Goal: Transaction & Acquisition: Purchase product/service

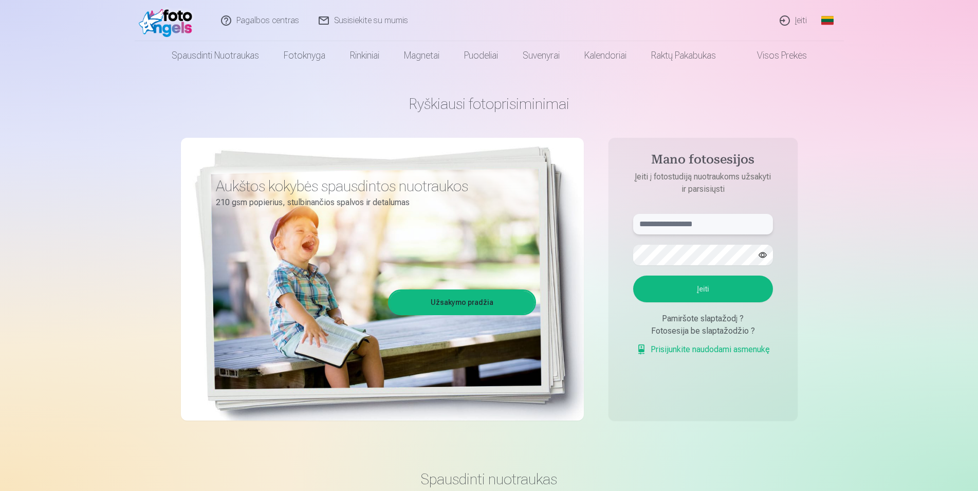
click at [701, 220] on input "text" at bounding box center [703, 224] width 140 height 21
type input "**********"
click at [714, 286] on button "Įeiti" at bounding box center [703, 288] width 140 height 27
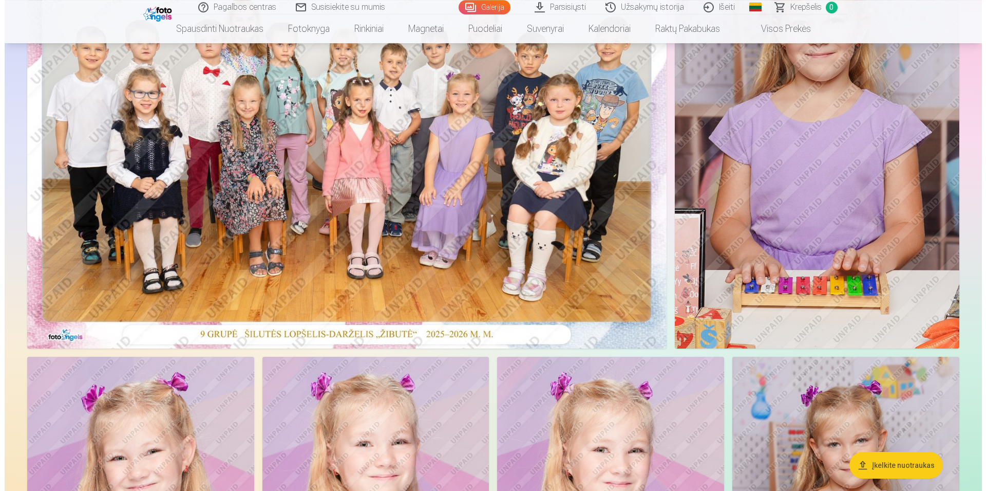
scroll to position [210, 0]
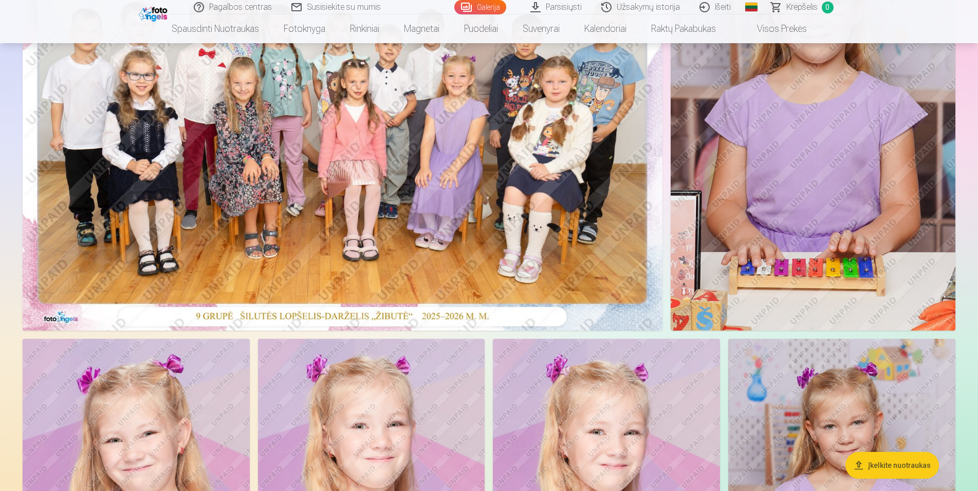
click at [245, 225] on img at bounding box center [343, 116] width 640 height 427
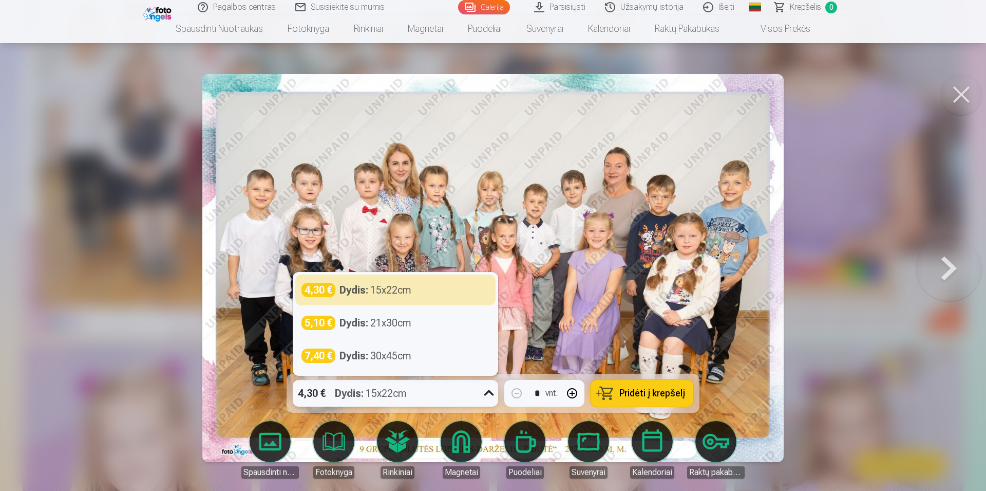
click at [486, 394] on icon at bounding box center [489, 393] width 10 height 6
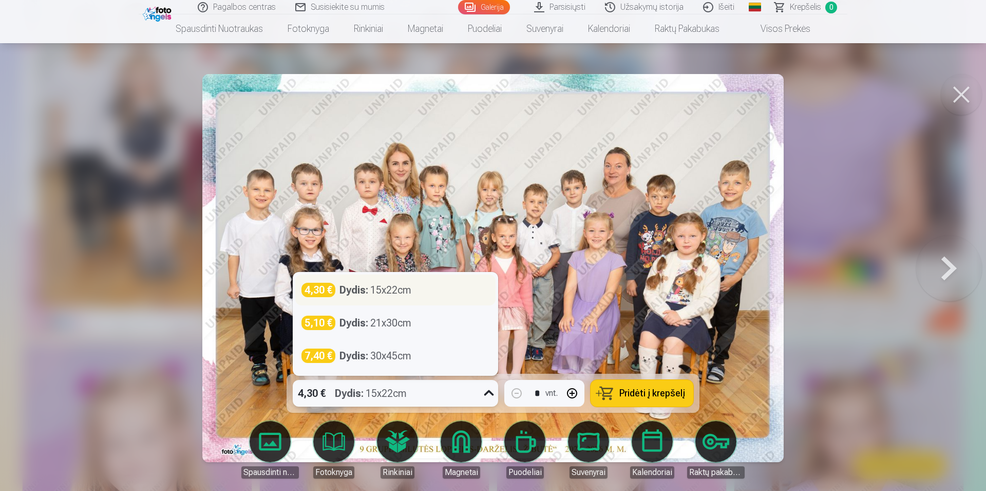
click at [415, 295] on div "4,30 € Dydis : 15x22cm" at bounding box center [396, 290] width 188 height 14
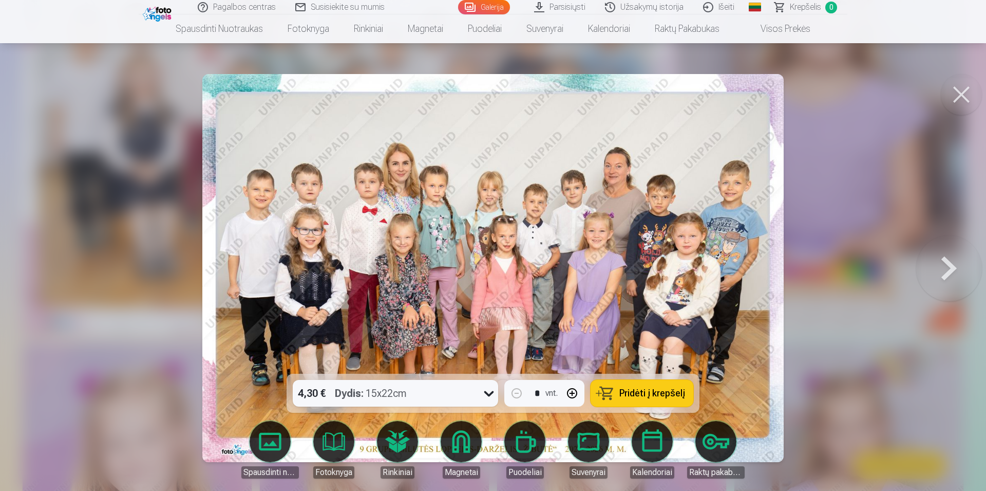
click at [630, 396] on span "Pridėti į krepšelį" at bounding box center [653, 392] width 66 height 9
click at [953, 275] on button at bounding box center [949, 268] width 66 height 191
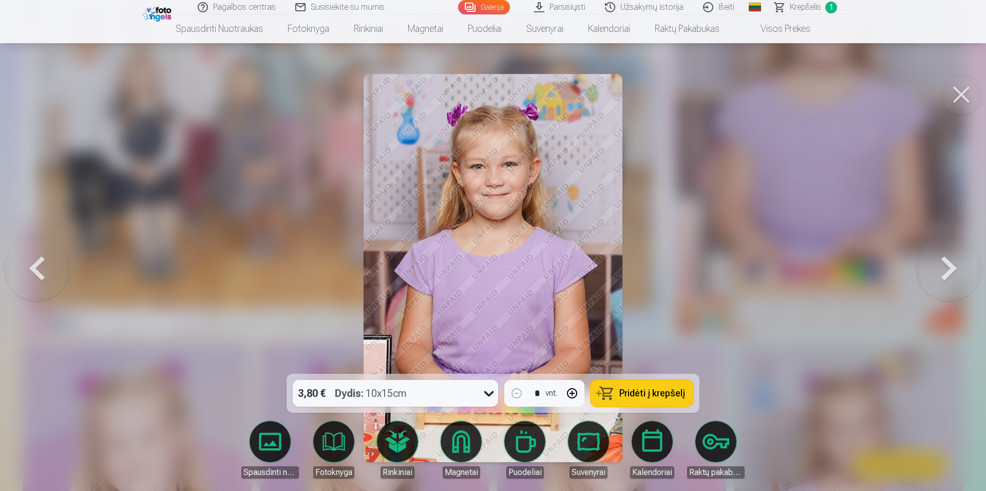
click at [468, 281] on body "Pagalbos centras Susisiekite su mumis Galerija Parsisiųsti Užsakymų istorija Iš…" at bounding box center [493, 35] width 986 height 491
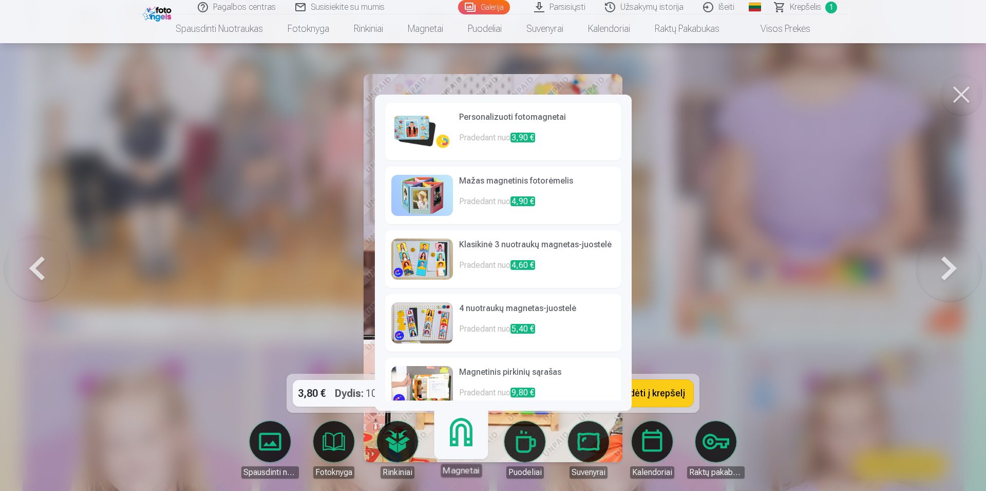
click at [425, 260] on img at bounding box center [422, 258] width 62 height 41
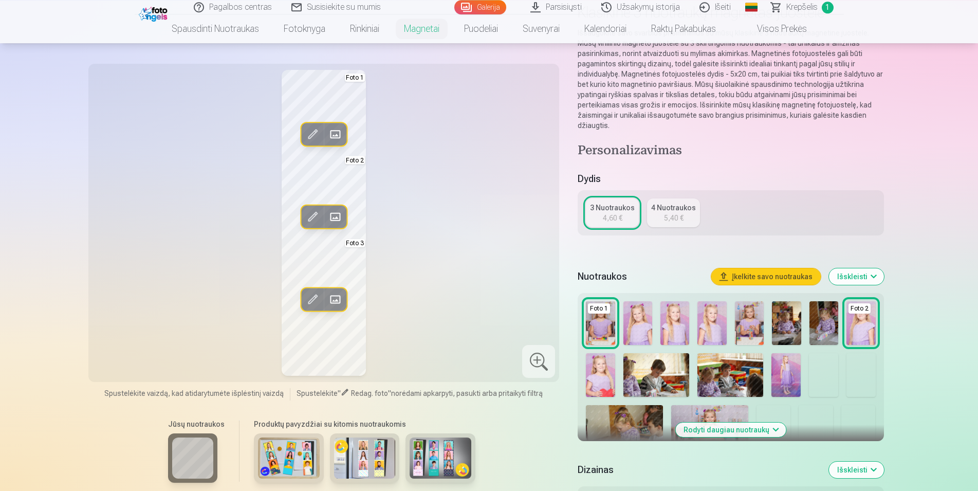
scroll to position [157, 0]
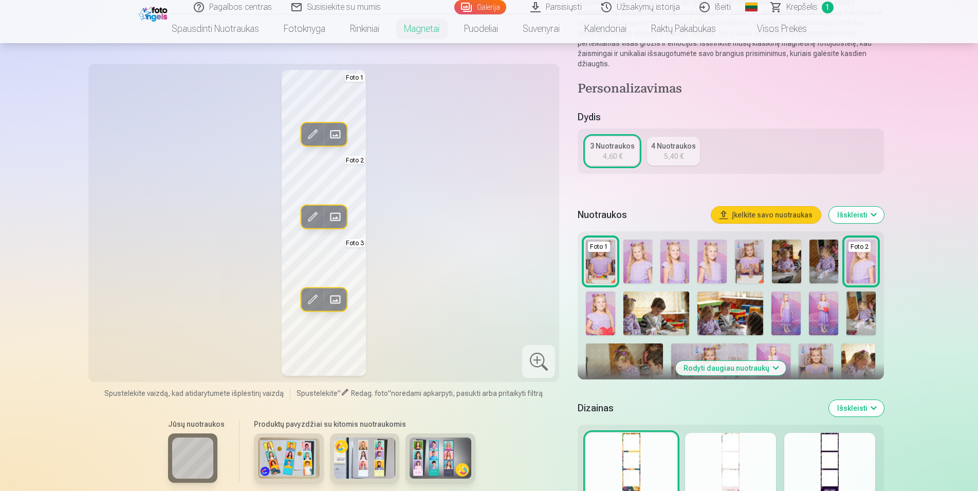
click at [600, 324] on img at bounding box center [600, 313] width 29 height 44
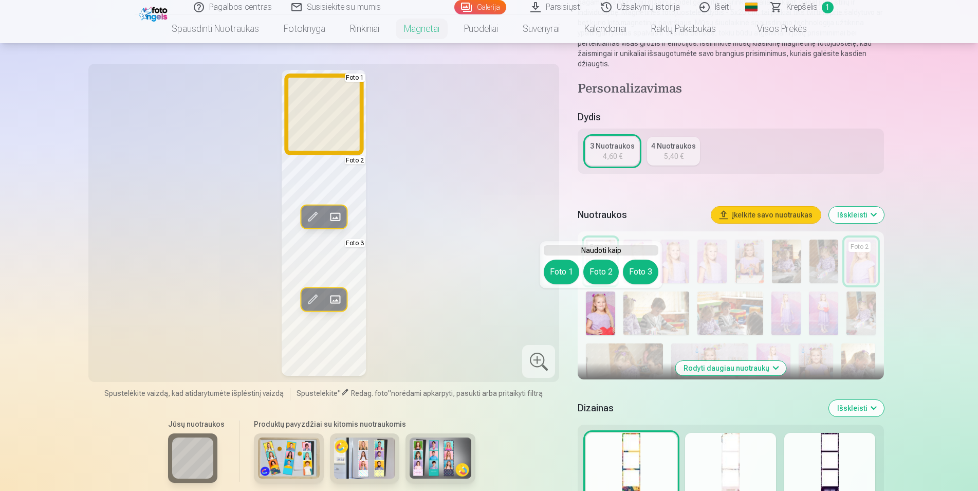
click at [559, 271] on button "Foto 1" at bounding box center [560, 271] width 35 height 25
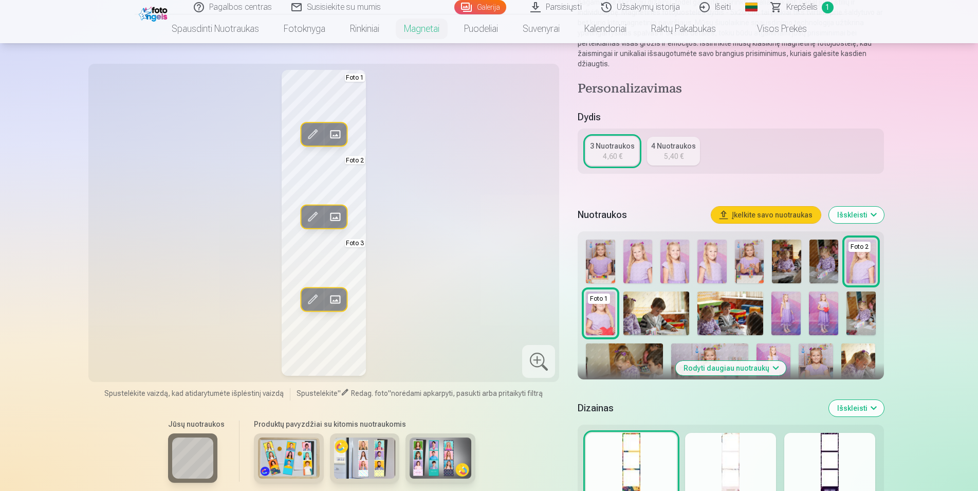
click at [823, 316] on img at bounding box center [823, 313] width 29 height 44
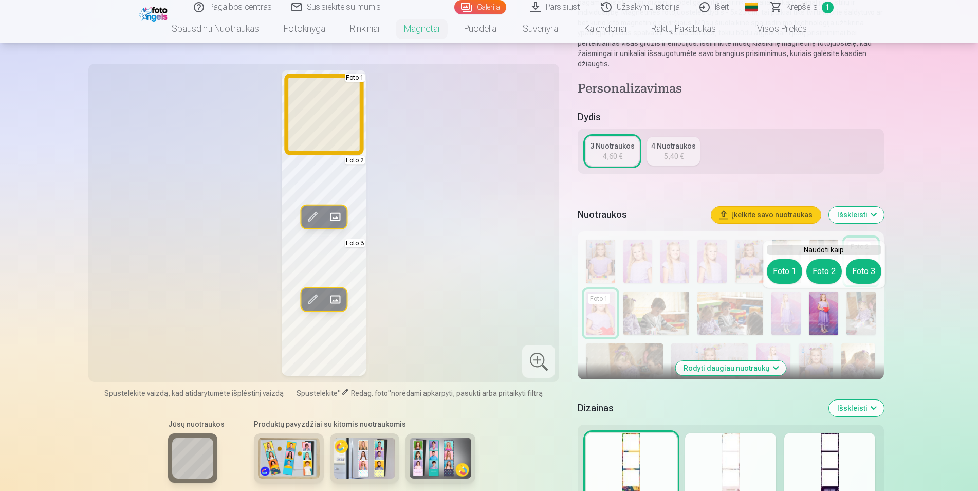
click at [779, 269] on button "Foto 1" at bounding box center [783, 271] width 35 height 25
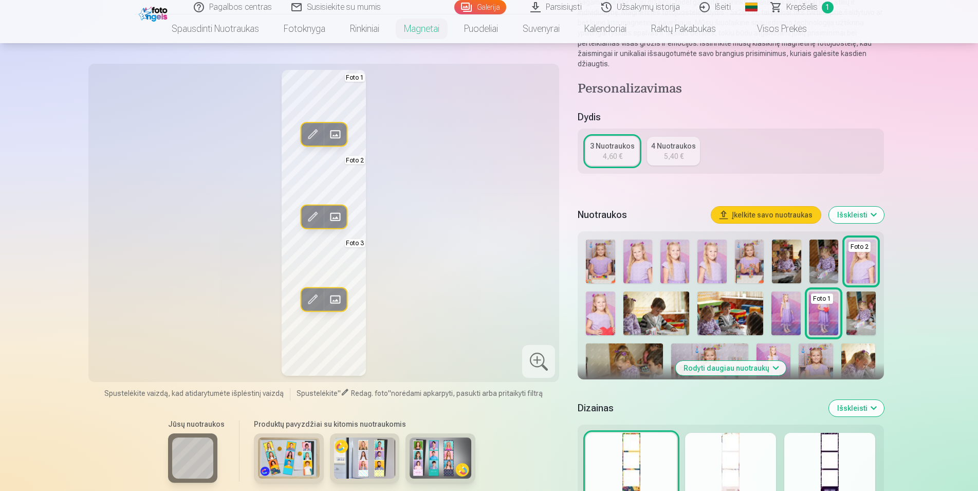
click at [771, 351] on img at bounding box center [773, 368] width 34 height 51
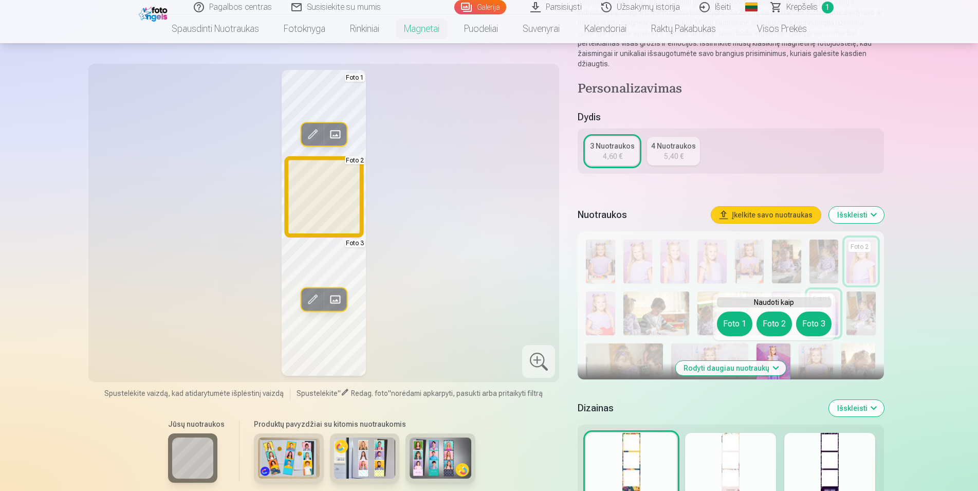
click at [770, 322] on button "Foto 2" at bounding box center [773, 323] width 35 height 25
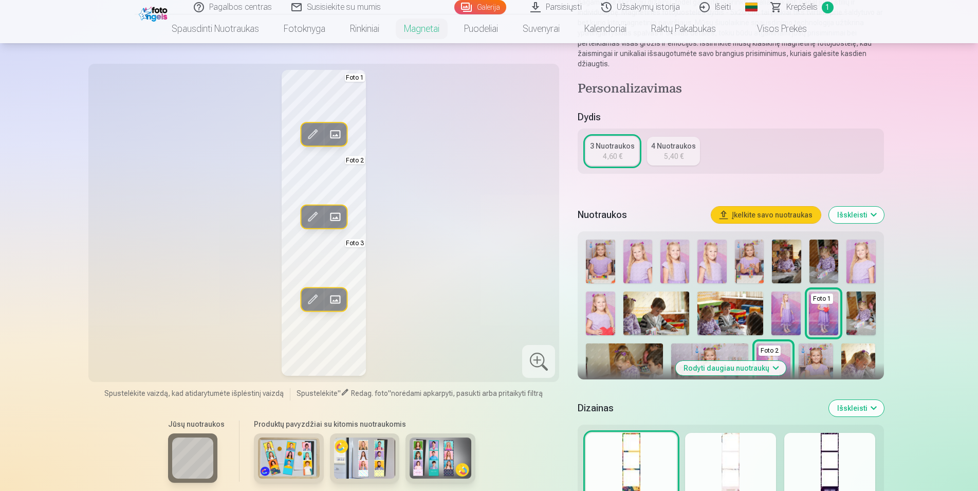
click at [868, 370] on img at bounding box center [858, 368] width 34 height 51
click at [748, 270] on img at bounding box center [749, 261] width 29 height 44
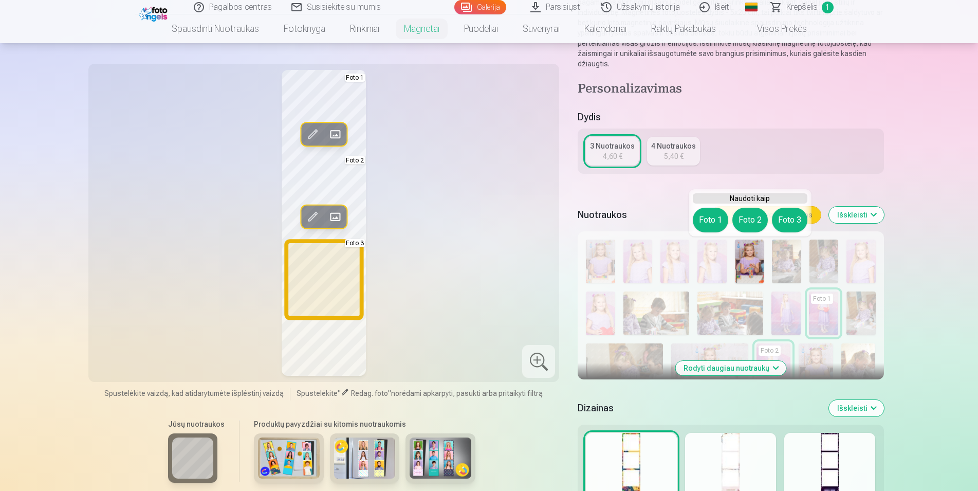
click at [791, 221] on button "Foto 3" at bounding box center [789, 220] width 35 height 25
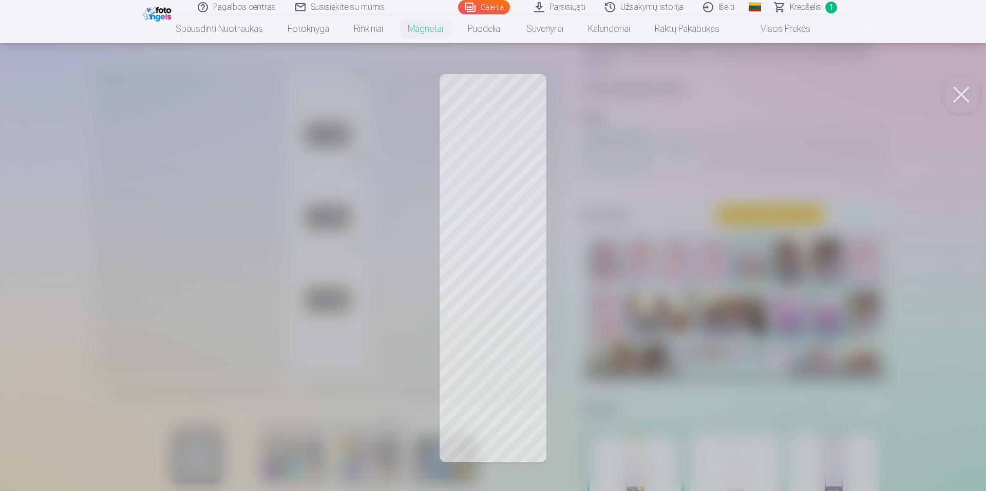
click at [507, 245] on div at bounding box center [493, 245] width 986 height 491
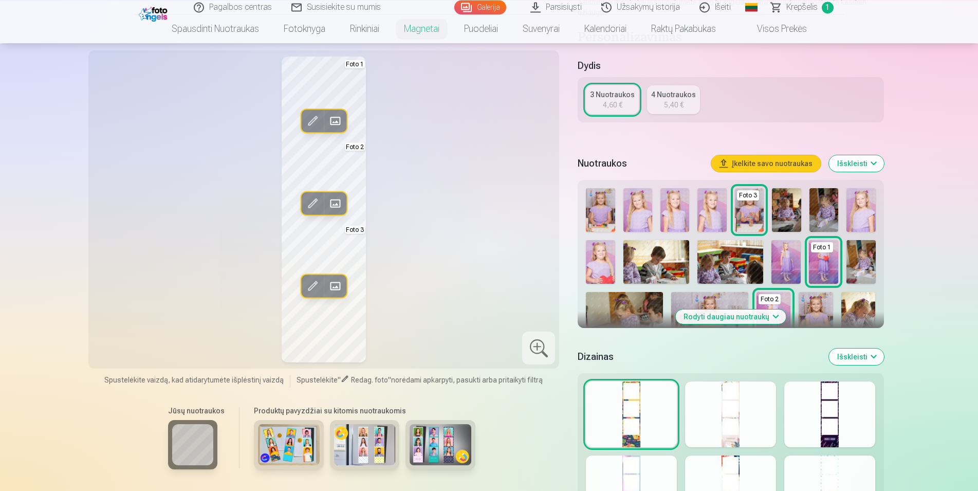
scroll to position [210, 0]
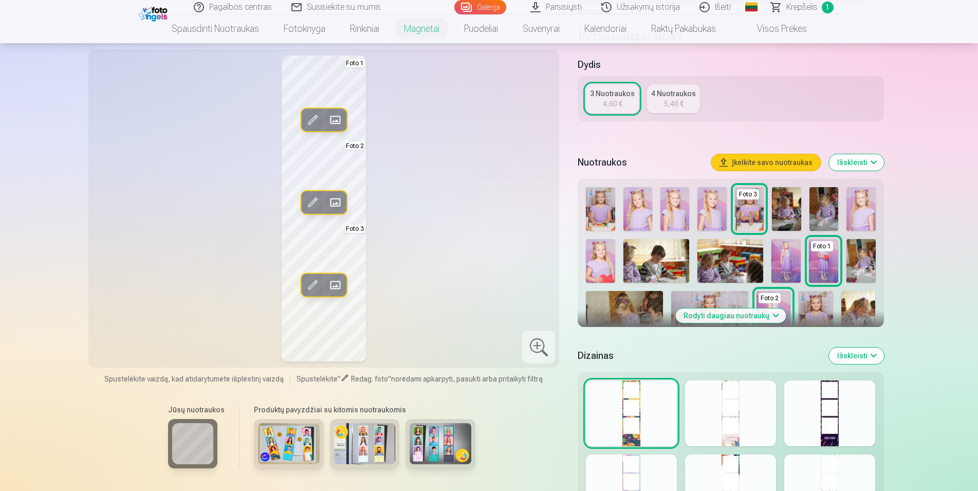
click at [747, 318] on button "Rodyti daugiau nuotraukų" at bounding box center [730, 315] width 110 height 14
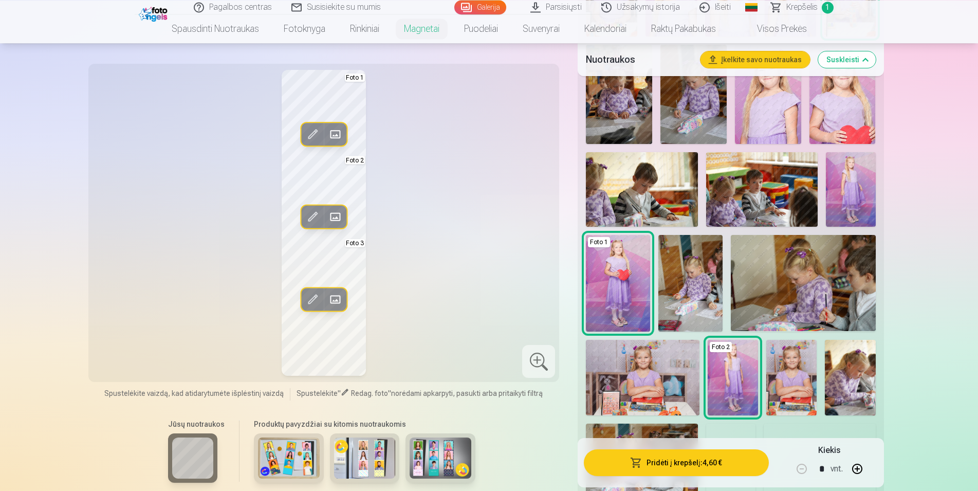
scroll to position [472, 0]
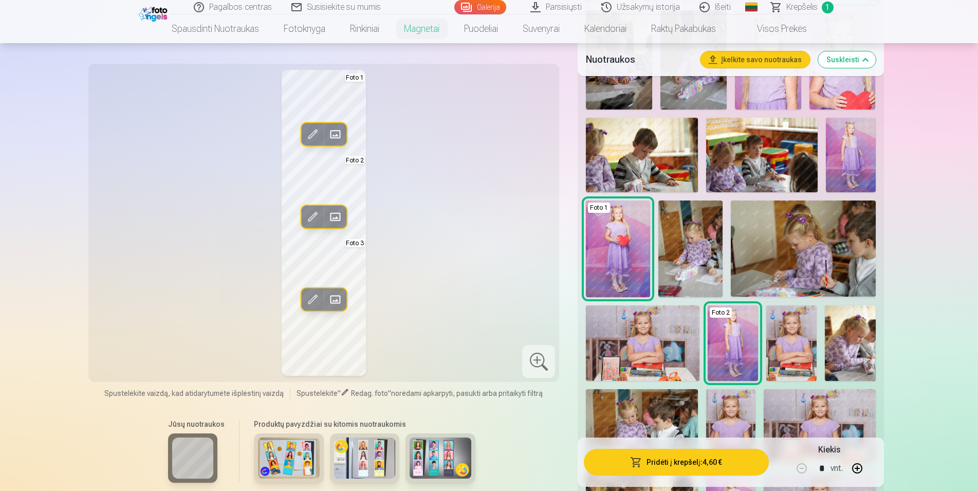
click at [685, 343] on img at bounding box center [643, 343] width 114 height 76
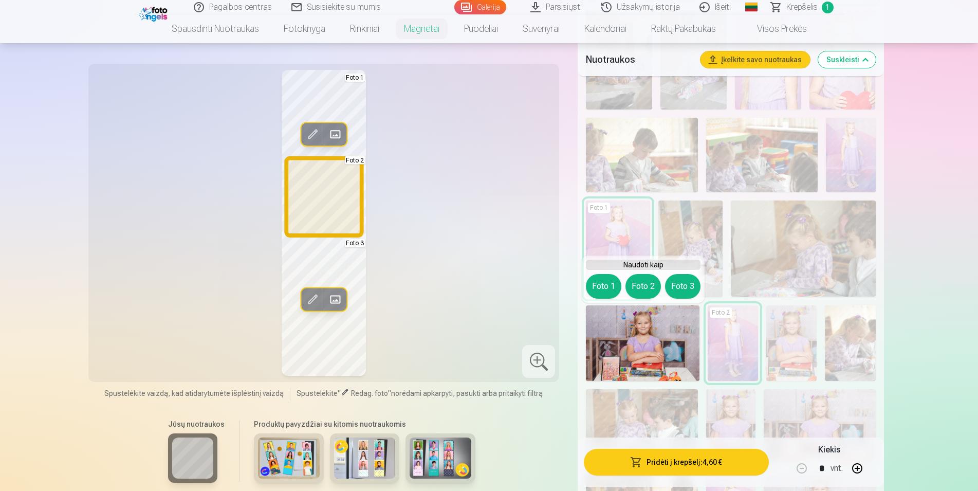
click at [647, 289] on button "Foto 2" at bounding box center [642, 286] width 35 height 25
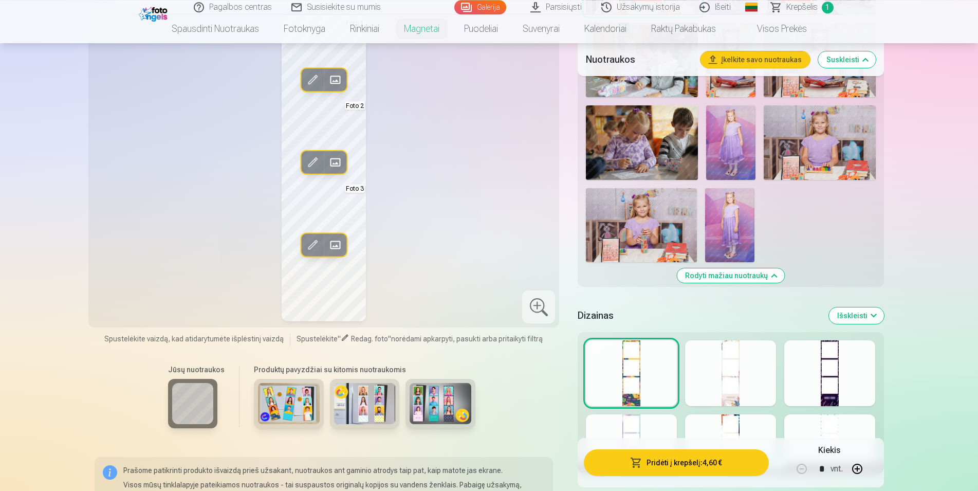
scroll to position [838, 0]
click at [161, 261] on div "Redag. foto Pakeisti Foto 1 Redag. foto Pakeisti Foto 2 Redag. foto Pakeisti Fo…" at bounding box center [324, 168] width 459 height 306
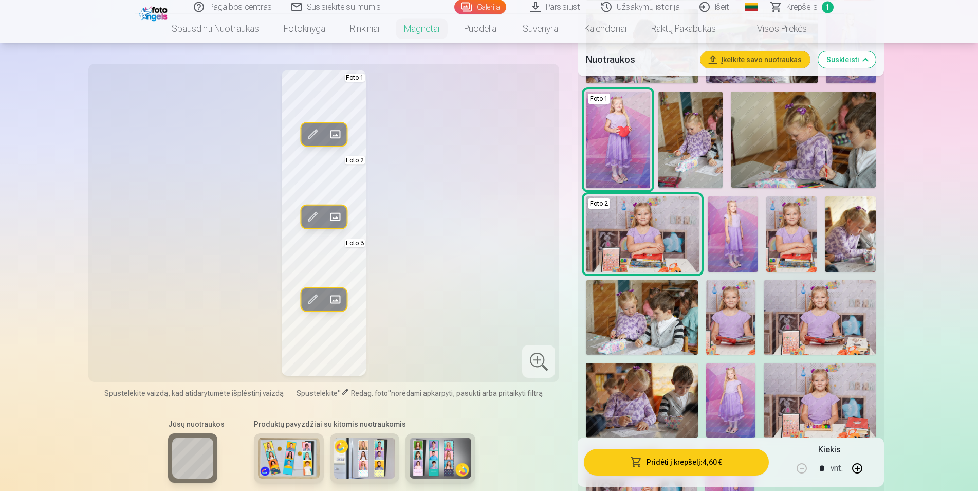
scroll to position [576, 0]
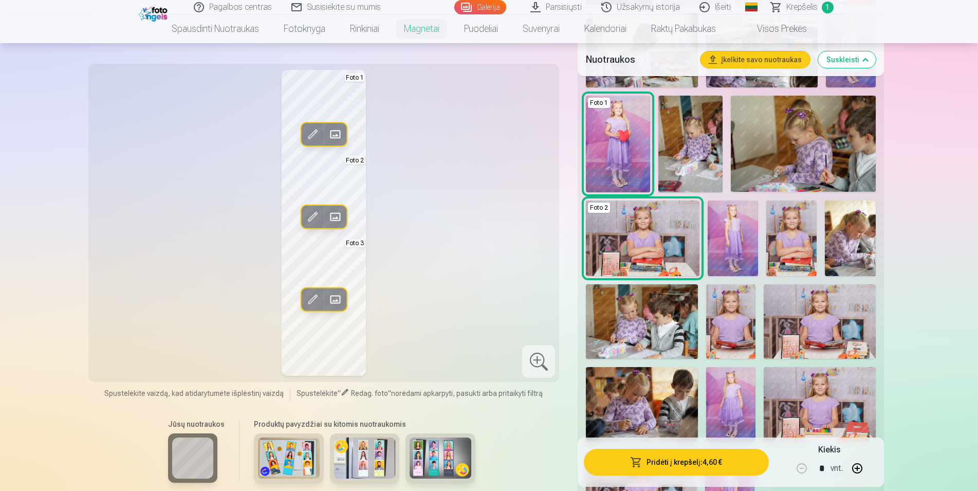
click at [483, 332] on div "Redag. foto Pakeisti Foto 1 Redag. foto Pakeisti Foto 2 Redag. foto Pakeisti Fo…" at bounding box center [324, 223] width 459 height 306
click at [539, 368] on div at bounding box center [538, 361] width 33 height 33
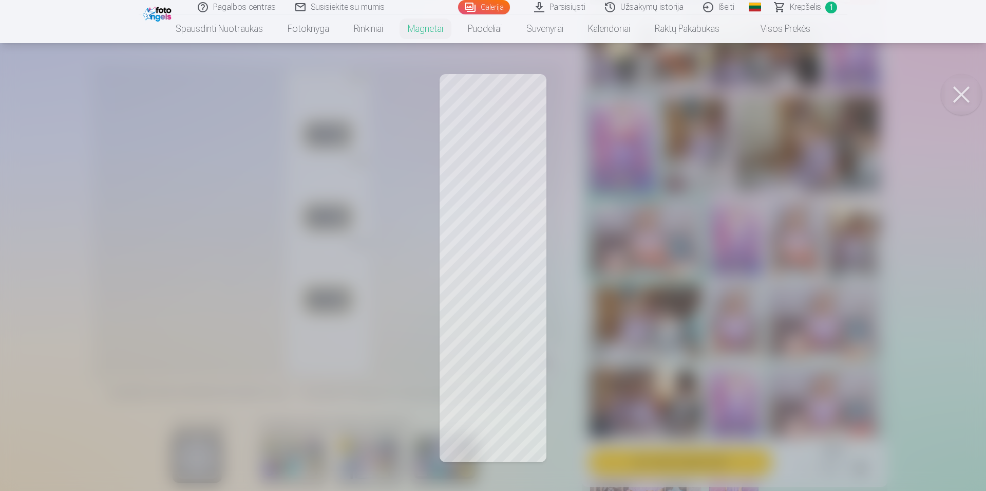
click at [963, 92] on button at bounding box center [961, 94] width 41 height 41
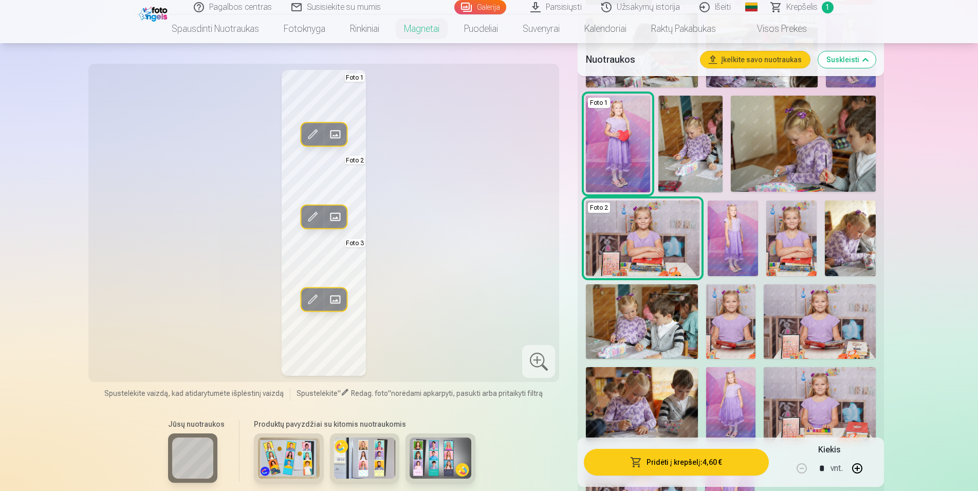
click at [531, 249] on div "Redag. foto Pakeisti Foto 1 Redag. foto Pakeisti Foto 2 Redag. foto Pakeisti Fo…" at bounding box center [324, 223] width 459 height 306
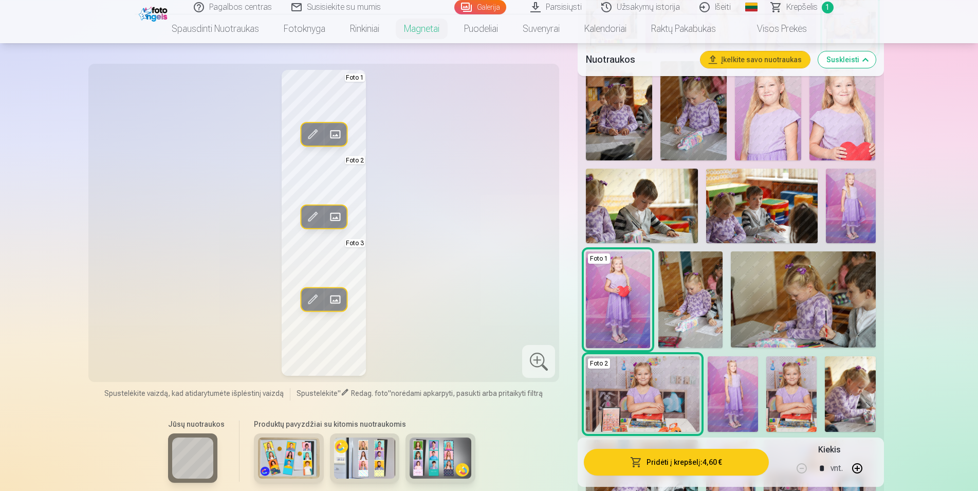
scroll to position [367, 0]
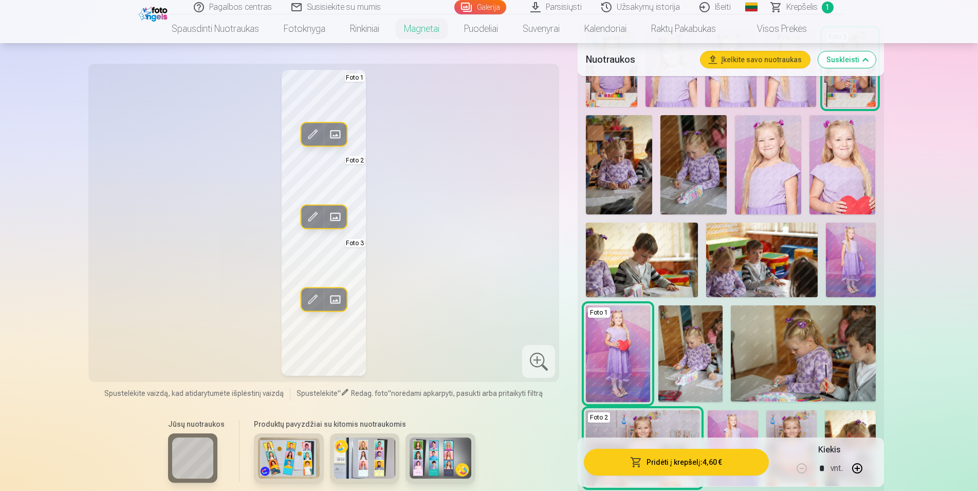
click at [279, 464] on img at bounding box center [289, 457] width 62 height 41
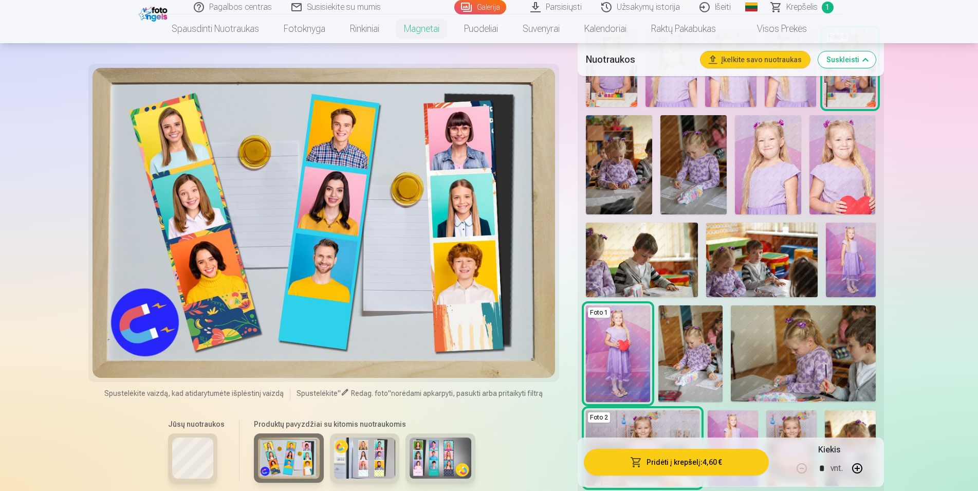
click at [344, 464] on img at bounding box center [365, 457] width 62 height 41
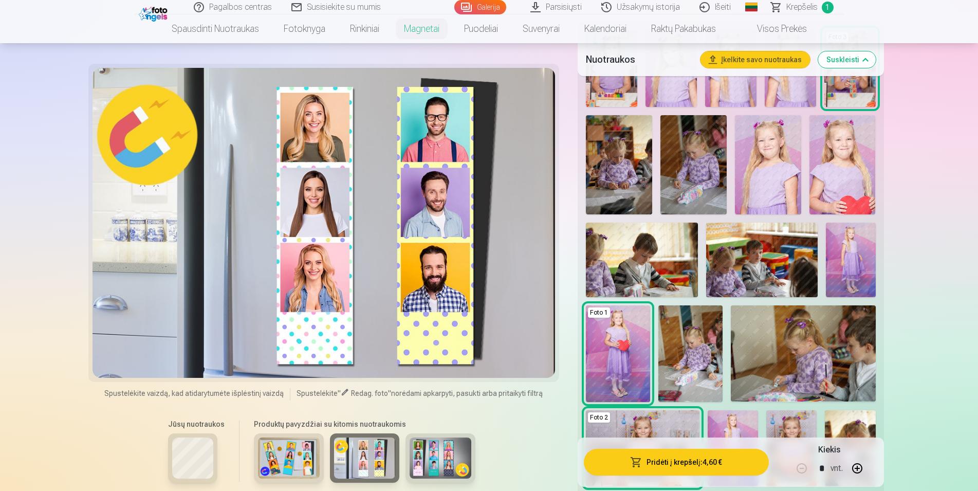
click at [427, 466] on img at bounding box center [440, 457] width 62 height 41
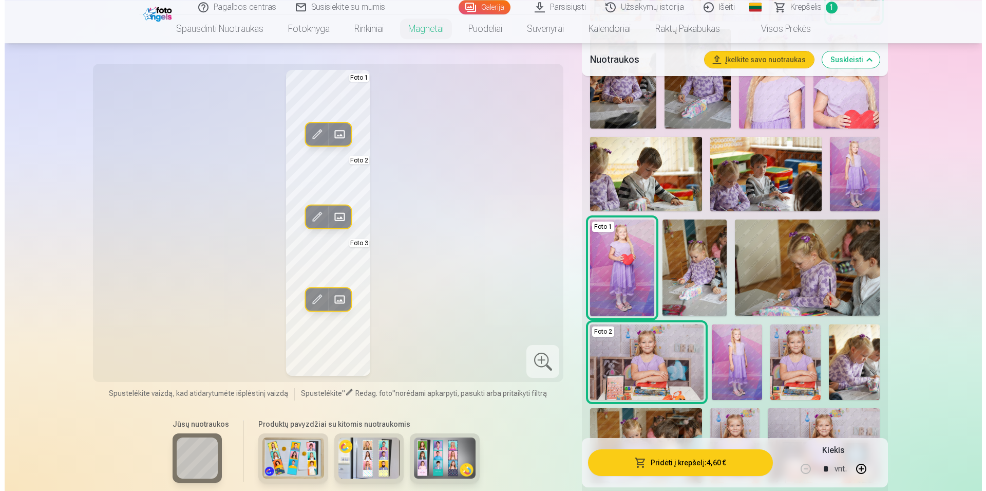
scroll to position [576, 0]
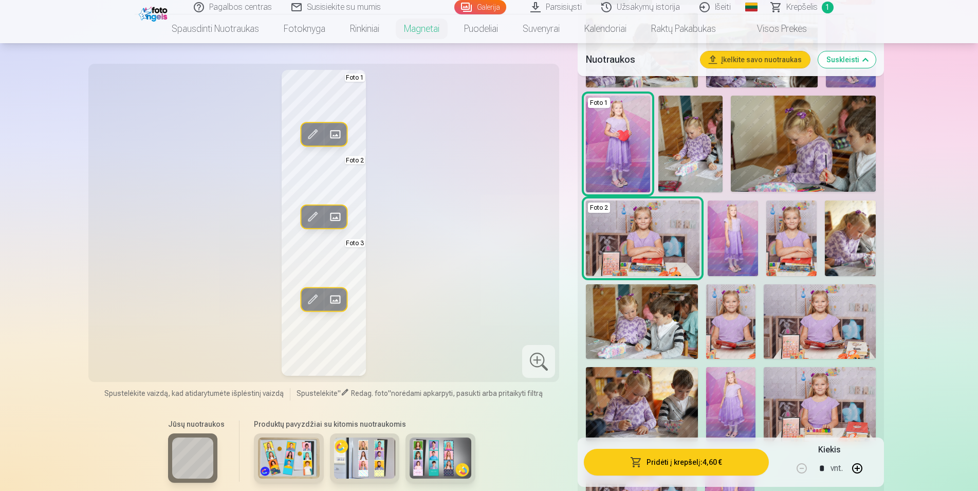
click at [332, 298] on span at bounding box center [335, 299] width 16 height 16
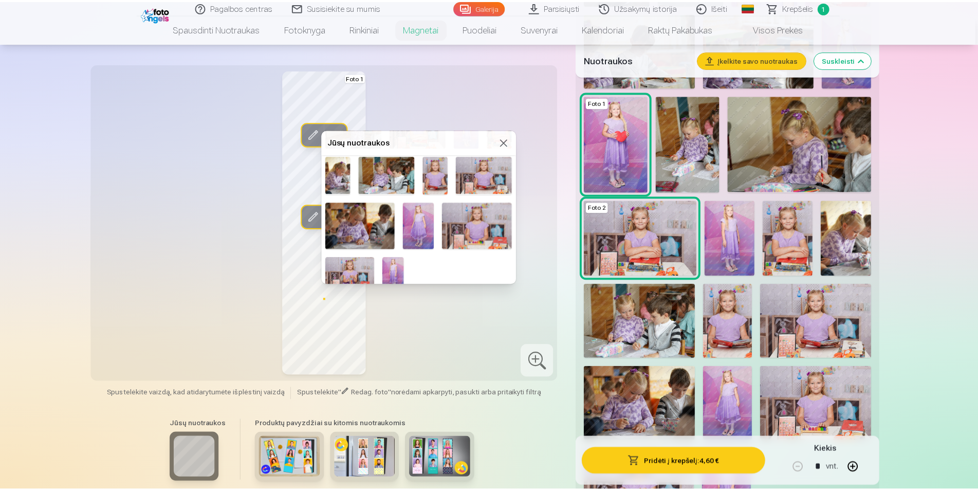
scroll to position [211, 0]
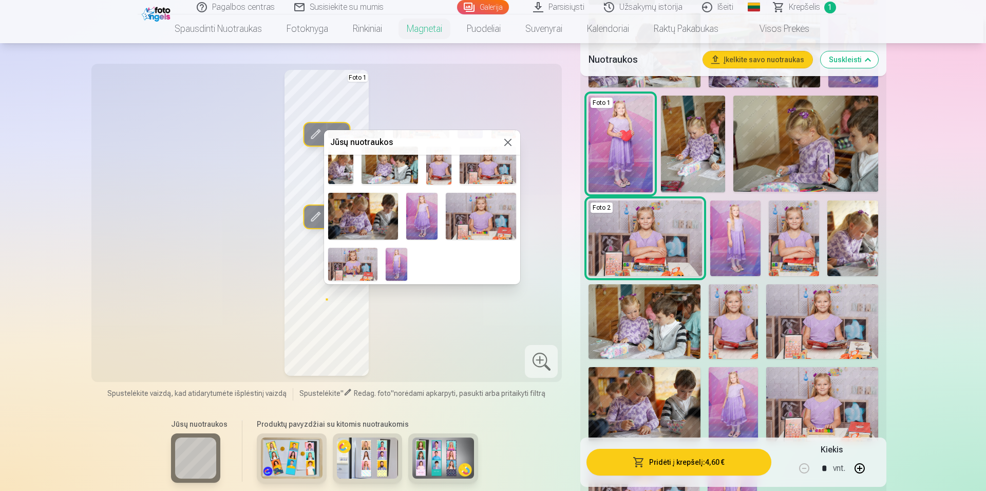
click at [542, 164] on div at bounding box center [493, 245] width 986 height 491
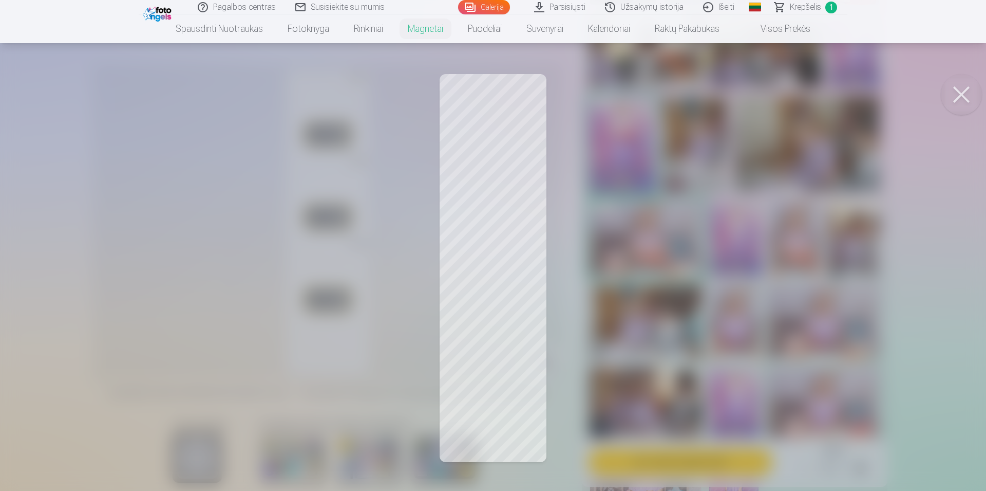
click at [442, 210] on div at bounding box center [493, 245] width 986 height 491
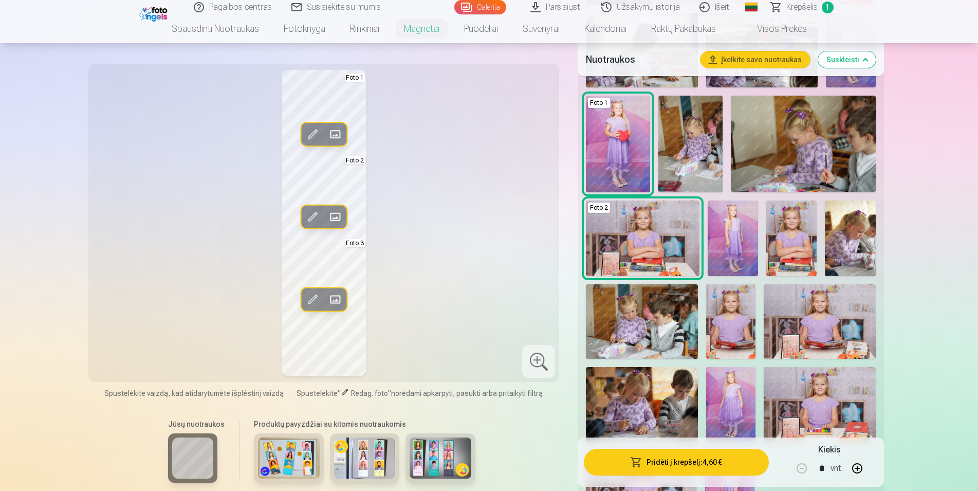
click at [388, 306] on div "Redag. foto Pakeisti Foto 1 Redag. foto Pakeisti Foto 2 Redag. foto Pakeisti Fo…" at bounding box center [324, 223] width 459 height 306
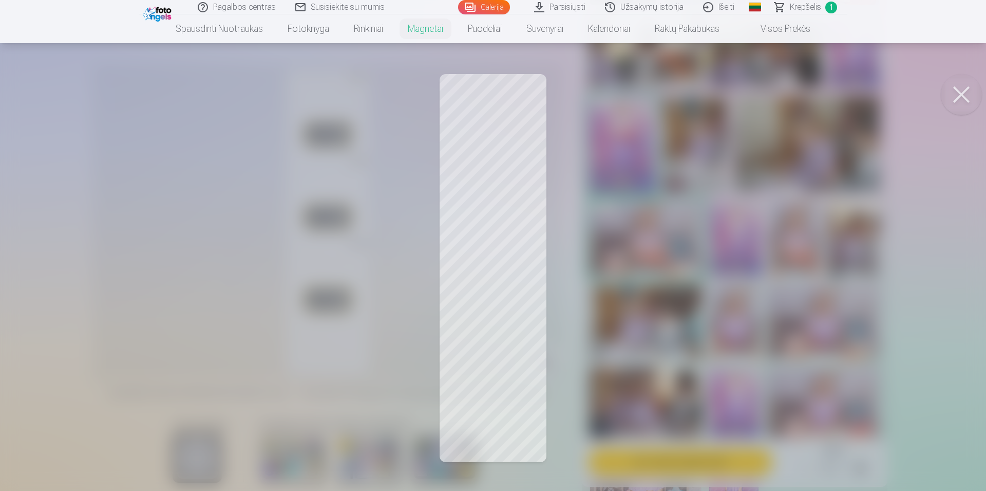
click at [629, 388] on div at bounding box center [493, 245] width 986 height 491
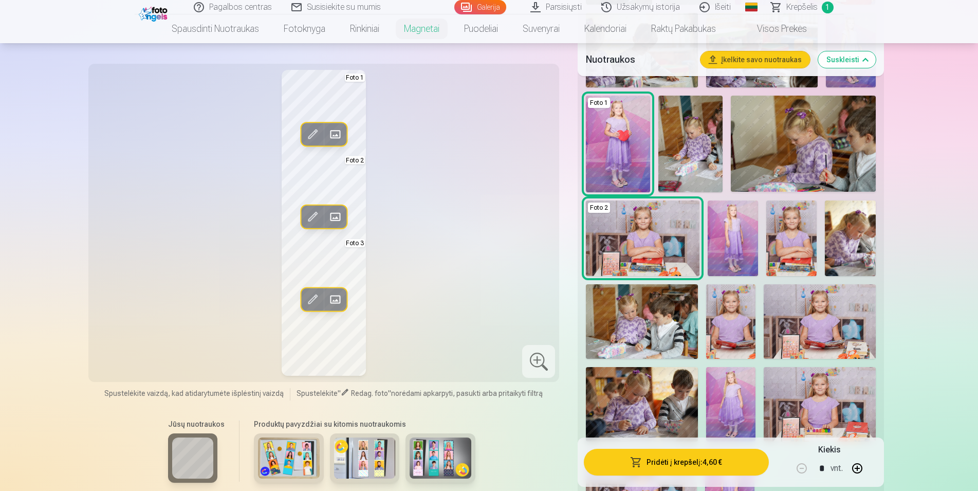
scroll to position [681, 0]
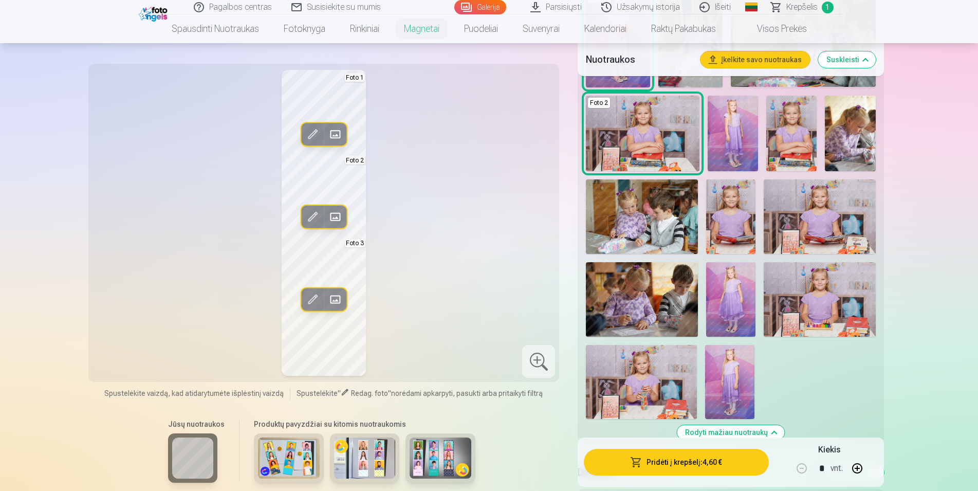
click at [284, 471] on img at bounding box center [289, 457] width 62 height 41
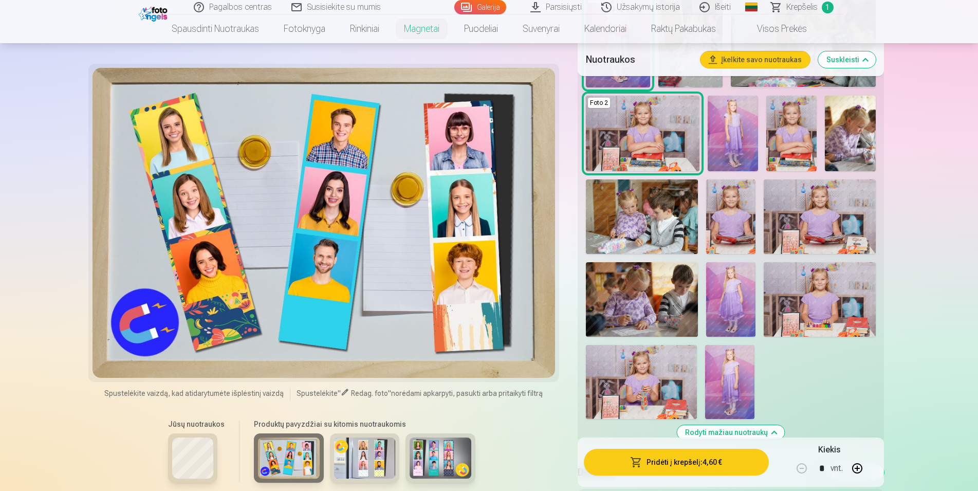
click at [303, 333] on div at bounding box center [323, 223] width 463 height 310
click at [269, 329] on div at bounding box center [323, 223] width 463 height 310
click at [349, 466] on img at bounding box center [365, 457] width 62 height 41
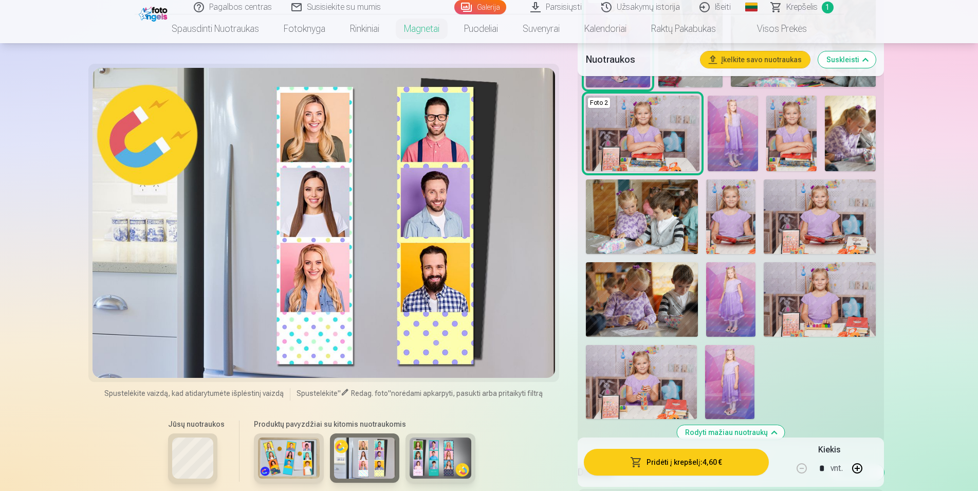
click at [310, 354] on div at bounding box center [323, 223] width 463 height 310
click at [449, 344] on div at bounding box center [323, 223] width 463 height 310
click at [360, 395] on span "Redag. foto" at bounding box center [369, 393] width 37 height 8
click at [344, 393] on span at bounding box center [345, 392] width 8 height 8
click at [314, 324] on div at bounding box center [323, 223] width 463 height 310
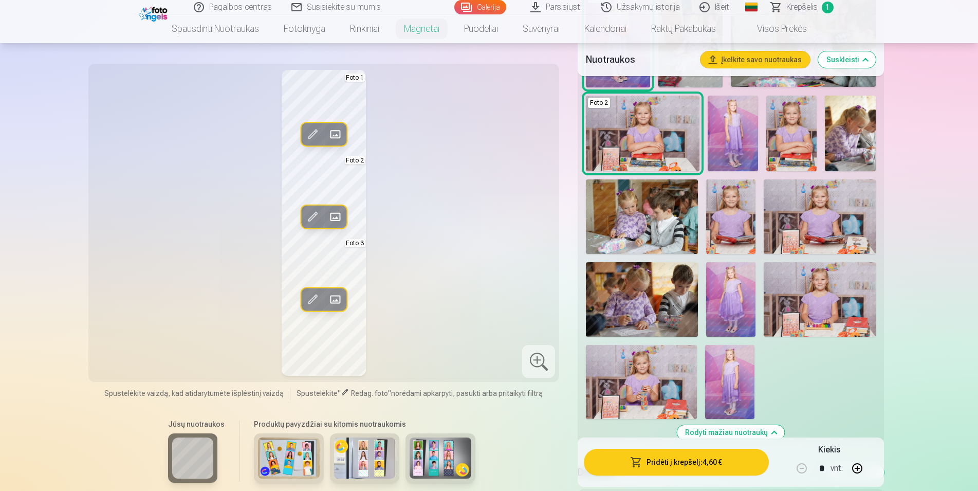
click at [545, 369] on div at bounding box center [538, 361] width 33 height 33
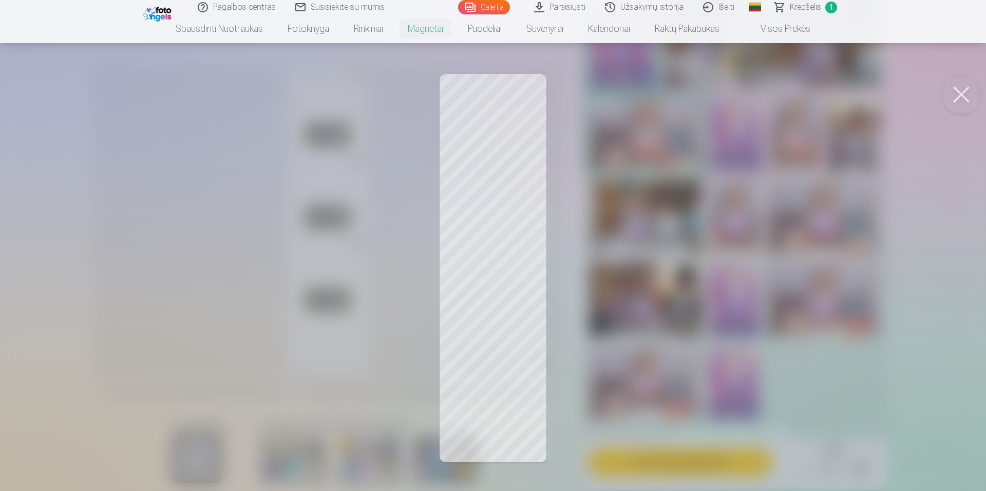
click at [703, 312] on div at bounding box center [493, 245] width 986 height 491
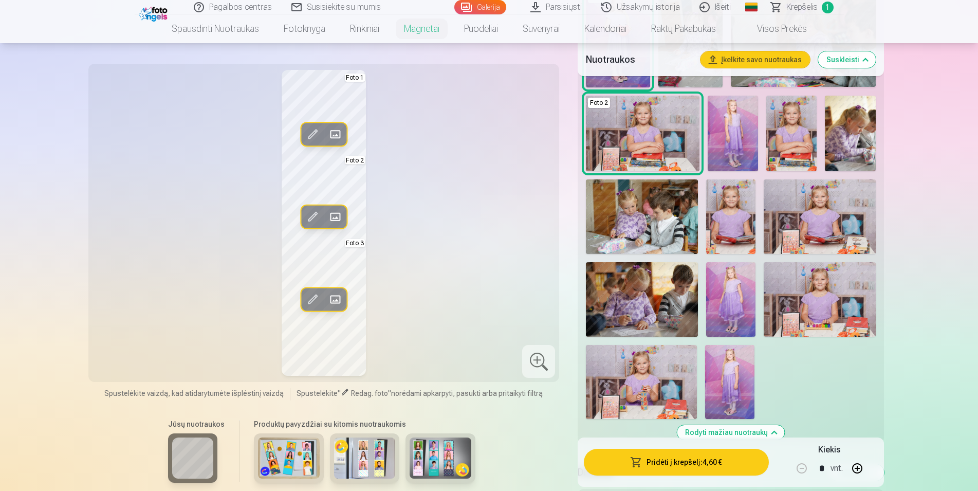
drag, startPoint x: 440, startPoint y: 250, endPoint x: 720, endPoint y: 73, distance: 331.5
click at [445, 245] on div "Redag. foto Pakeisti Foto 1 Redag. foto Pakeisti Foto 2 Redag. foto Pakeisti Fo…" at bounding box center [324, 223] width 459 height 306
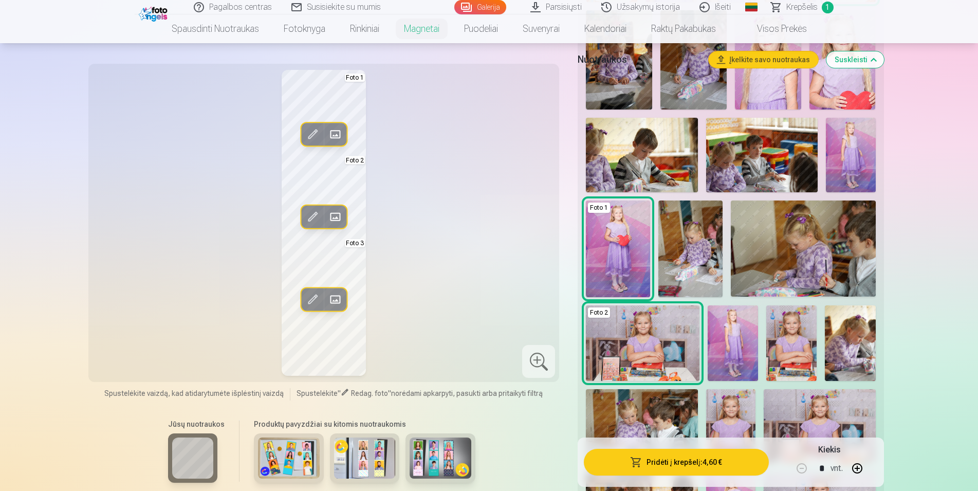
scroll to position [262, 0]
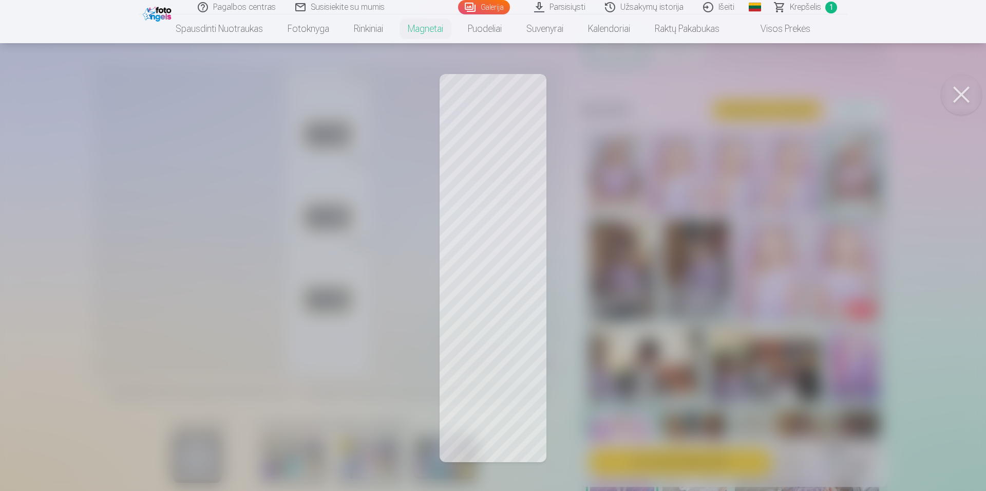
drag, startPoint x: 320, startPoint y: 296, endPoint x: 326, endPoint y: 295, distance: 6.8
click at [321, 294] on div at bounding box center [493, 245] width 986 height 491
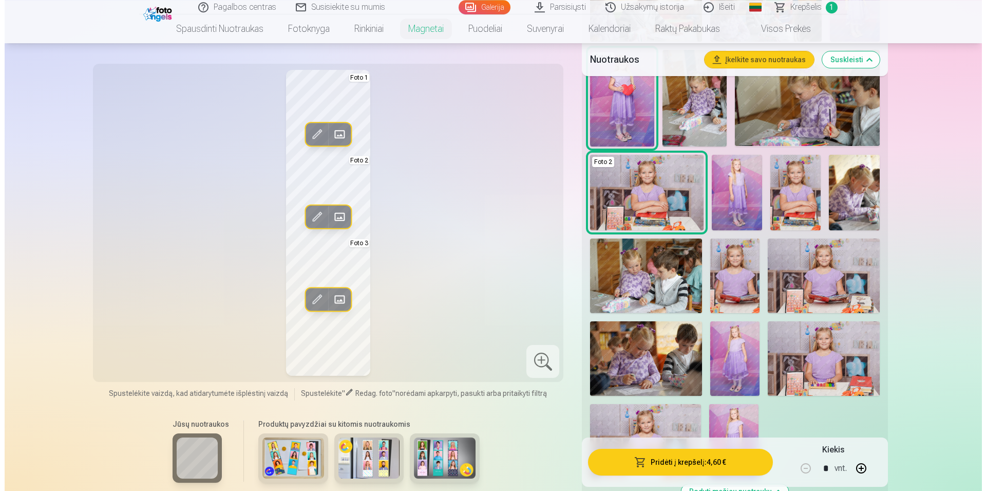
scroll to position [629, 0]
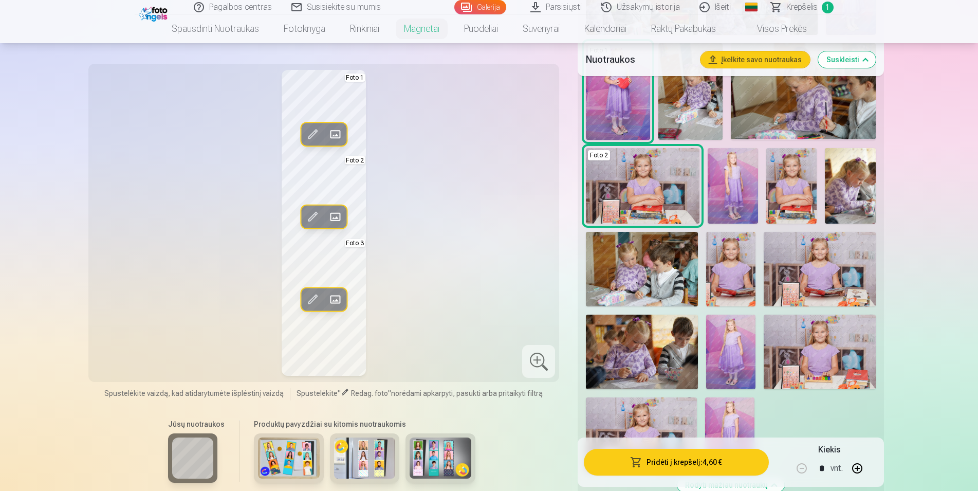
click at [671, 466] on button "Pridėti į krepšelį : 4,60 €" at bounding box center [676, 461] width 184 height 27
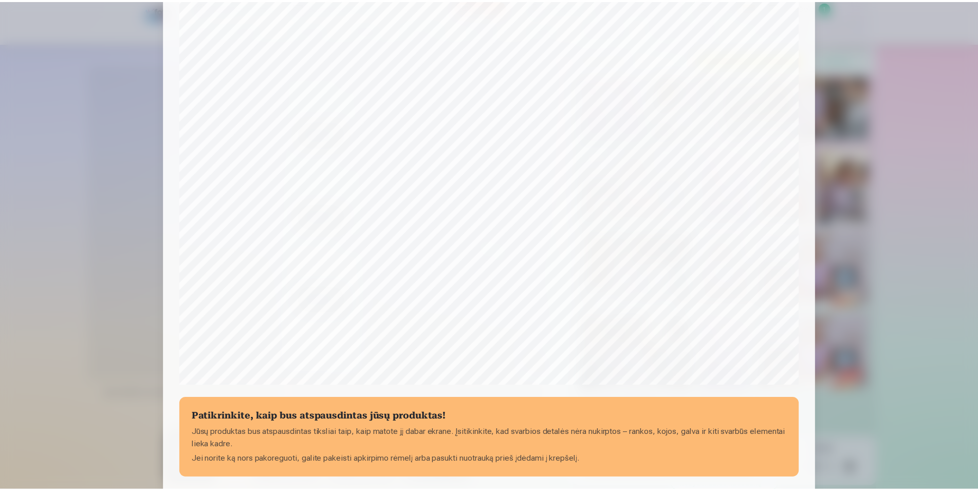
scroll to position [249, 0]
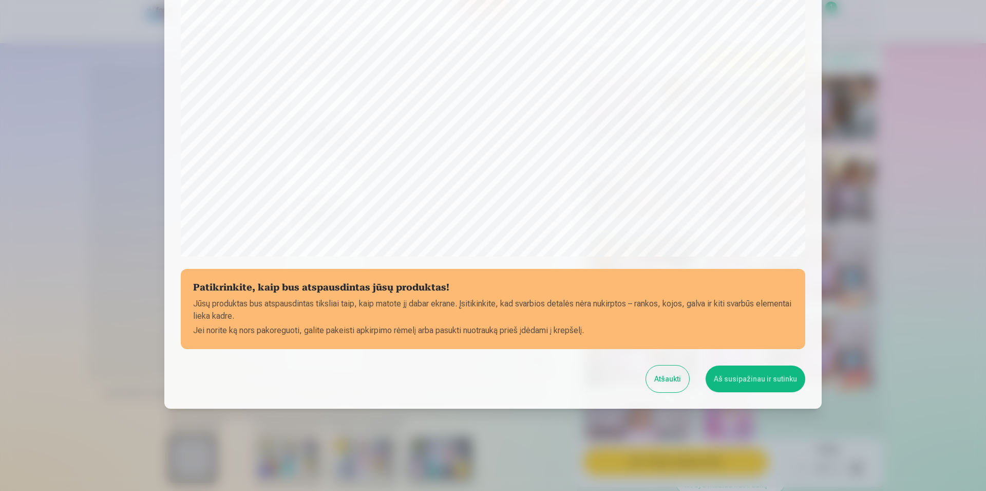
click at [667, 381] on button "Atšaukti" at bounding box center [667, 378] width 43 height 27
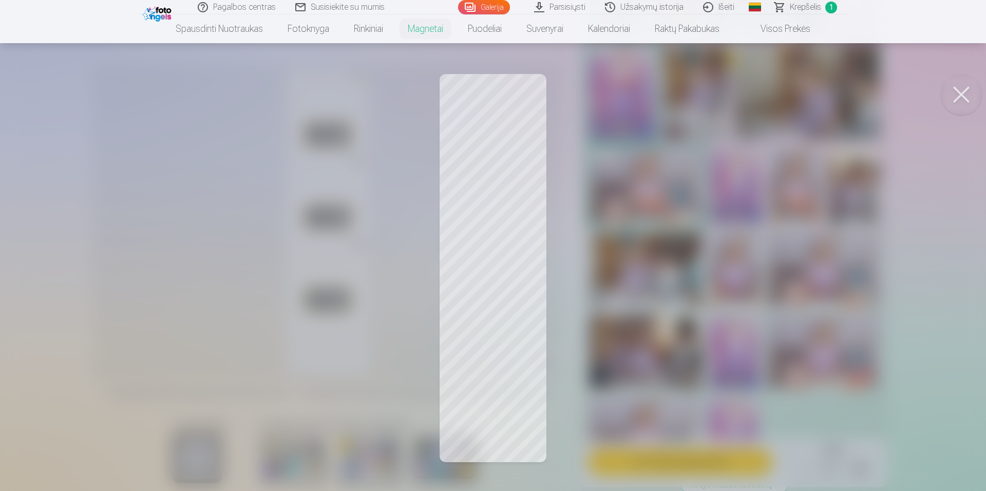
click at [445, 271] on div at bounding box center [493, 245] width 986 height 491
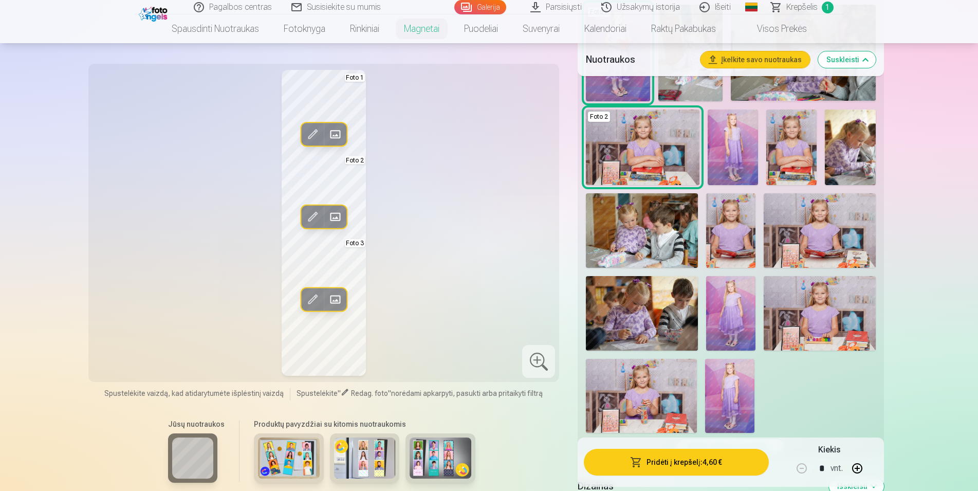
scroll to position [786, 0]
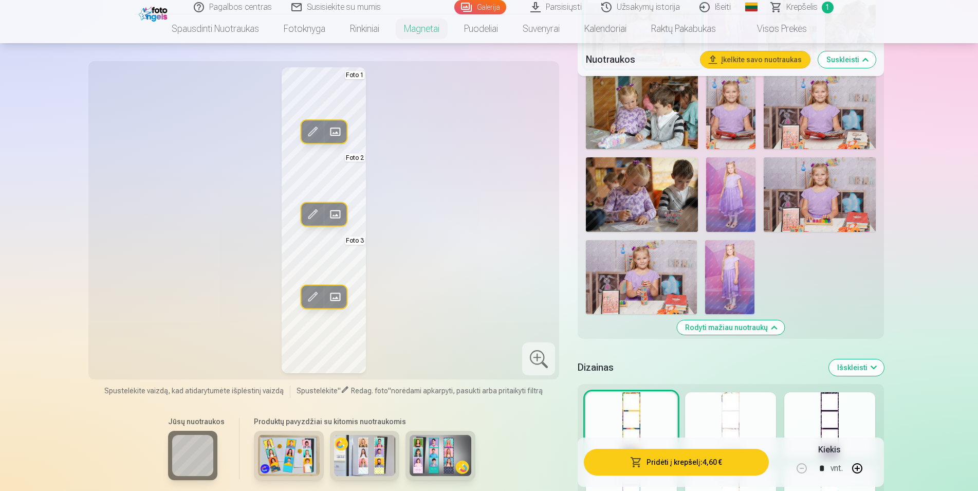
click at [461, 469] on img at bounding box center [440, 455] width 62 height 41
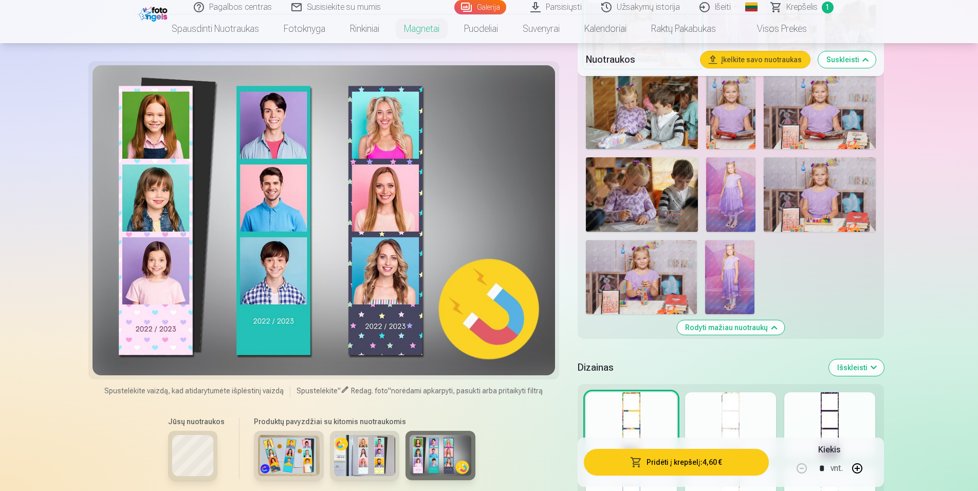
click at [404, 347] on div at bounding box center [323, 220] width 463 height 310
click at [142, 350] on div at bounding box center [323, 220] width 463 height 310
click at [143, 350] on div at bounding box center [323, 220] width 463 height 310
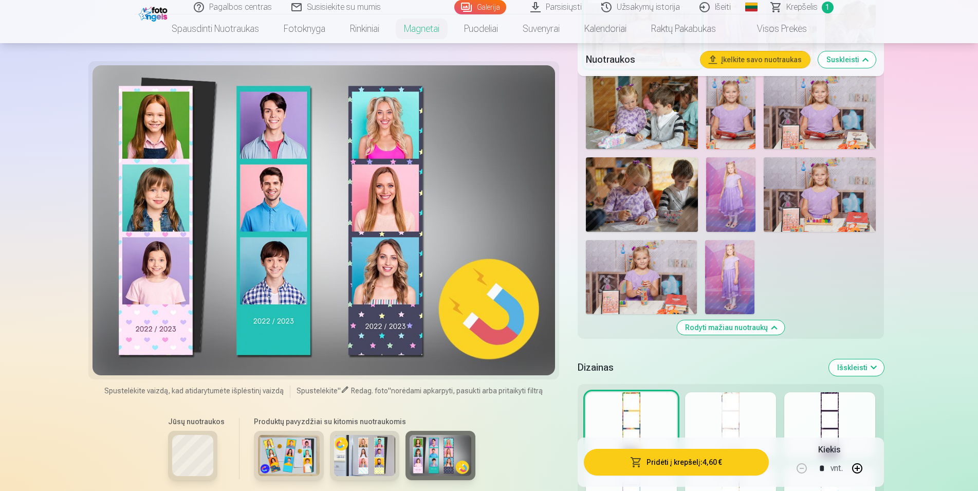
scroll to position [1048, 0]
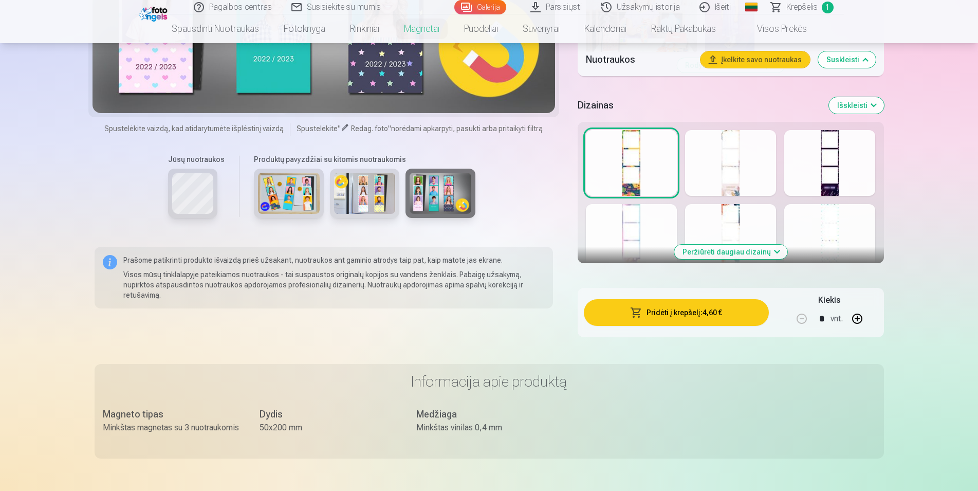
click at [726, 191] on div at bounding box center [730, 163] width 91 height 66
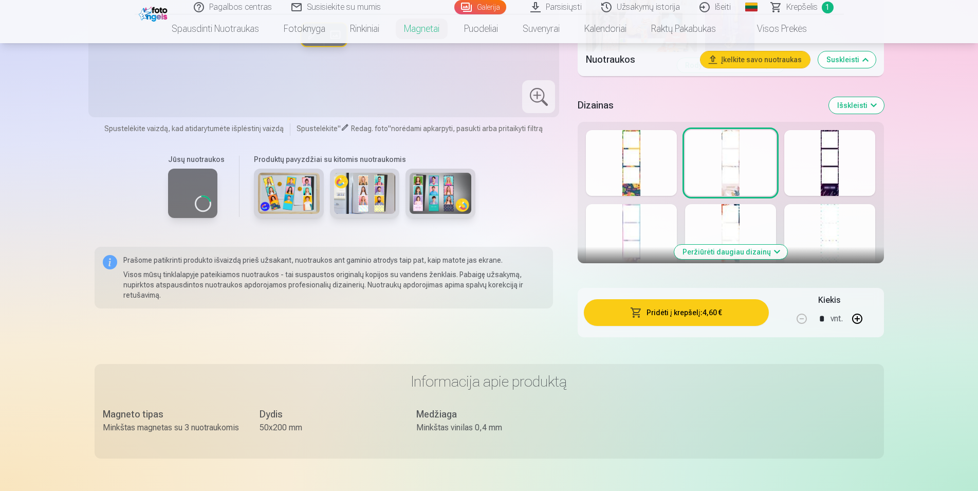
scroll to position [838, 0]
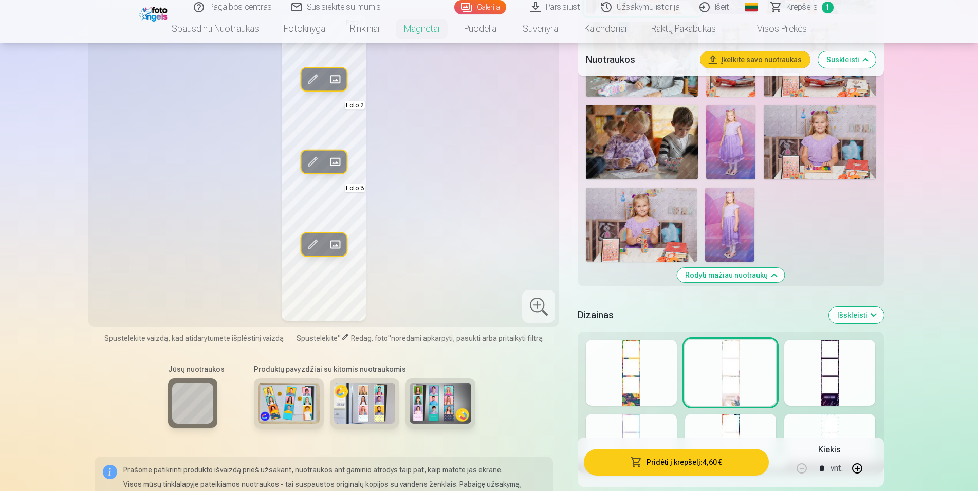
click at [825, 396] on div at bounding box center [829, 373] width 91 height 66
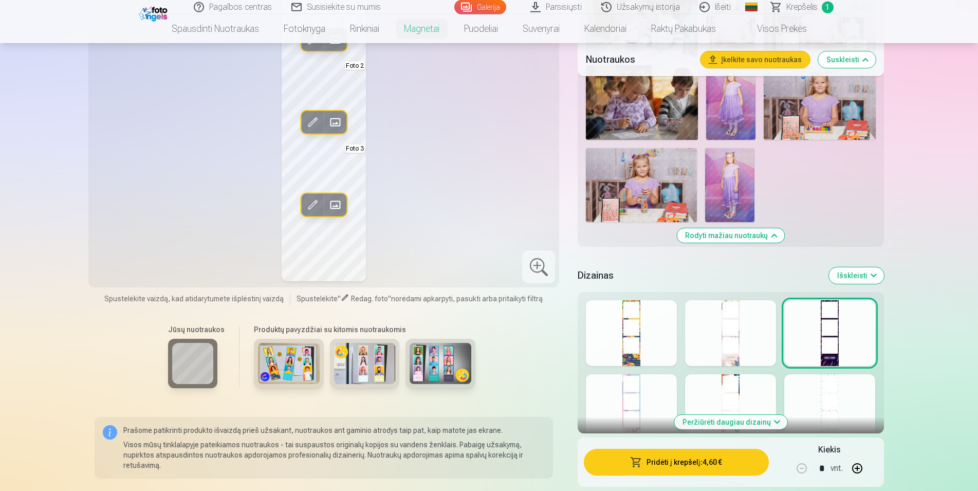
scroll to position [943, 0]
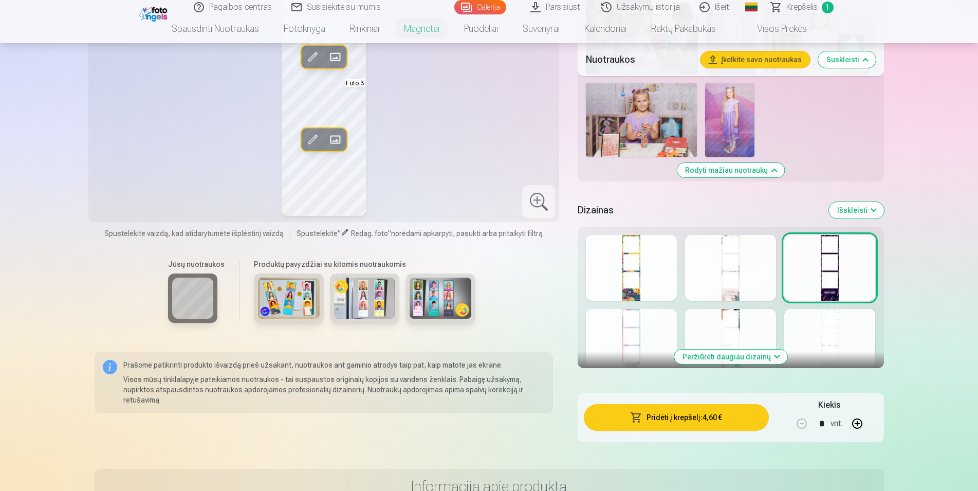
click at [619, 333] on div at bounding box center [631, 342] width 91 height 66
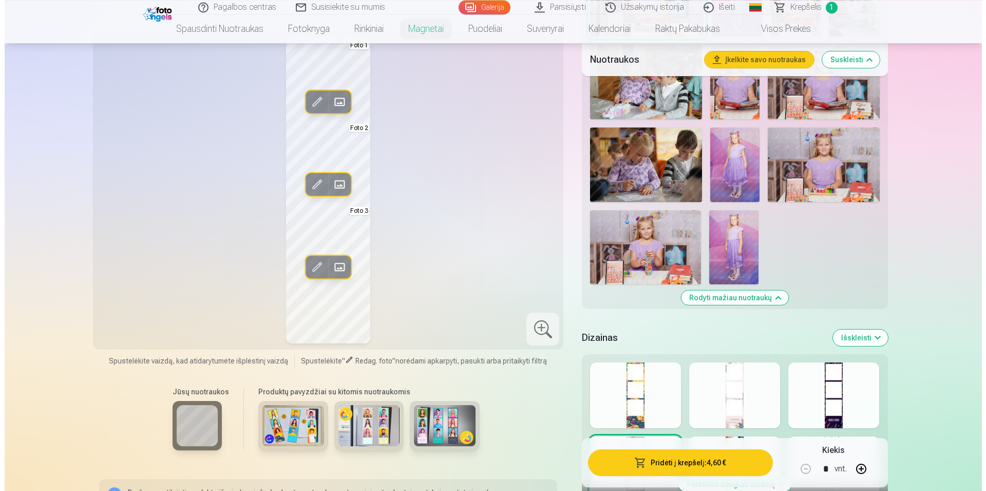
scroll to position [838, 0]
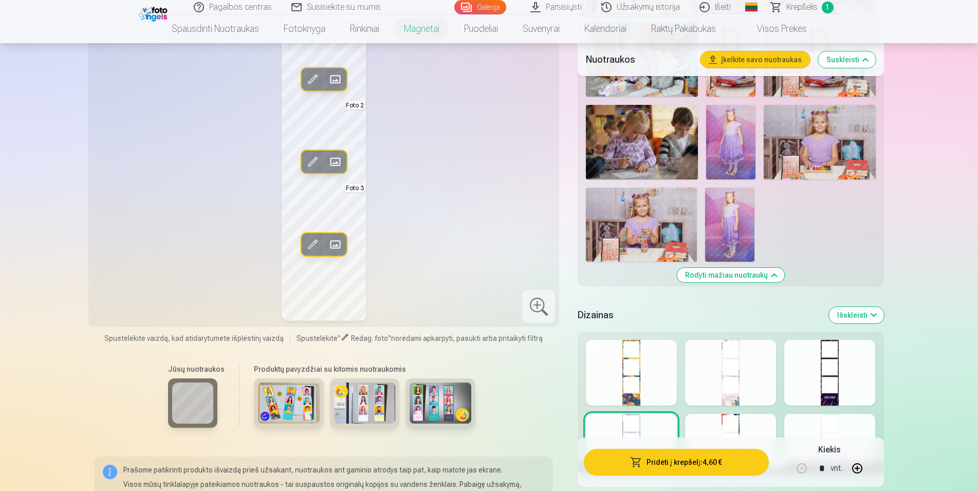
click at [738, 426] on div at bounding box center [730, 447] width 91 height 66
click at [840, 427] on div at bounding box center [829, 447] width 91 height 66
click at [627, 427] on div at bounding box center [631, 447] width 91 height 66
click at [696, 463] on button "Pridėti į krepšelį : 4,60 €" at bounding box center [676, 461] width 184 height 27
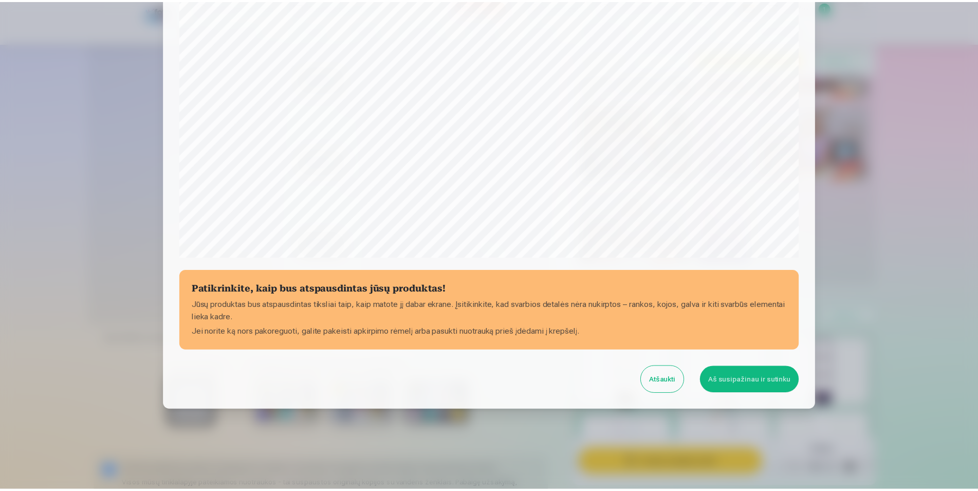
scroll to position [249, 0]
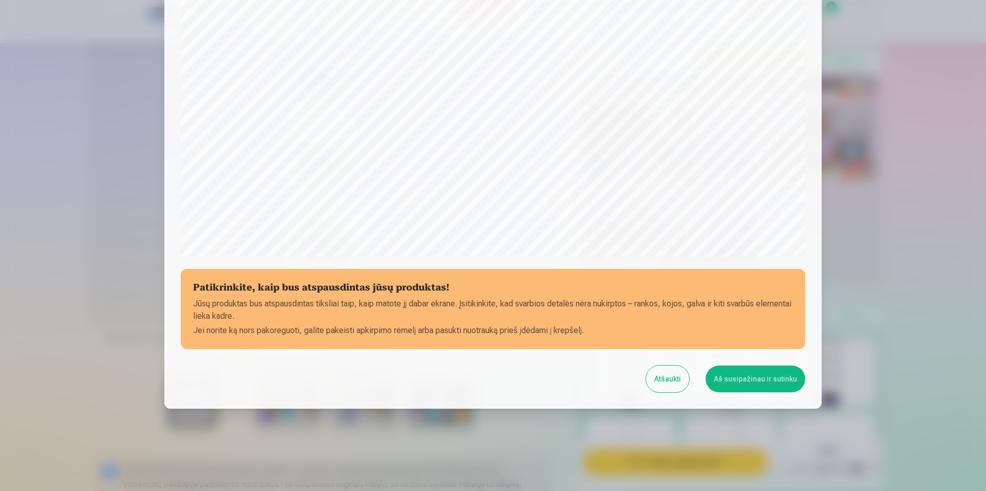
click at [758, 379] on button "Aš susipažinau ir sutinku" at bounding box center [756, 378] width 100 height 27
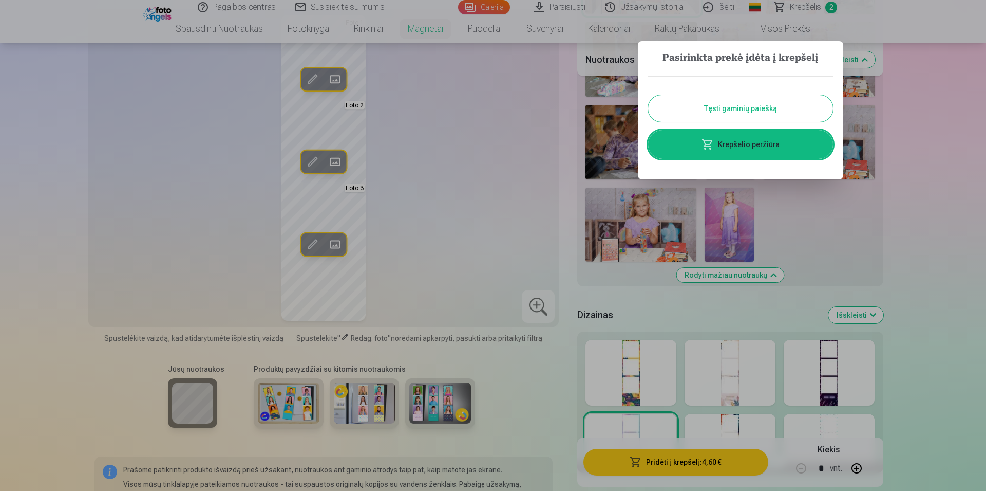
click at [708, 115] on button "Tęsti gaminių paiešką" at bounding box center [740, 108] width 185 height 27
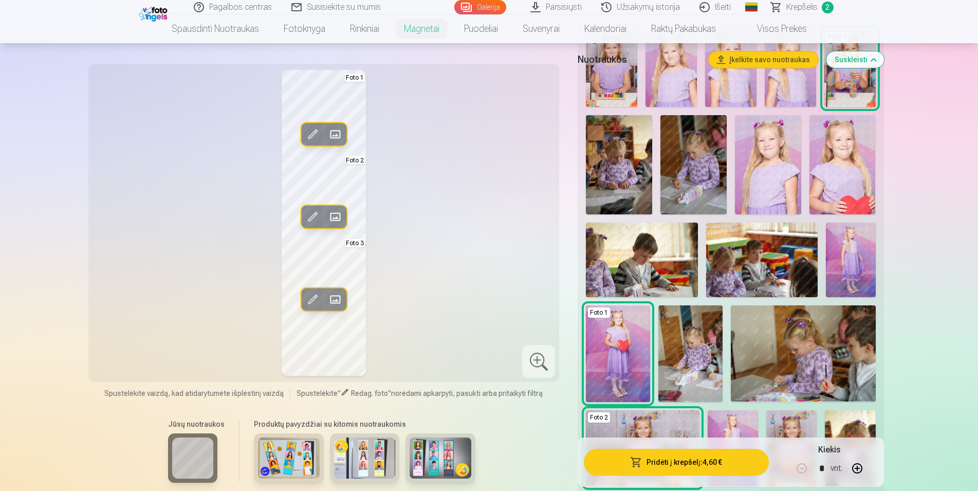
scroll to position [210, 0]
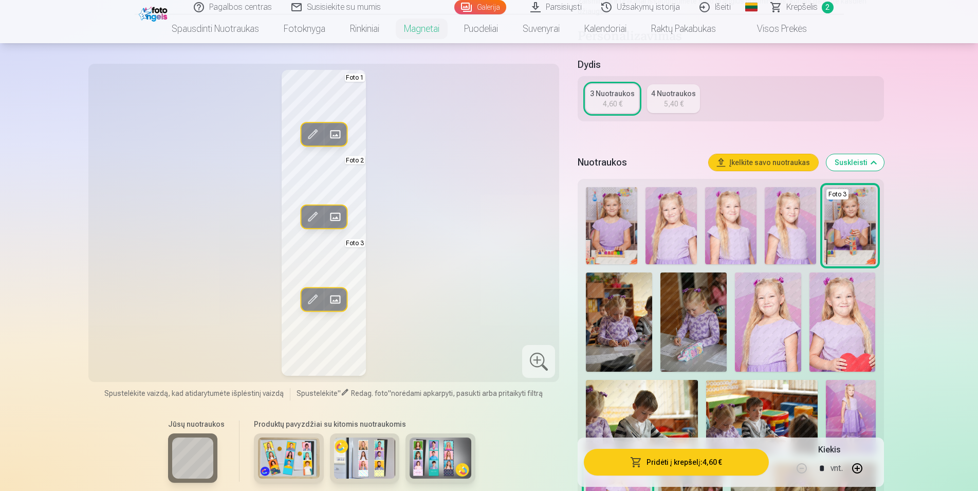
click at [607, 236] on img at bounding box center [611, 225] width 51 height 77
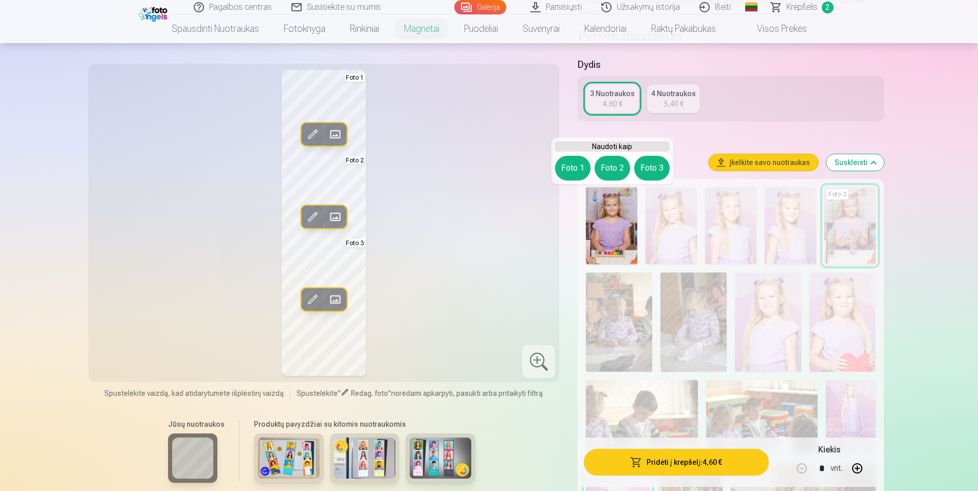
click at [517, 249] on div "Redag. foto Pakeisti Foto 1 Redag. foto Pakeisti Foto 2 Redag. foto Pakeisti Fo…" at bounding box center [324, 223] width 459 height 306
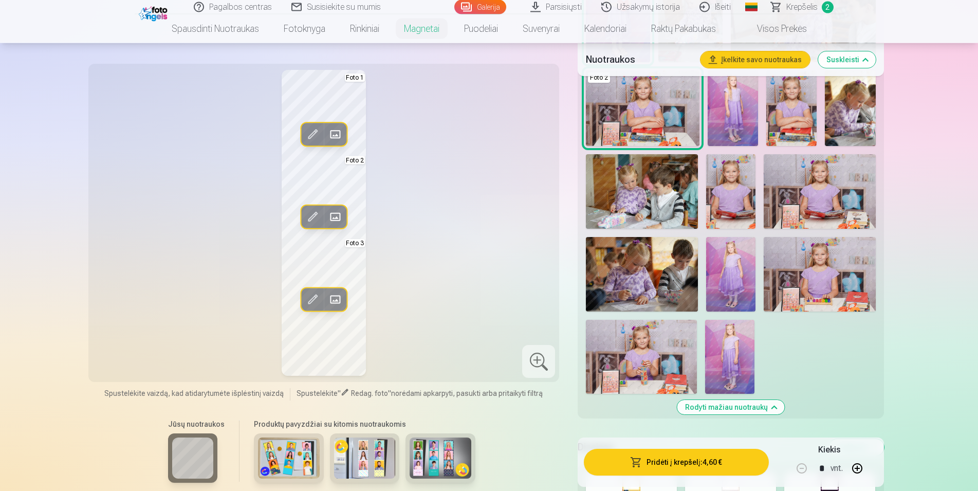
scroll to position [786, 0]
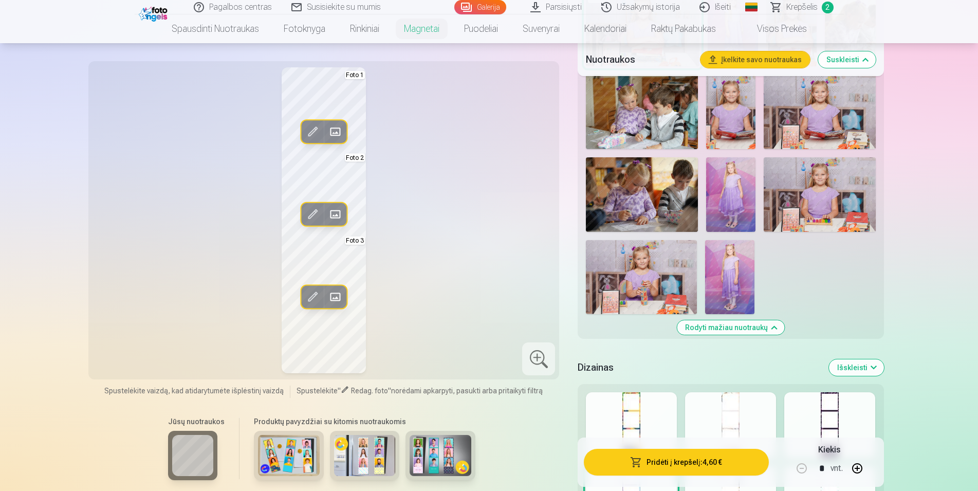
click at [646, 280] on img at bounding box center [641, 277] width 111 height 74
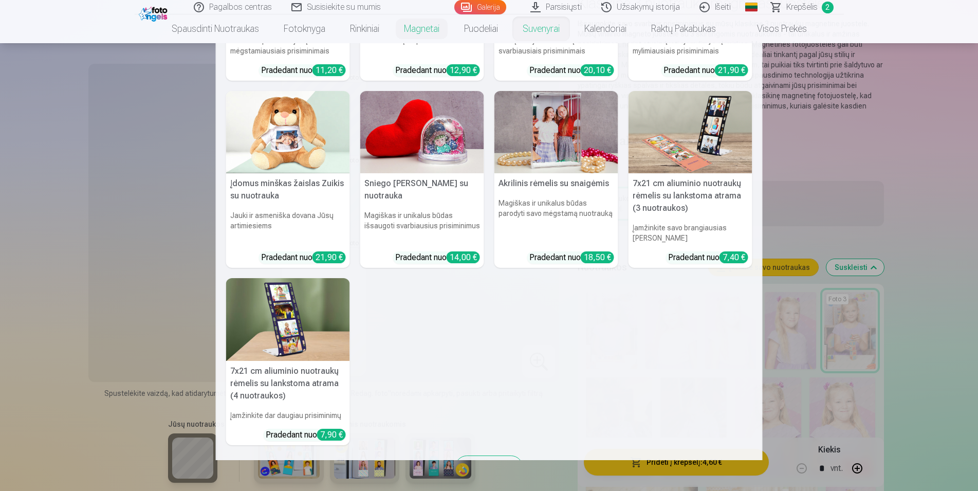
scroll to position [0, 0]
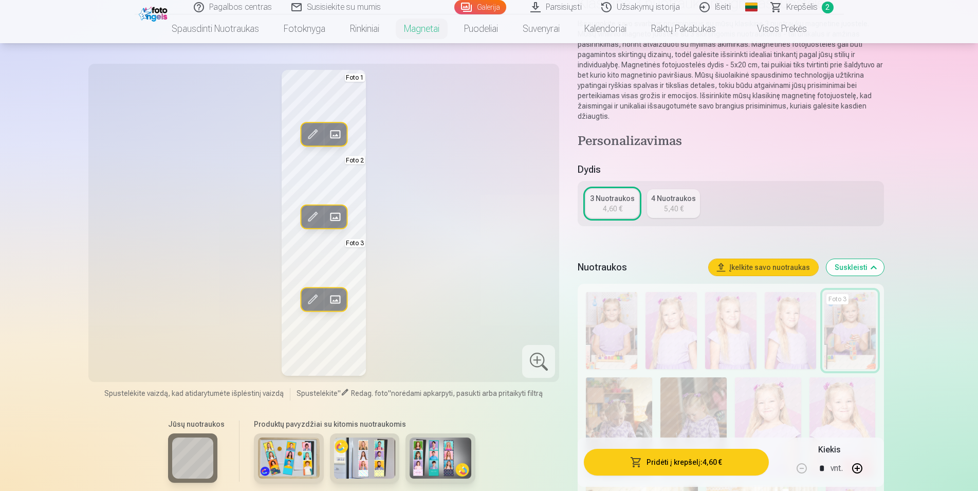
click at [787, 26] on link "Visos prekės" at bounding box center [773, 28] width 91 height 29
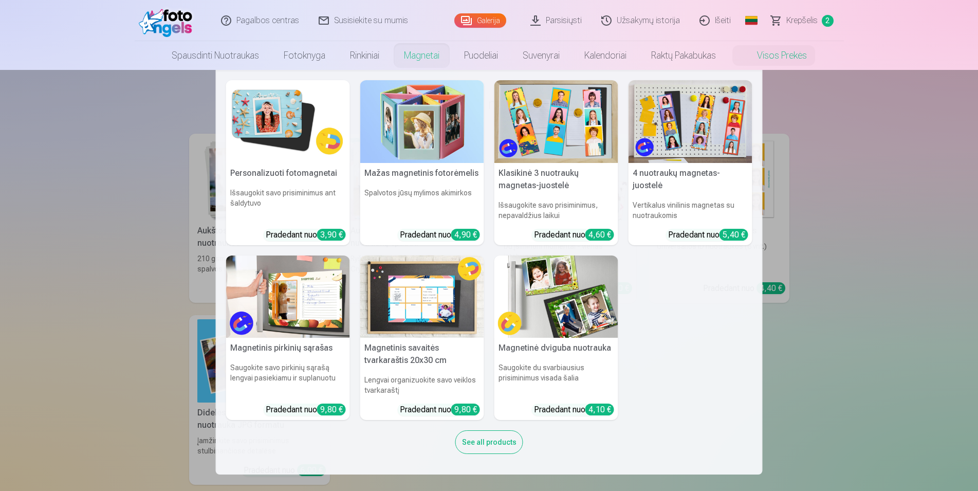
click at [425, 59] on link "Magnetai" at bounding box center [421, 55] width 60 height 29
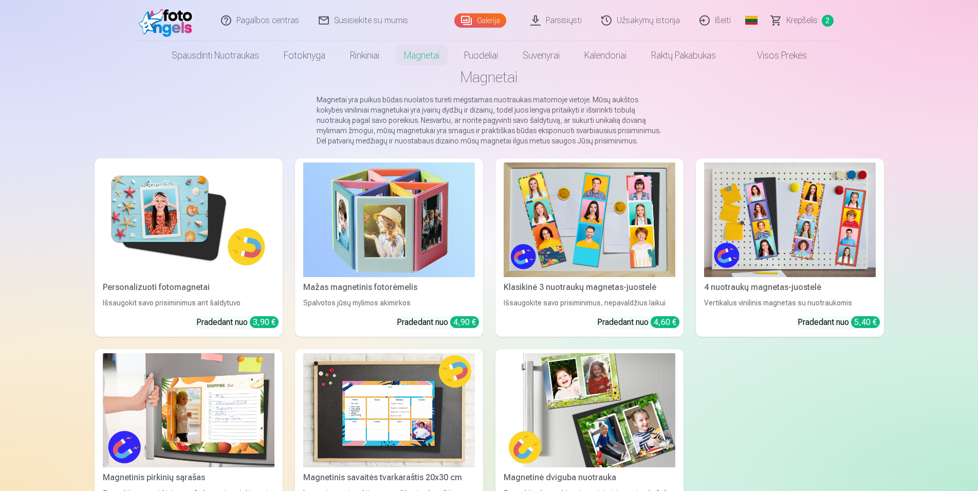
scroll to position [52, 0]
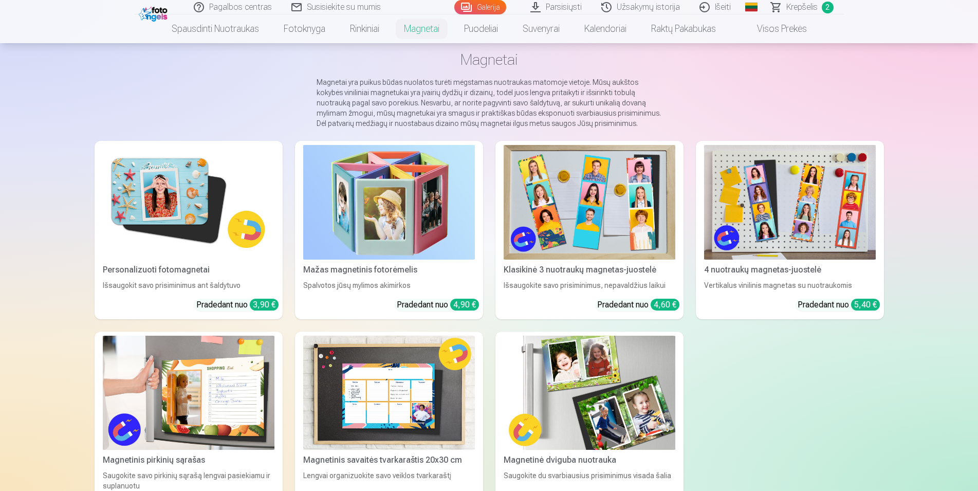
click at [380, 232] on img at bounding box center [389, 202] width 172 height 115
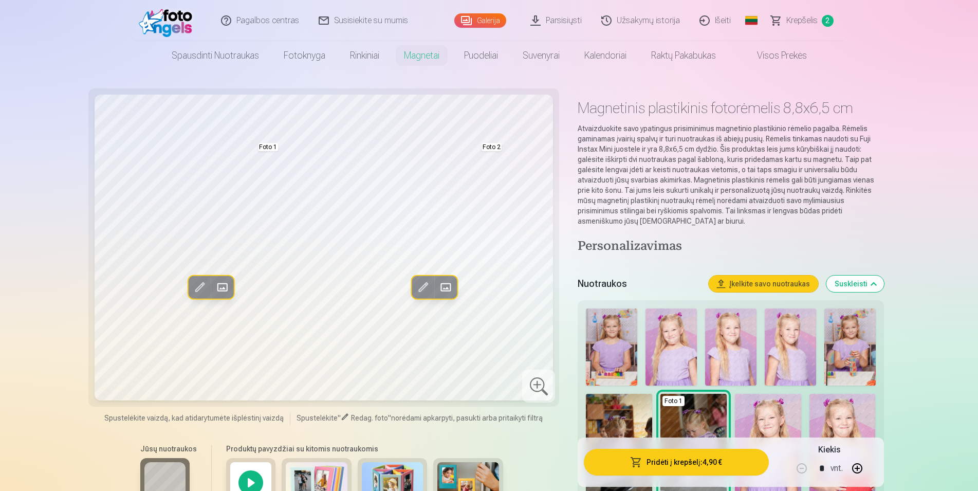
click at [603, 358] on img at bounding box center [611, 346] width 51 height 77
click at [421, 287] on span at bounding box center [422, 287] width 16 height 16
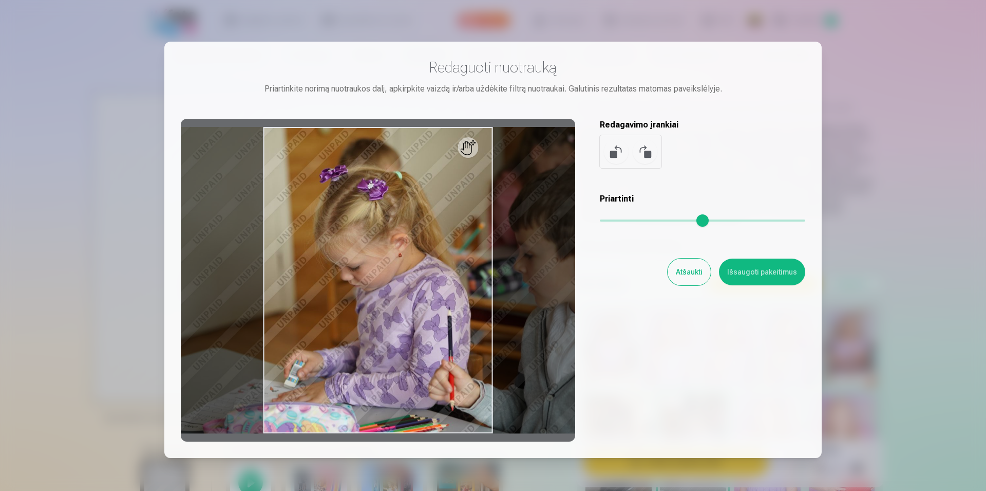
click at [679, 271] on button "Atšaukti" at bounding box center [689, 271] width 43 height 27
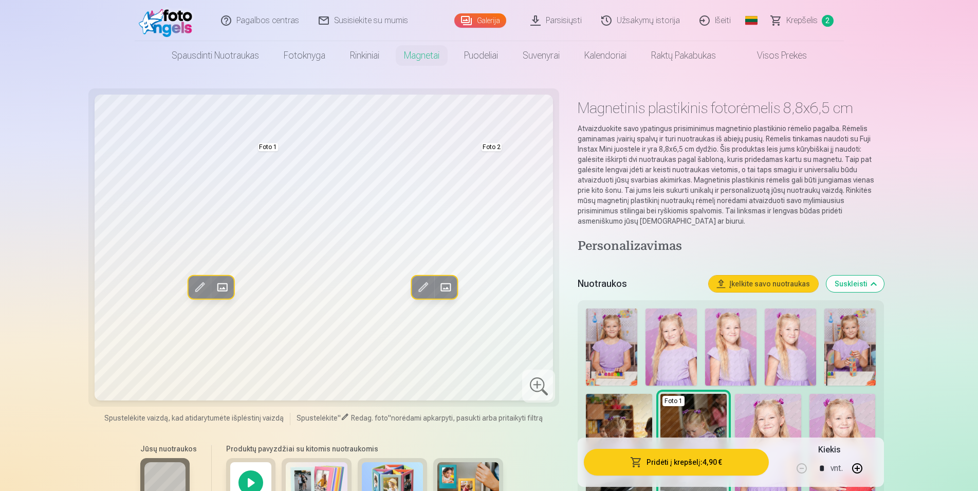
click at [446, 287] on span at bounding box center [445, 287] width 16 height 16
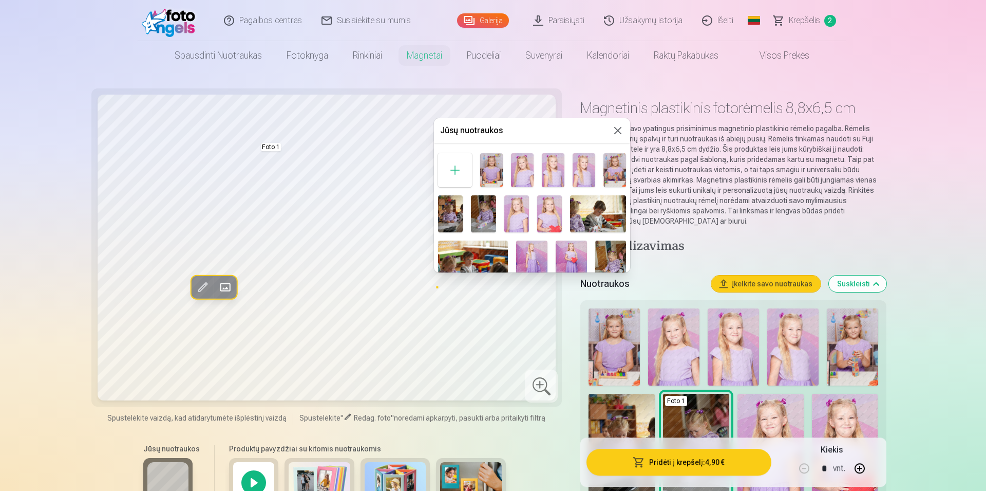
click at [497, 179] on img at bounding box center [491, 170] width 23 height 34
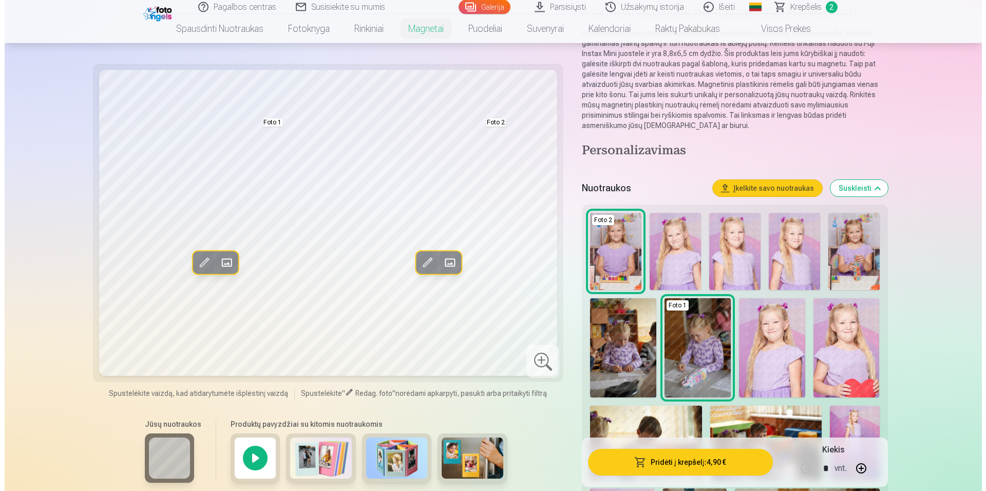
scroll to position [105, 0]
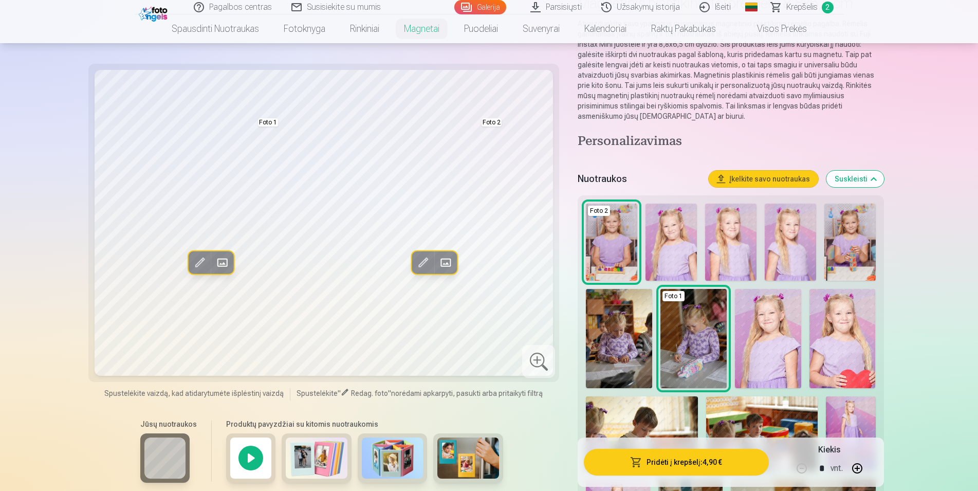
click at [846, 353] on img at bounding box center [842, 338] width 66 height 99
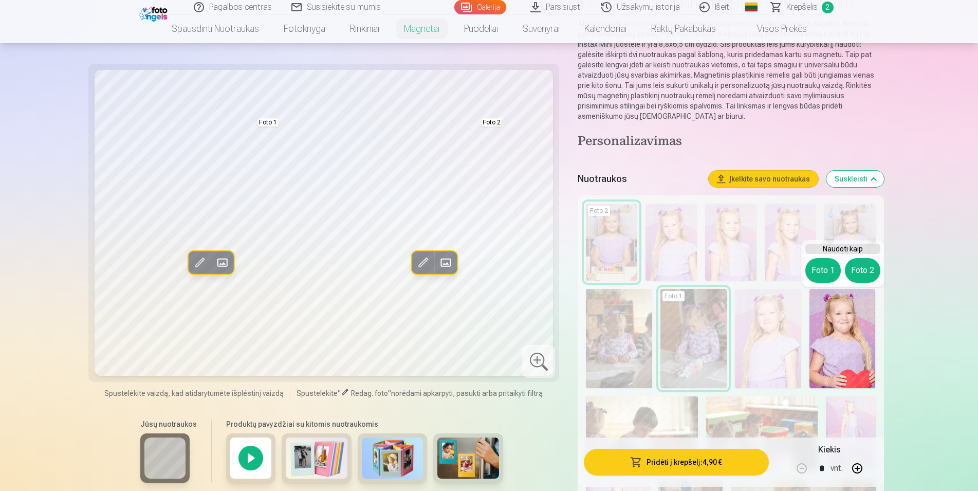
click at [197, 256] on span at bounding box center [199, 262] width 16 height 16
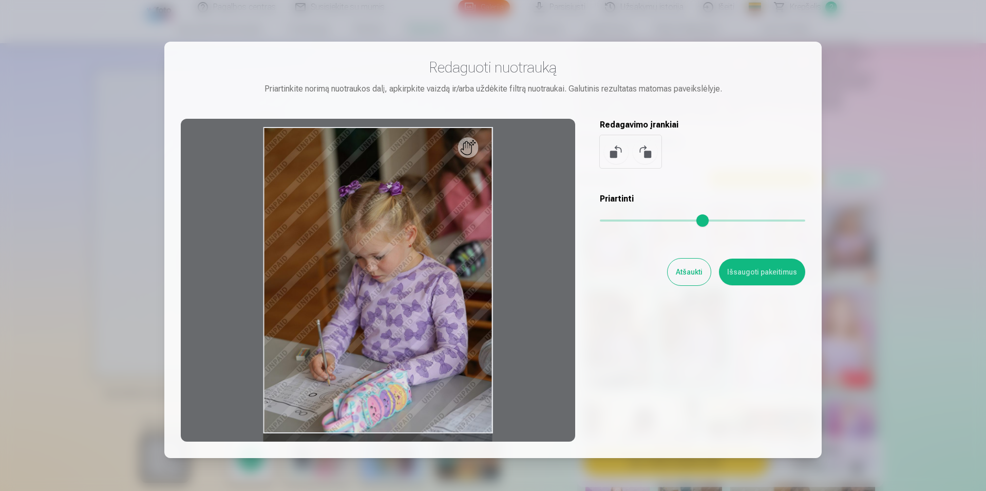
click at [690, 274] on button "Atšaukti" at bounding box center [689, 271] width 43 height 27
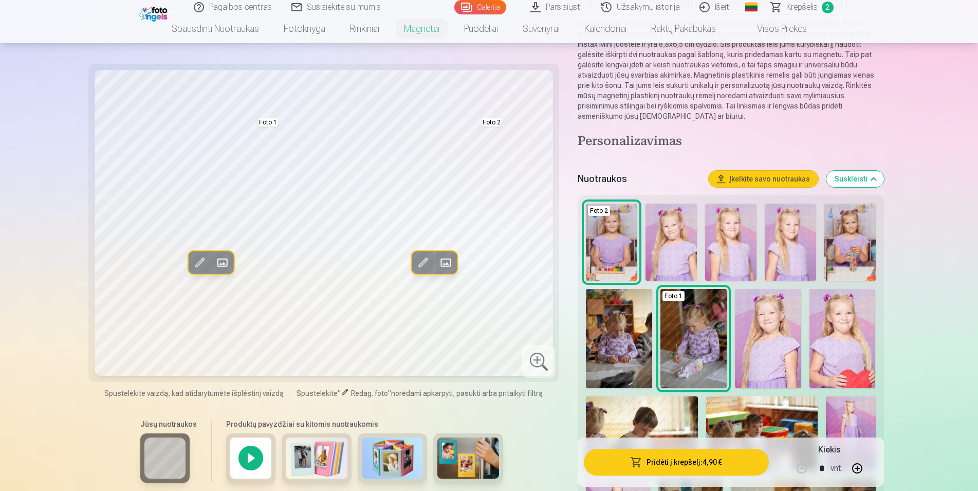
click at [223, 265] on span at bounding box center [222, 262] width 16 height 16
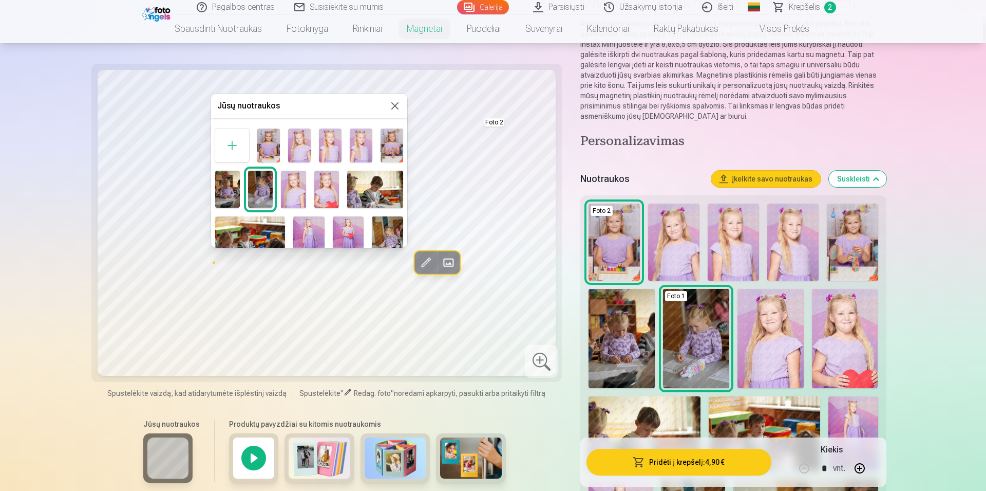
click at [339, 203] on img at bounding box center [326, 189] width 25 height 37
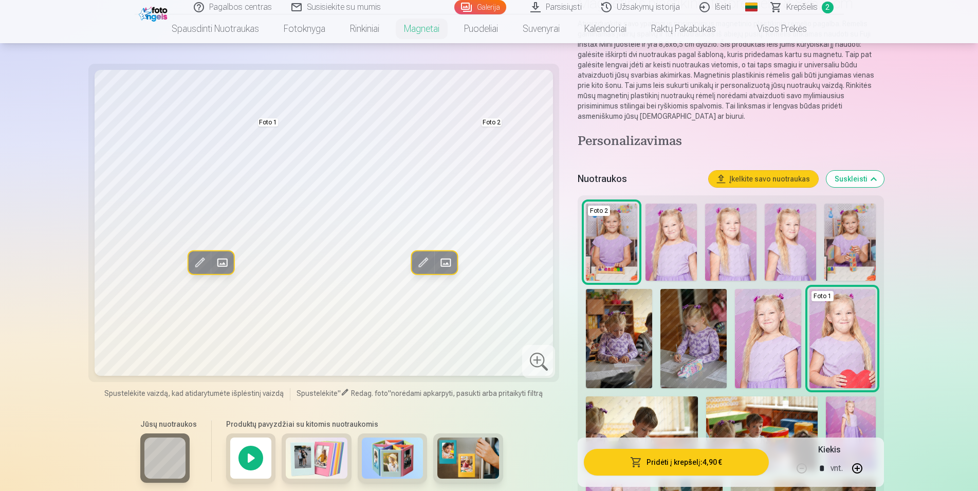
click at [227, 261] on span at bounding box center [222, 262] width 16 height 16
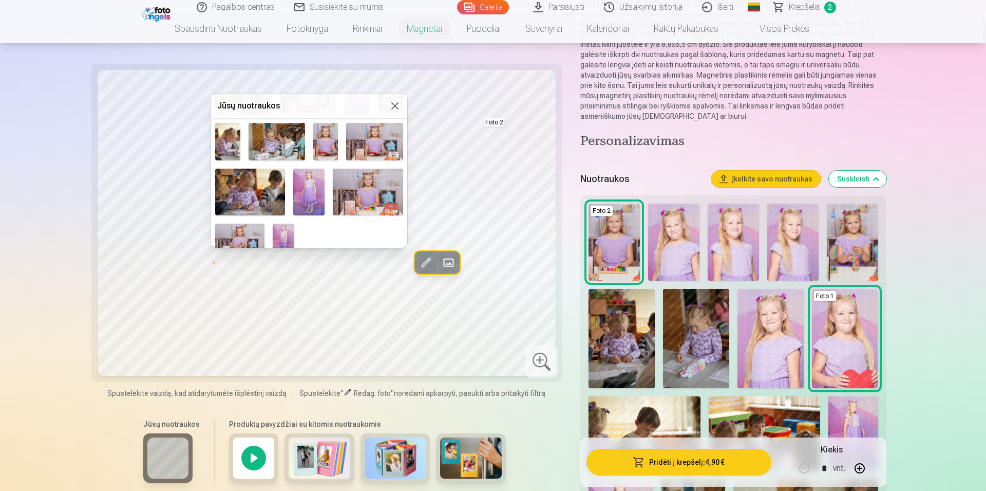
scroll to position [211, 0]
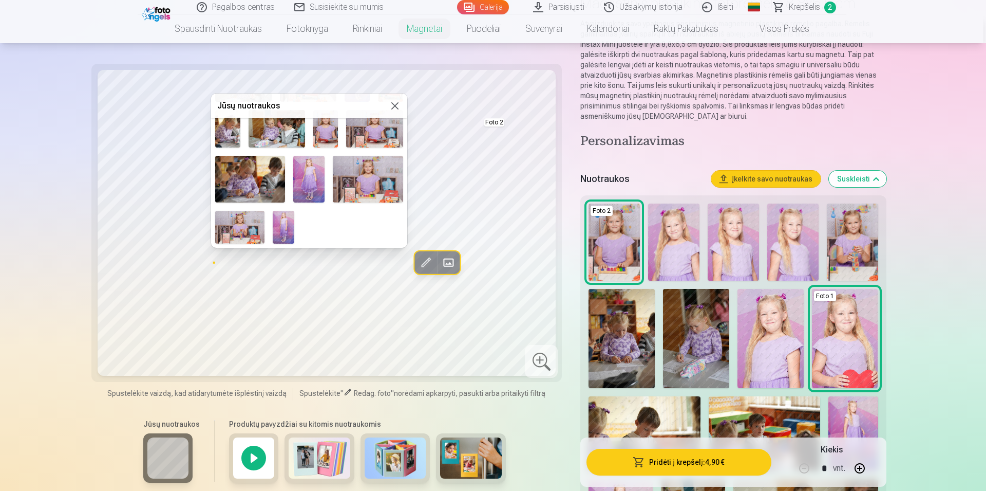
click at [325, 178] on img at bounding box center [308, 179] width 31 height 47
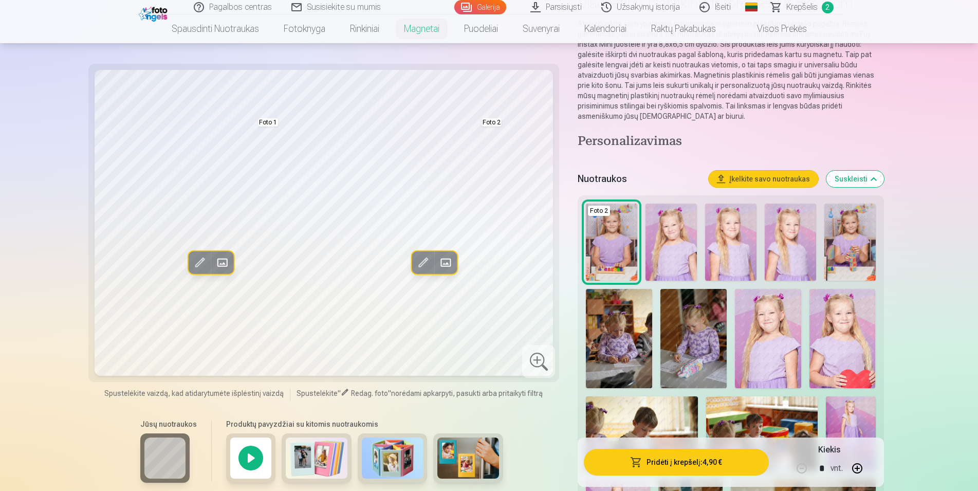
click at [224, 267] on span at bounding box center [222, 262] width 16 height 16
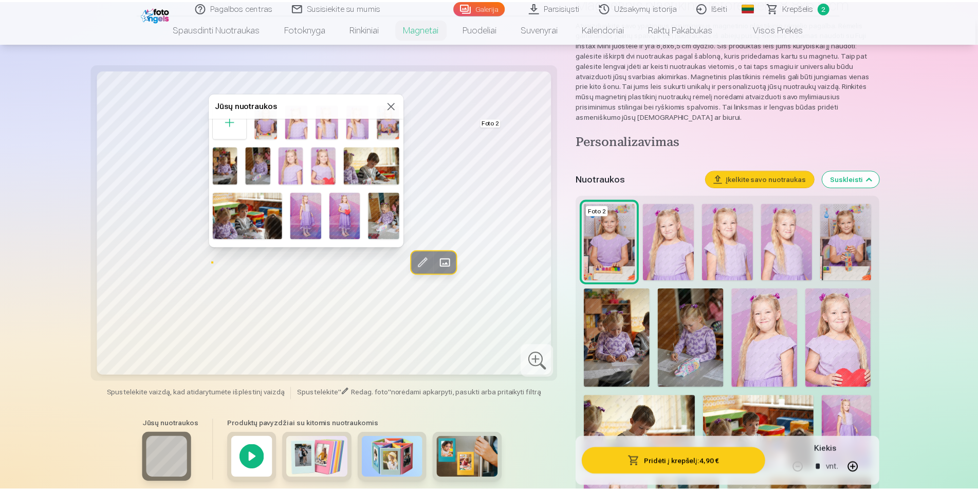
scroll to position [0, 0]
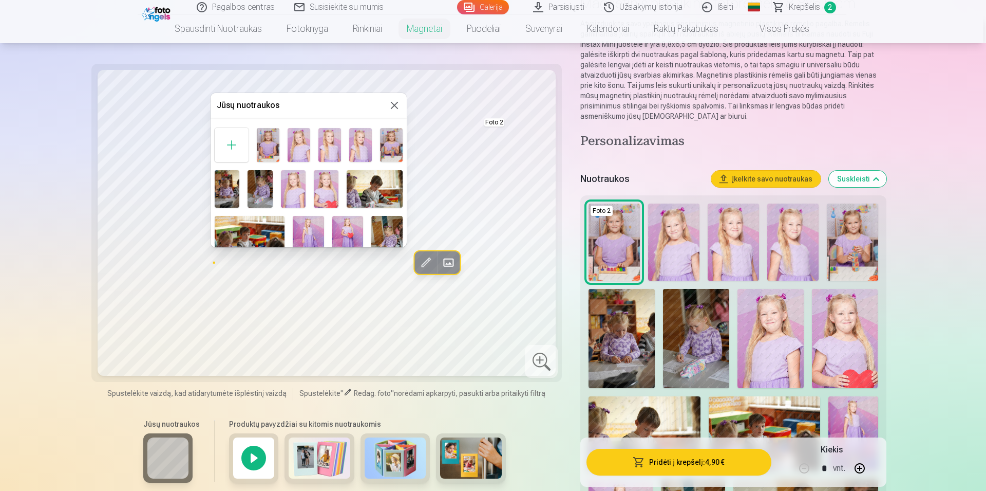
click at [372, 156] on img at bounding box center [360, 145] width 23 height 34
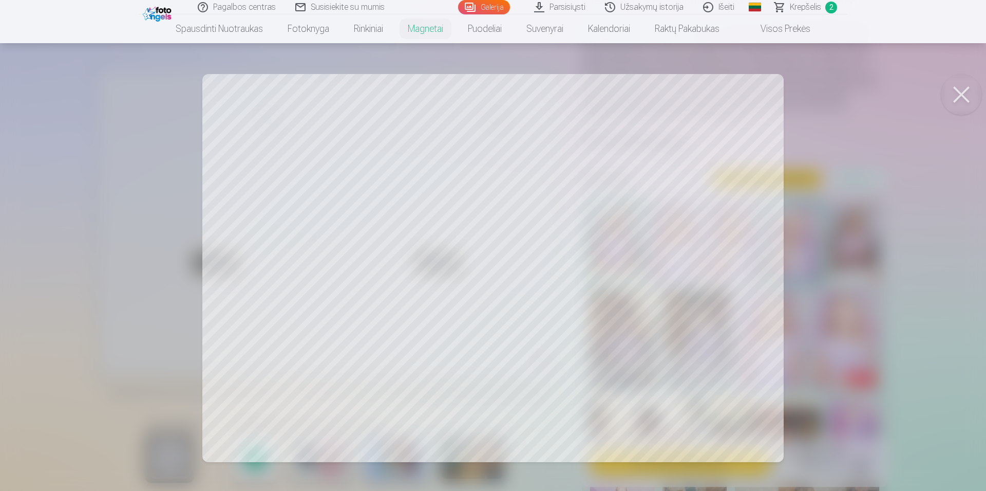
click at [774, 393] on div at bounding box center [493, 245] width 986 height 491
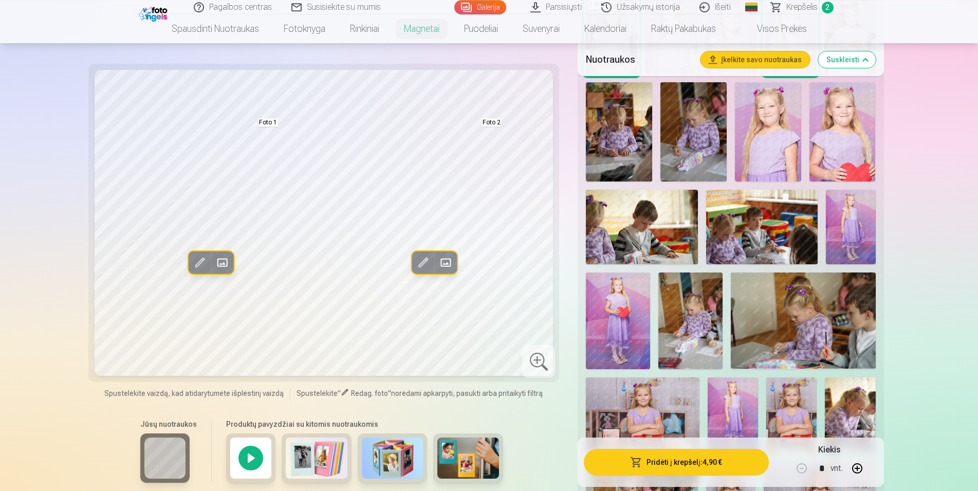
scroll to position [367, 0]
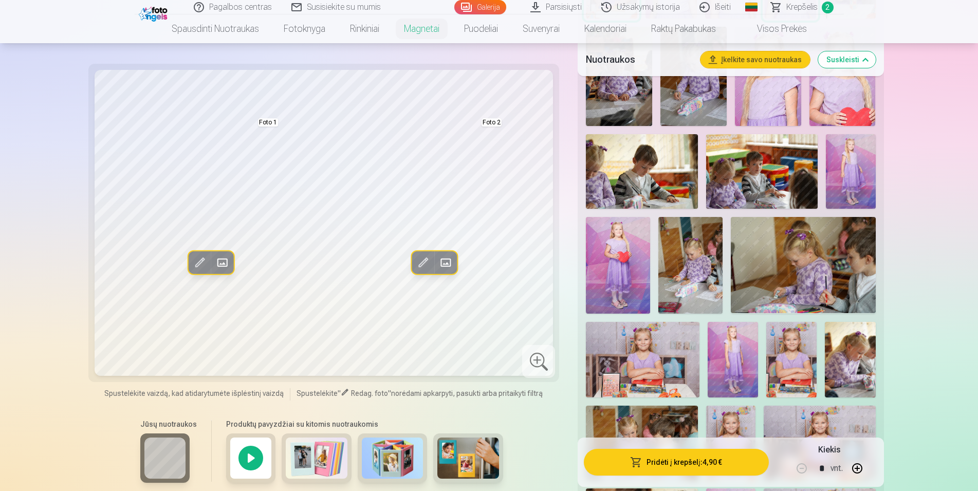
click at [399, 466] on img at bounding box center [393, 457] width 62 height 41
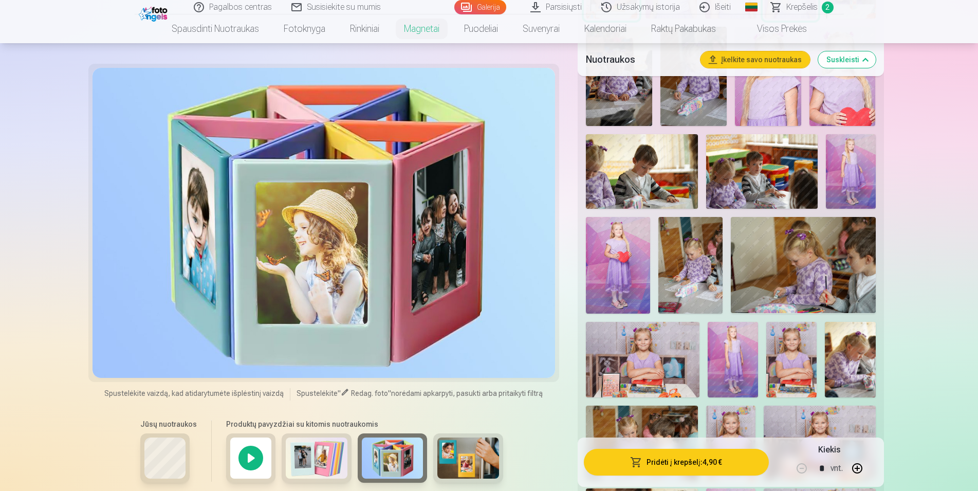
click at [399, 466] on img at bounding box center [393, 457] width 62 height 41
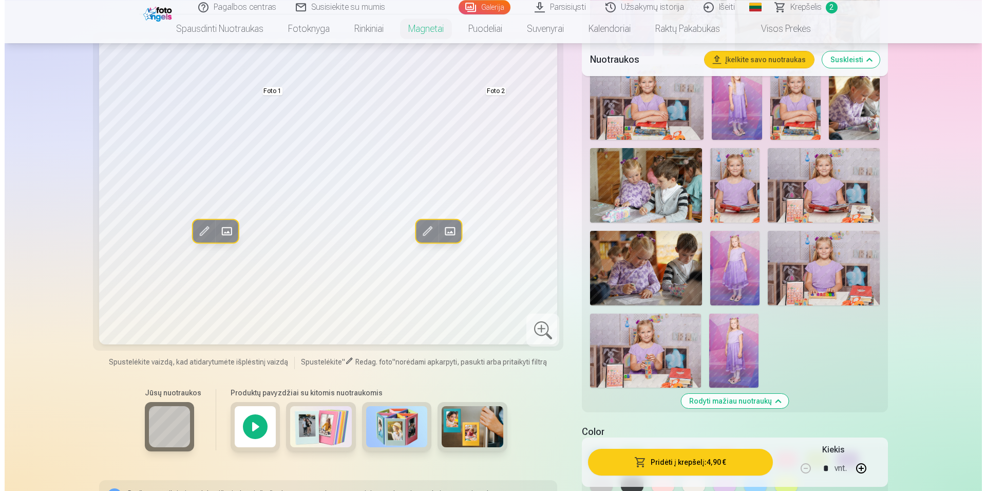
scroll to position [576, 0]
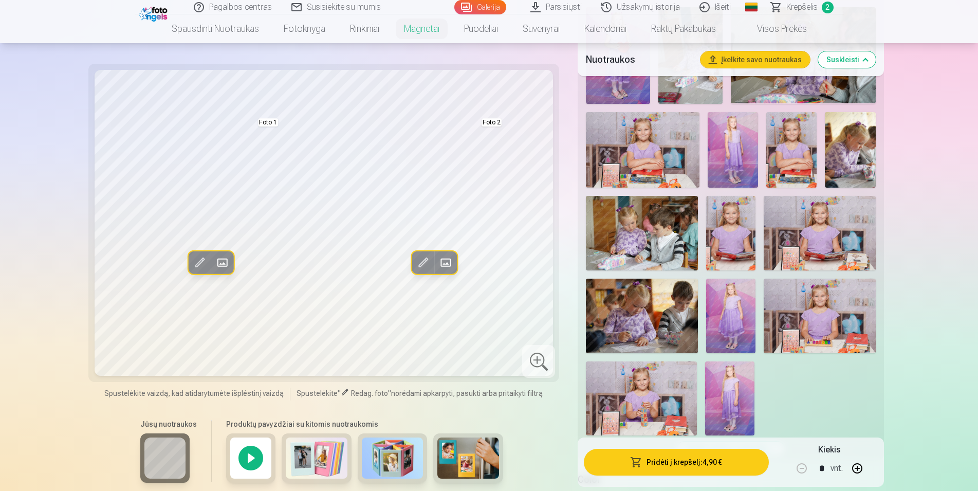
click at [671, 467] on button "Pridėti į krepšelį : 4,90 €" at bounding box center [676, 461] width 184 height 27
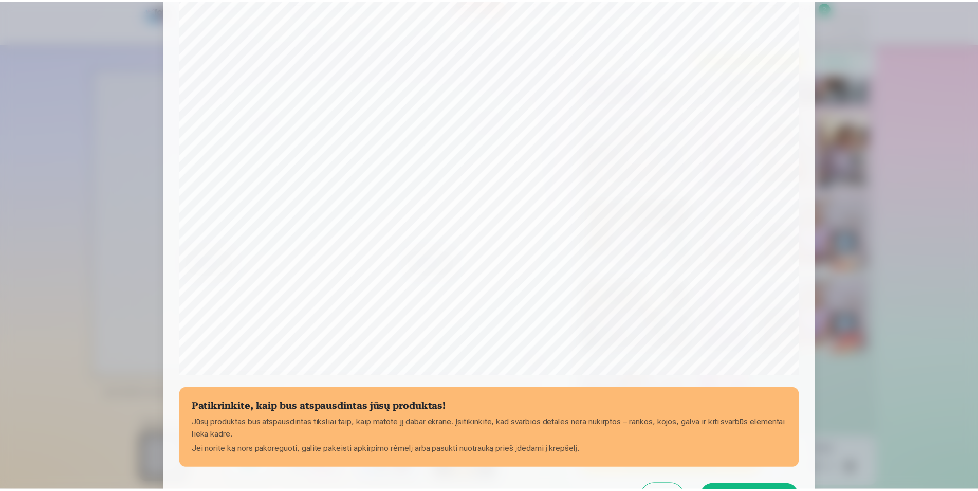
scroll to position [249, 0]
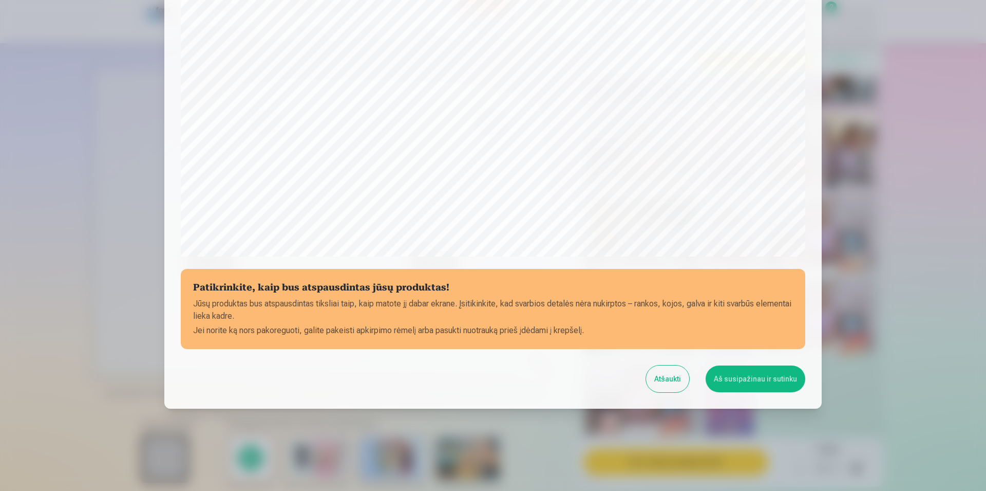
click at [746, 384] on button "Aš susipažinau ir sutinku" at bounding box center [756, 378] width 100 height 27
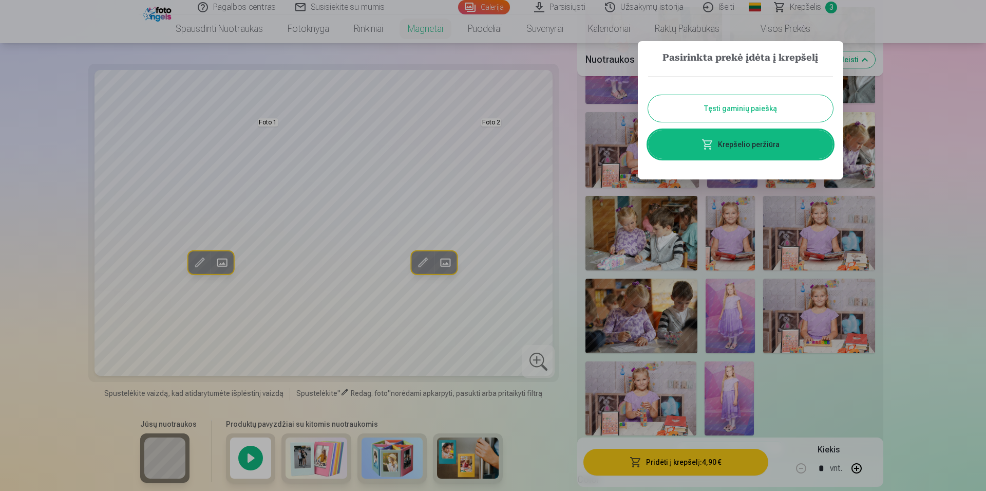
click at [740, 149] on link "Krepšelio peržiūra" at bounding box center [740, 144] width 185 height 29
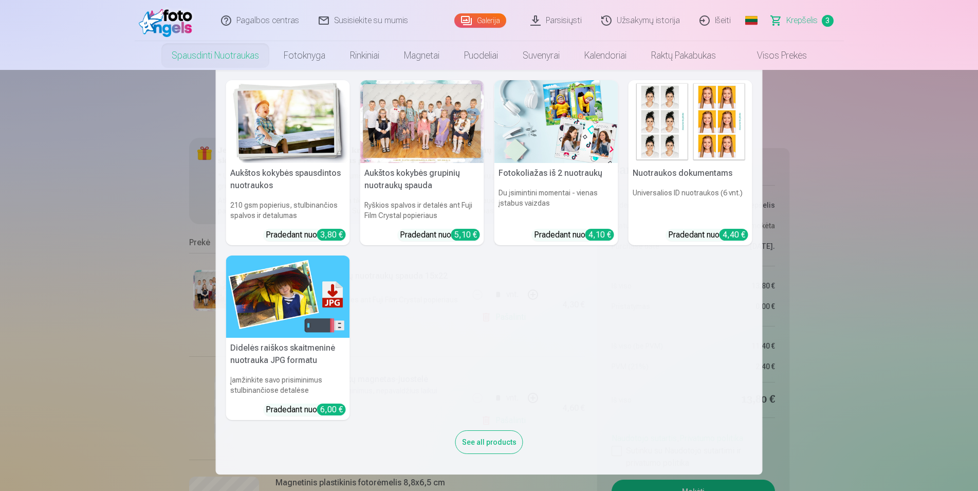
click at [523, 161] on img at bounding box center [556, 121] width 124 height 83
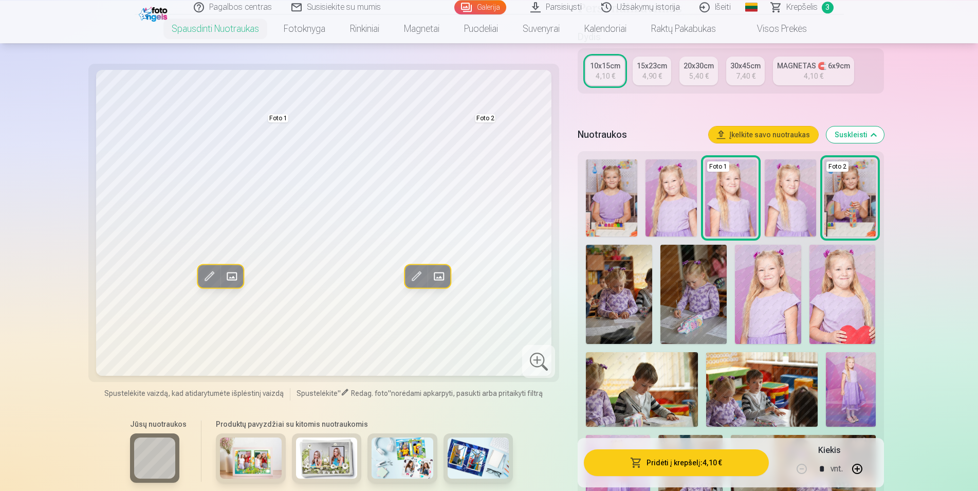
scroll to position [210, 0]
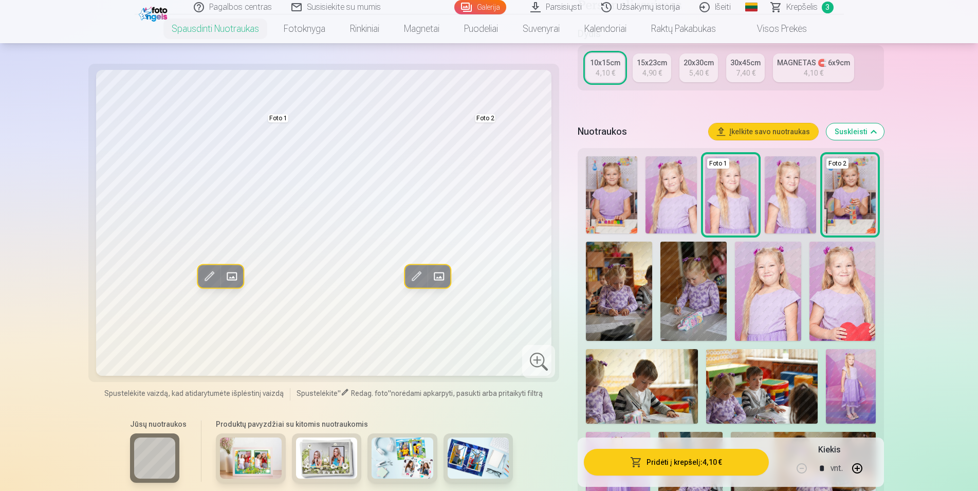
click at [234, 278] on span at bounding box center [231, 276] width 16 height 16
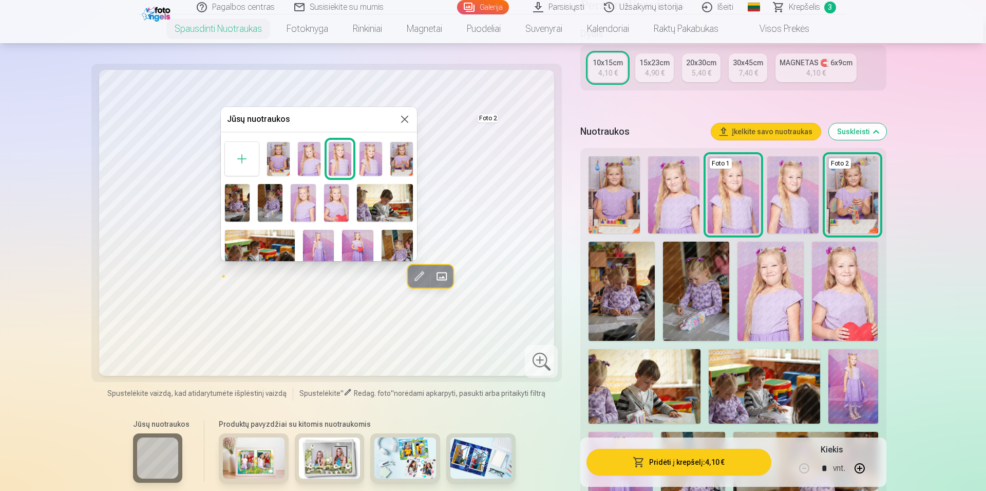
click at [759, 412] on div at bounding box center [493, 245] width 986 height 491
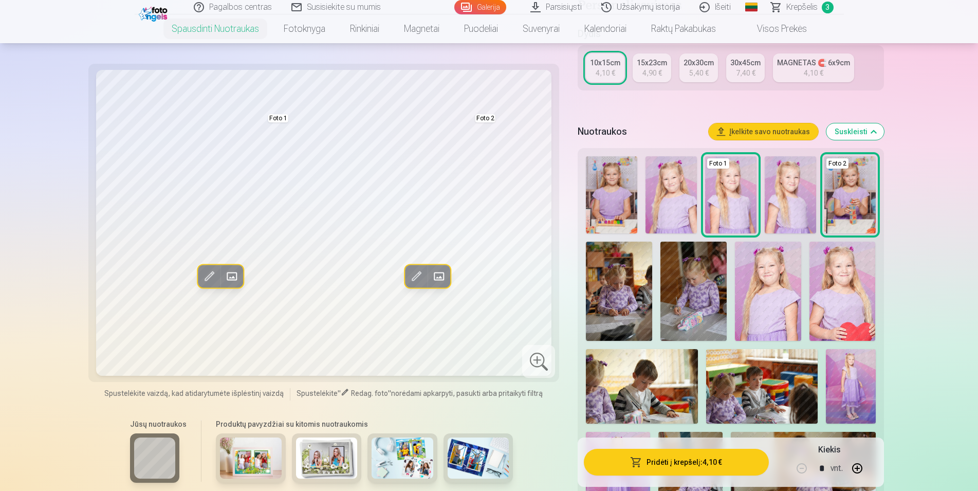
click at [867, 403] on img at bounding box center [851, 386] width 50 height 74
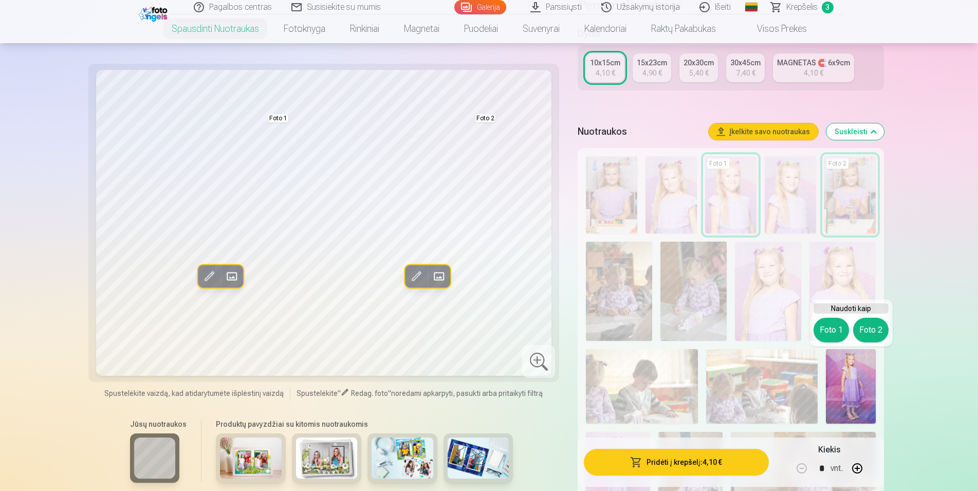
click at [233, 278] on span at bounding box center [231, 276] width 16 height 16
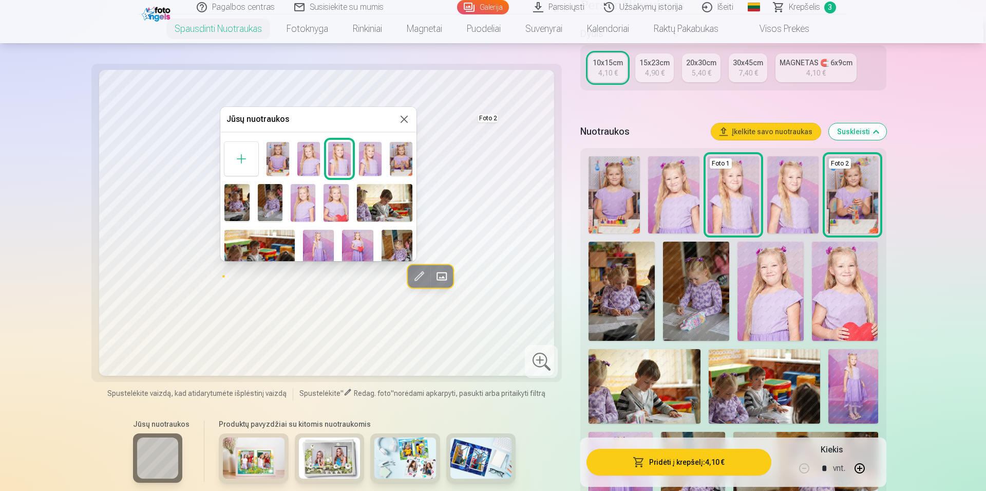
click at [864, 400] on div at bounding box center [493, 245] width 986 height 491
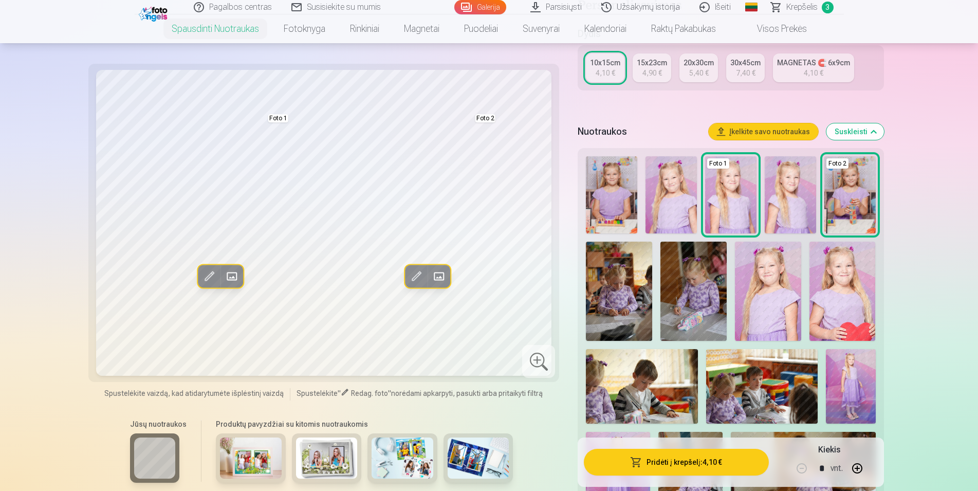
click at [846, 395] on img at bounding box center [851, 386] width 50 height 74
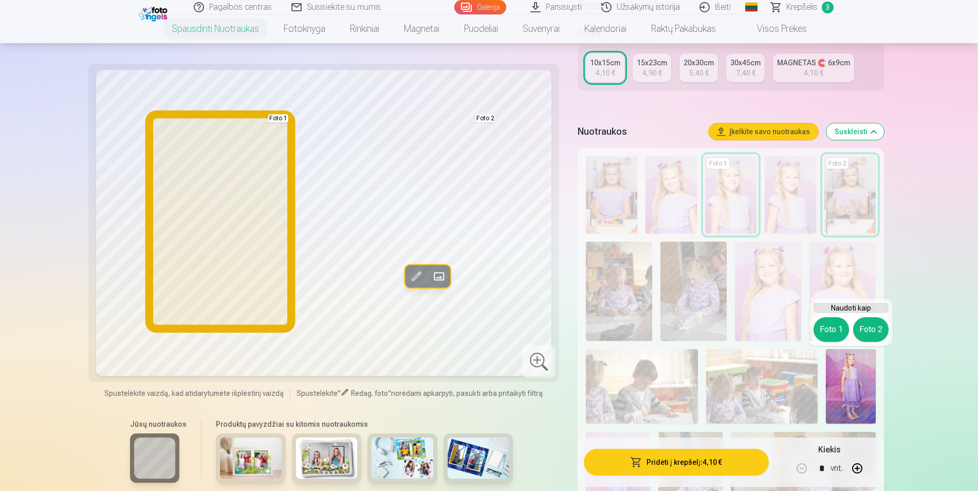
click at [828, 331] on button "Foto 1" at bounding box center [830, 329] width 35 height 25
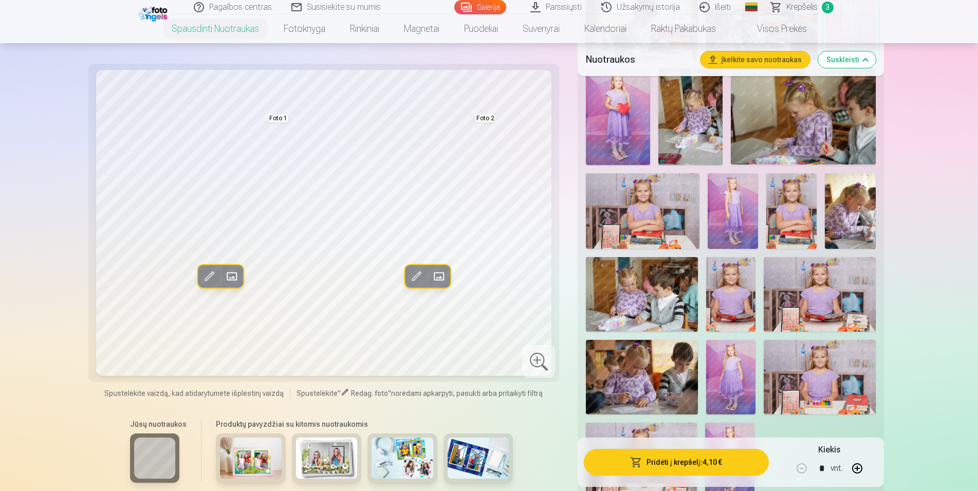
scroll to position [576, 0]
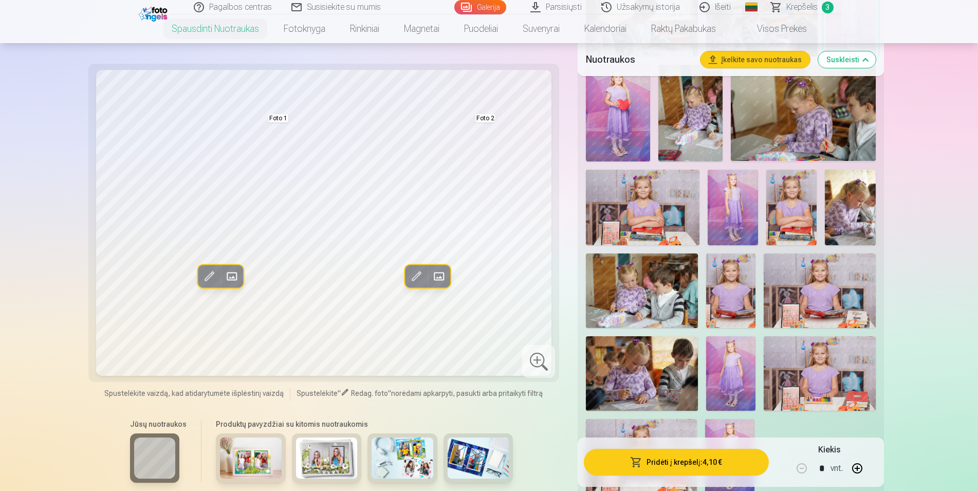
click at [810, 299] on img at bounding box center [818, 290] width 111 height 74
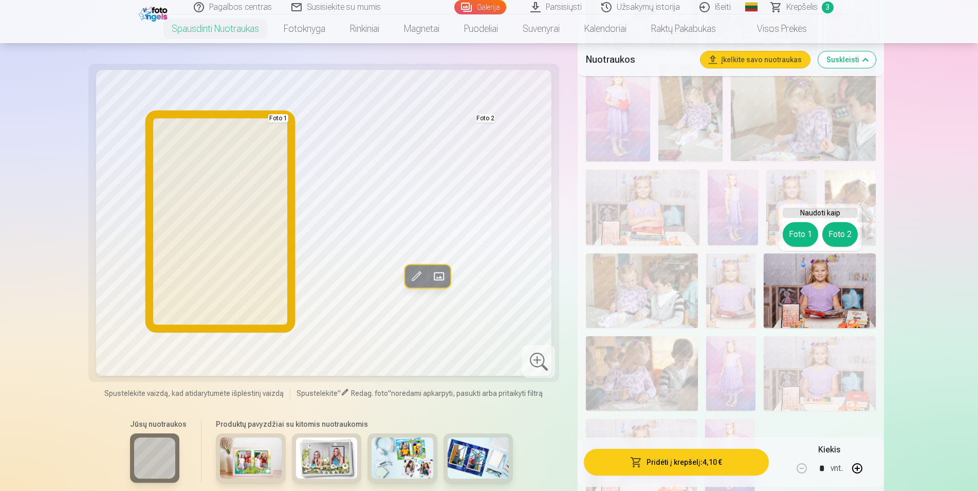
click at [798, 236] on button "Foto 1" at bounding box center [799, 234] width 35 height 25
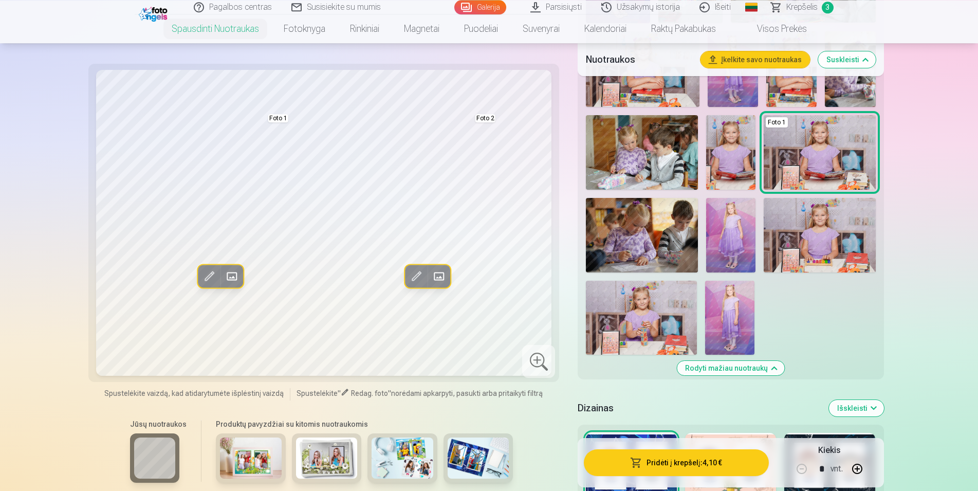
scroll to position [734, 0]
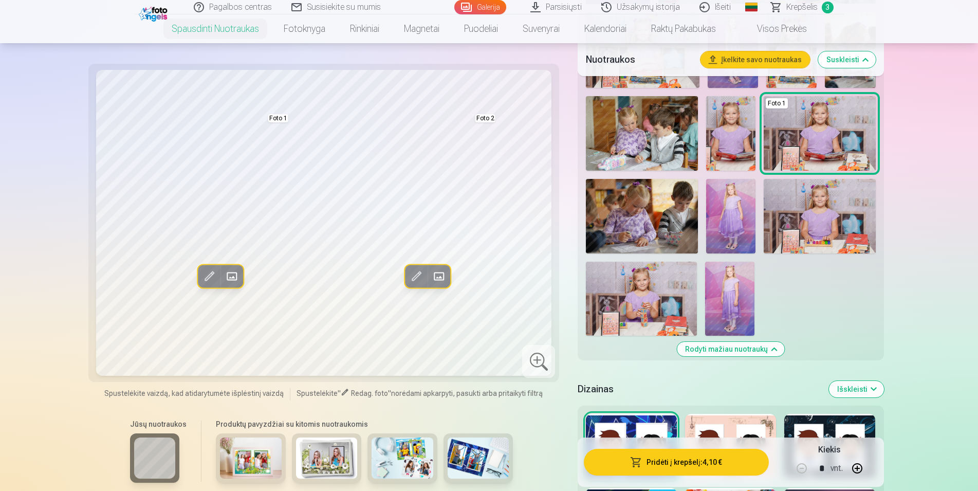
click at [737, 229] on img at bounding box center [731, 216] width 50 height 74
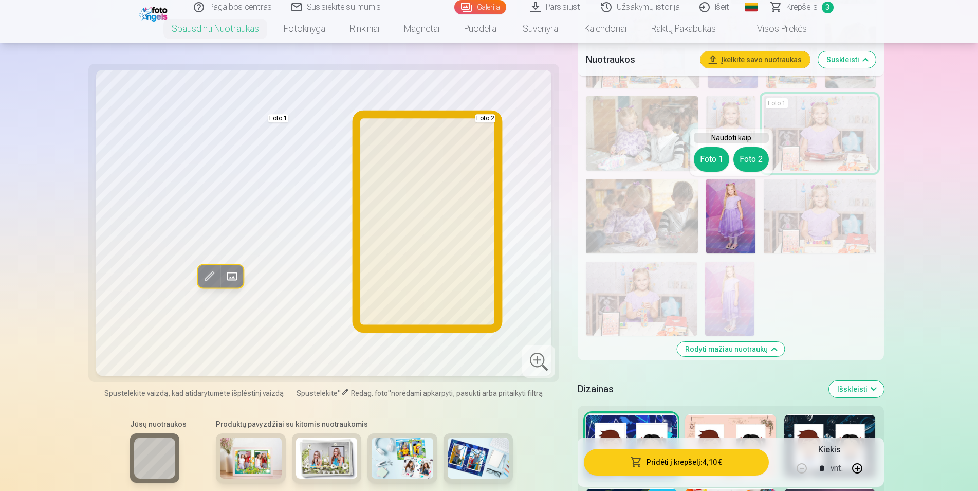
click at [751, 154] on button "Foto 2" at bounding box center [750, 159] width 35 height 25
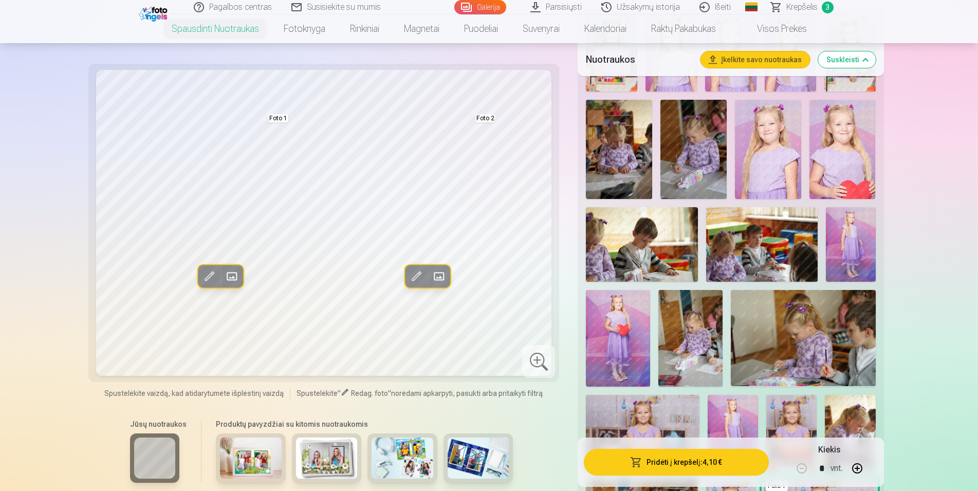
scroll to position [314, 0]
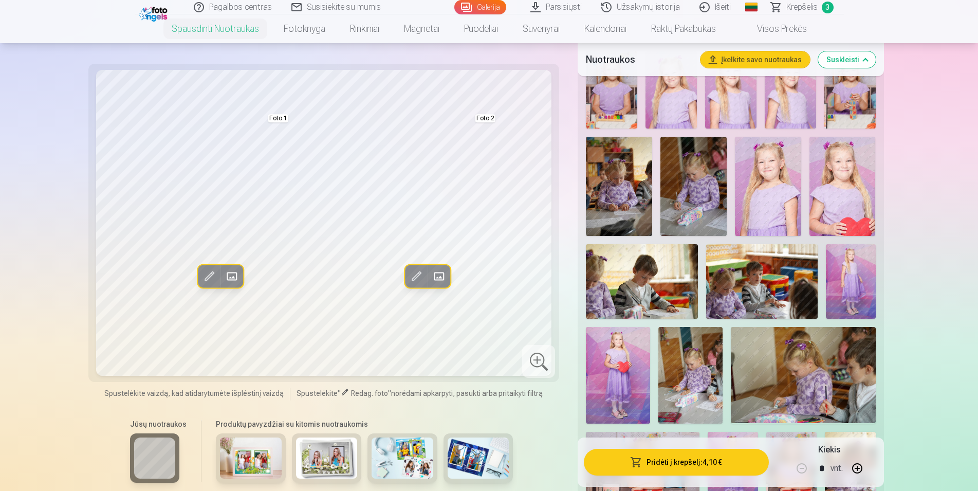
click at [687, 214] on img at bounding box center [693, 186] width 66 height 99
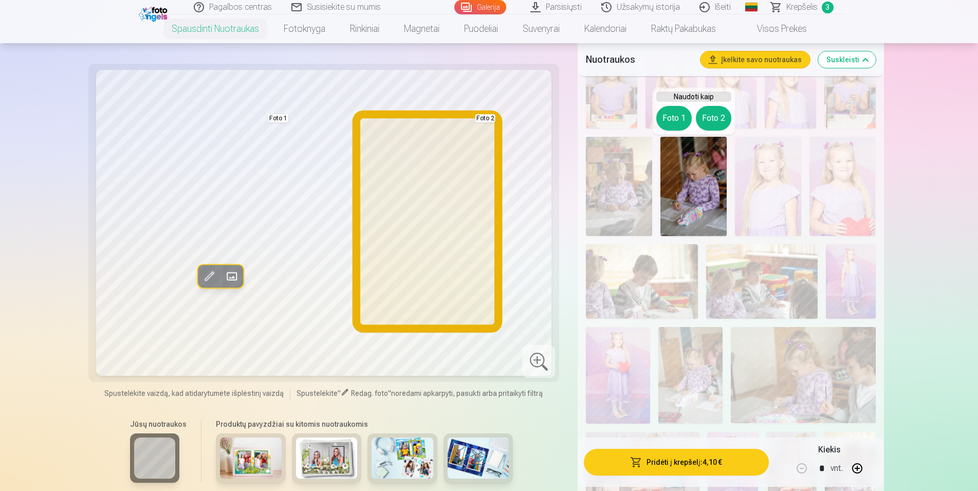
click at [719, 117] on button "Foto 2" at bounding box center [713, 118] width 35 height 25
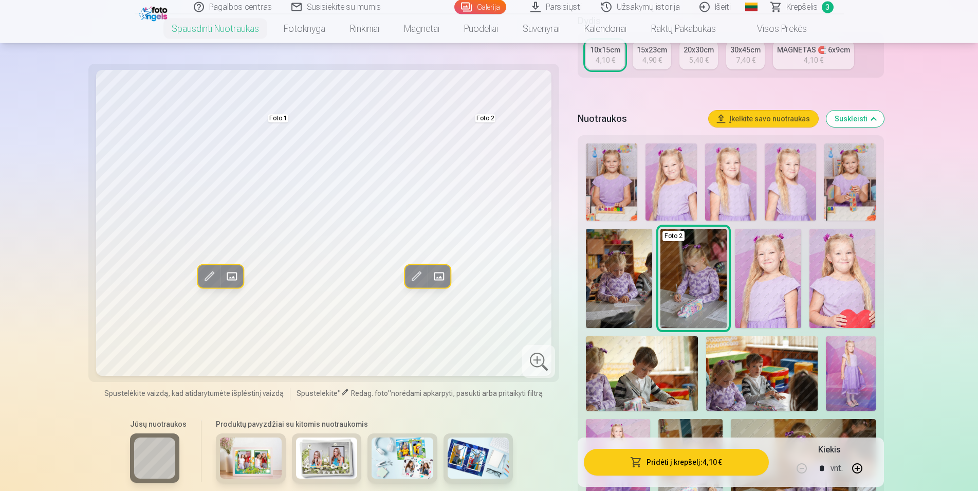
scroll to position [210, 0]
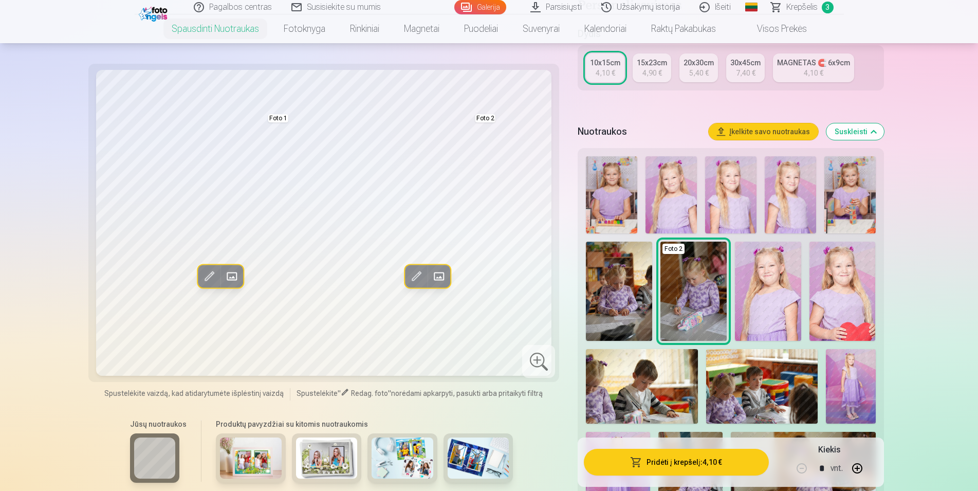
click at [856, 217] on img at bounding box center [849, 194] width 51 height 77
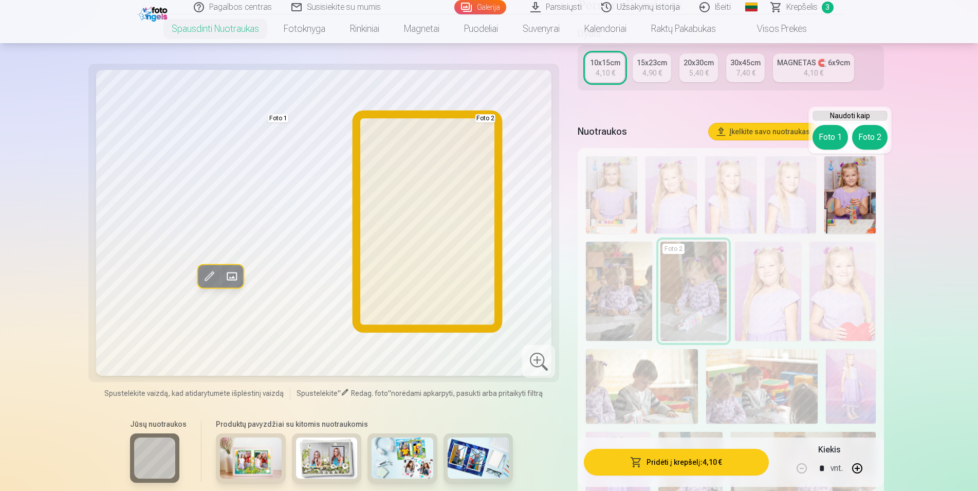
click at [867, 136] on button "Foto 2" at bounding box center [869, 137] width 35 height 25
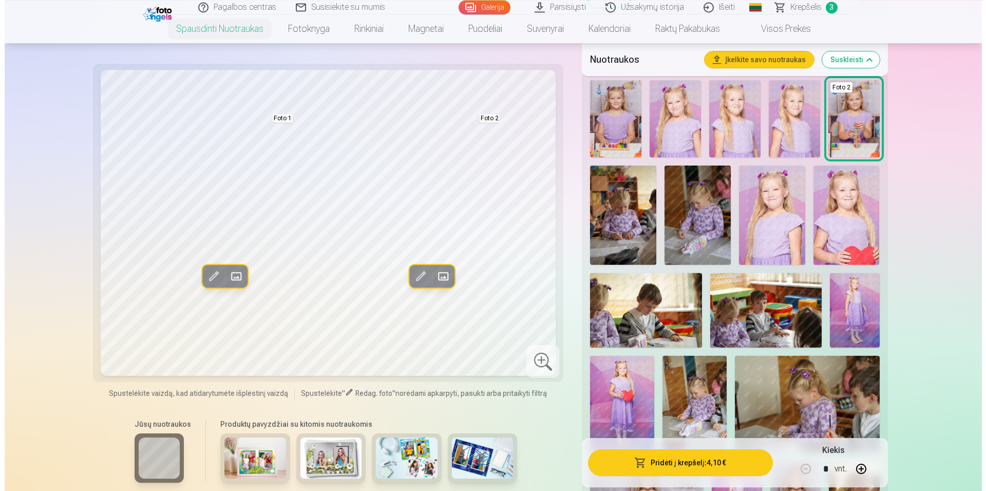
scroll to position [314, 0]
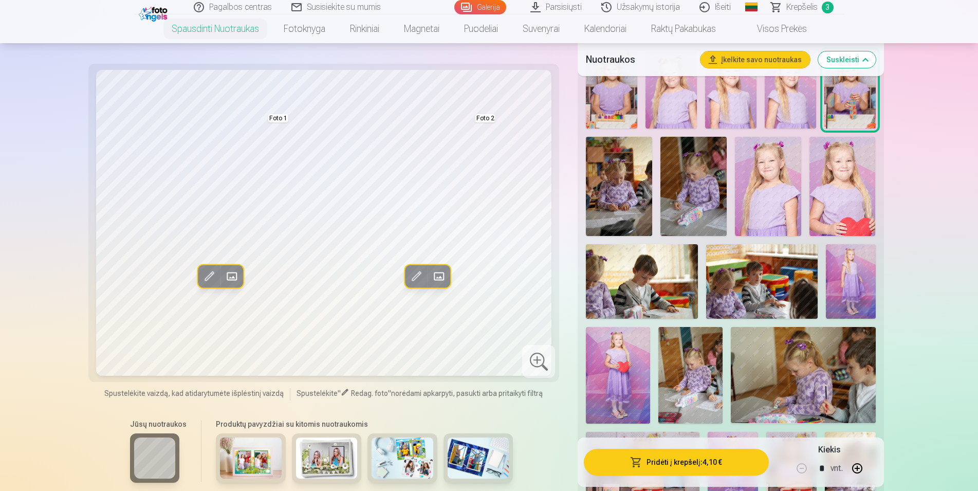
click at [681, 467] on button "Pridėti į krepšelį : 4,10 €" at bounding box center [676, 461] width 184 height 27
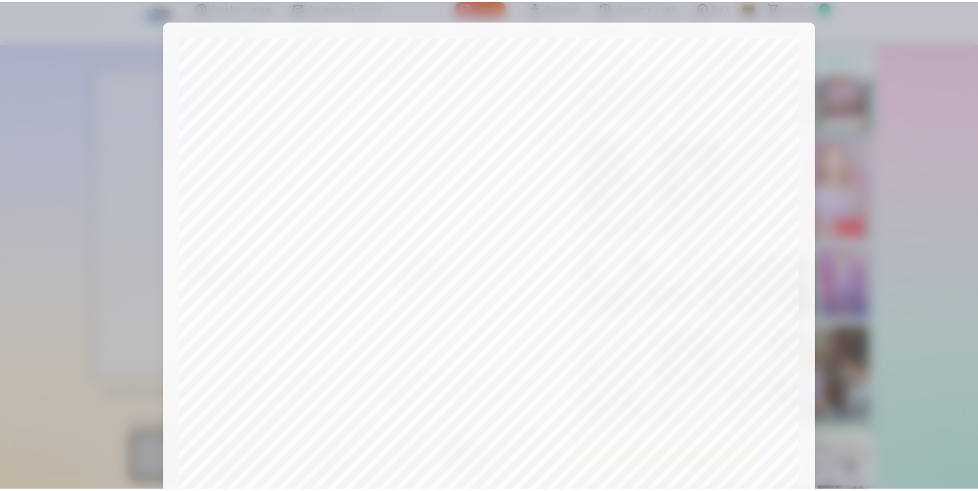
scroll to position [249, 0]
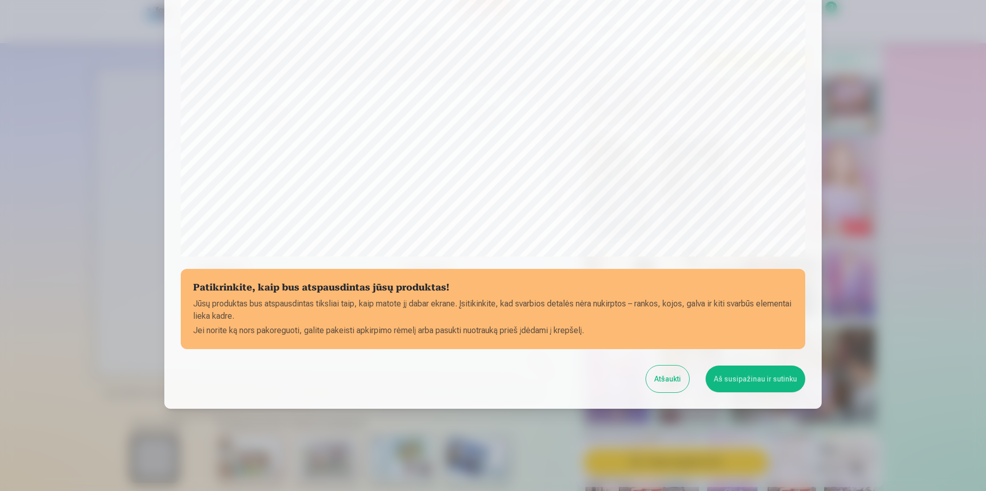
click at [679, 380] on button "Atšaukti" at bounding box center [667, 378] width 43 height 27
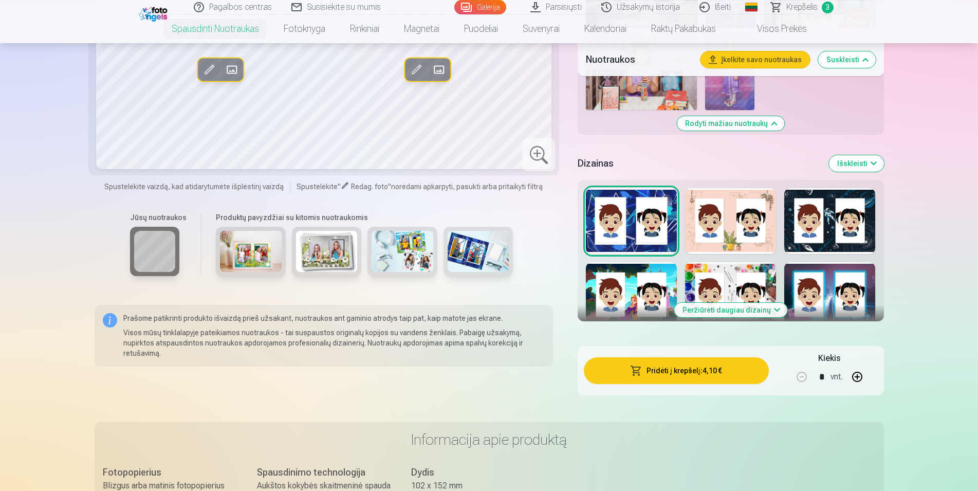
scroll to position [891, 0]
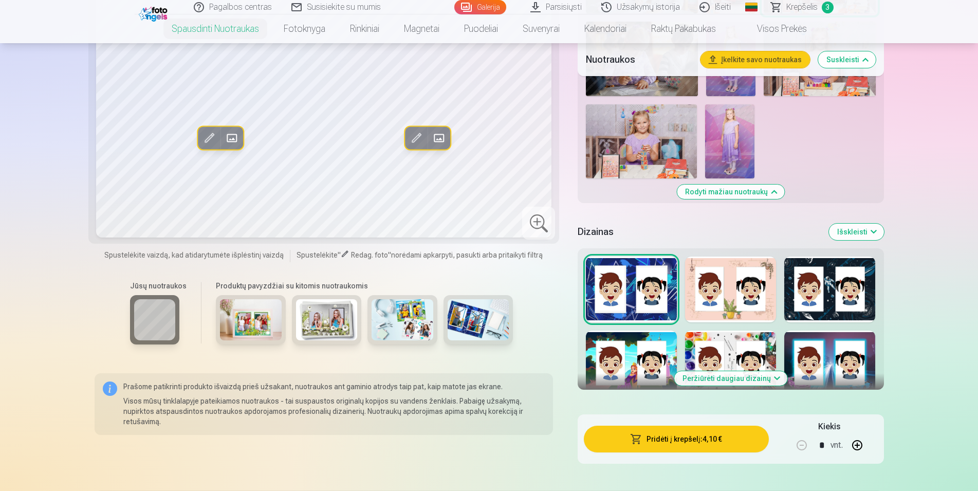
click at [629, 371] on div at bounding box center [631, 363] width 91 height 66
click at [803, 367] on div at bounding box center [829, 363] width 91 height 66
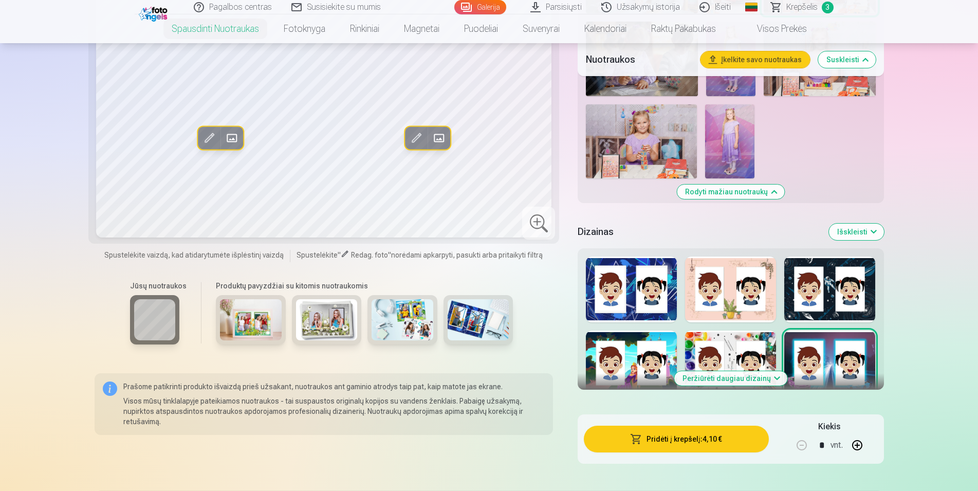
click at [827, 307] on div at bounding box center [829, 289] width 91 height 66
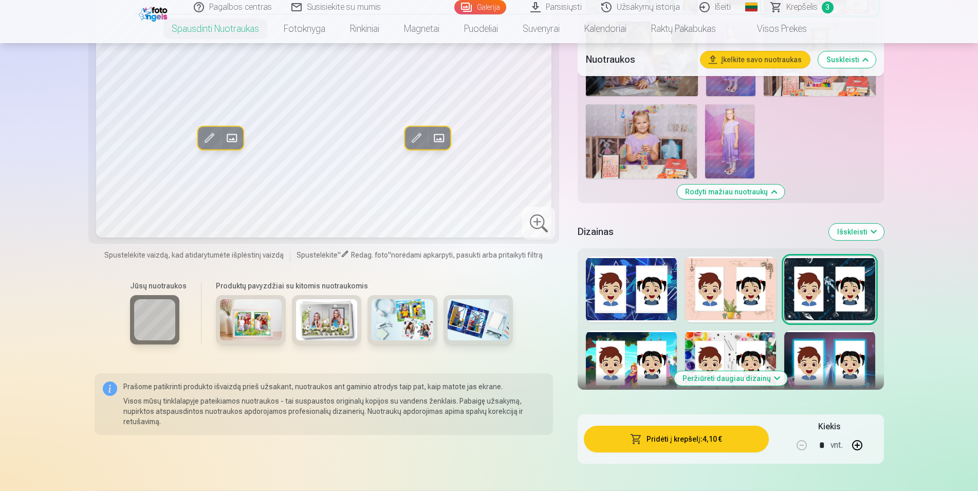
click at [766, 316] on div at bounding box center [730, 289] width 91 height 66
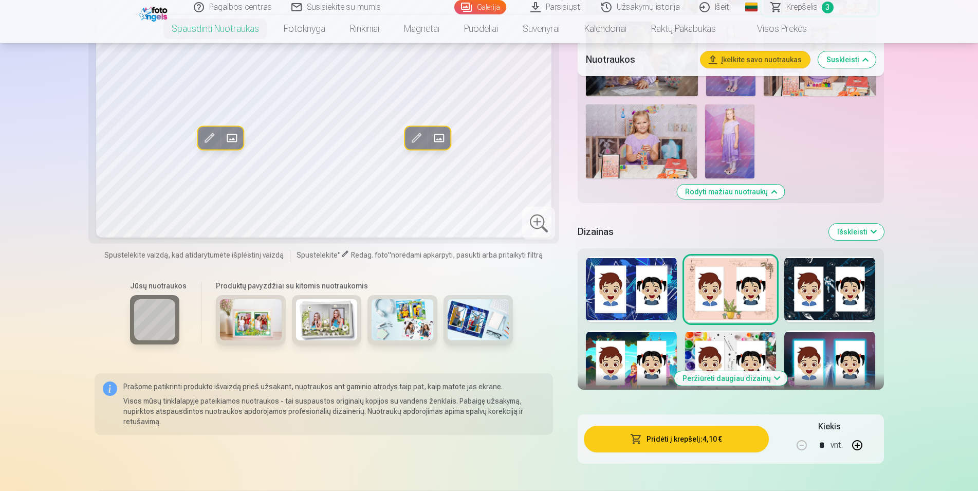
click at [632, 363] on div at bounding box center [631, 363] width 91 height 66
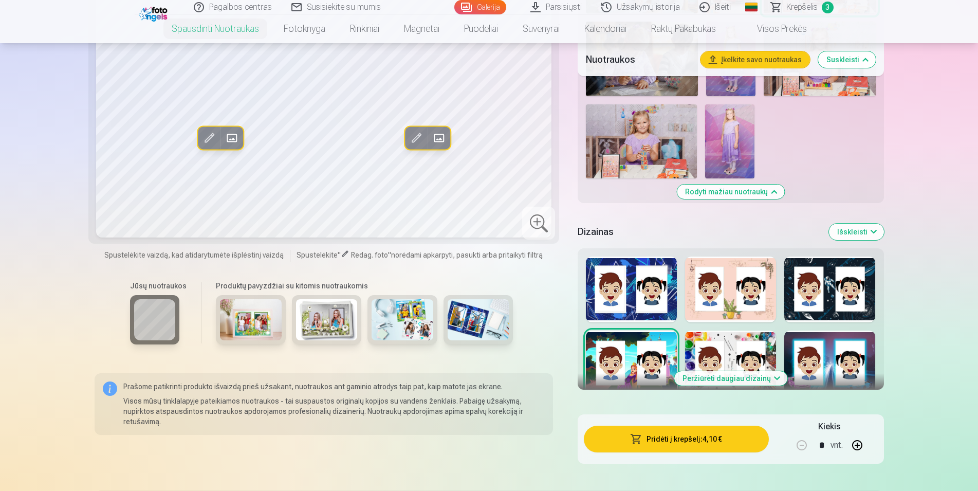
click at [694, 435] on button "Pridėti į krepšelį : 4,10 €" at bounding box center [676, 438] width 184 height 27
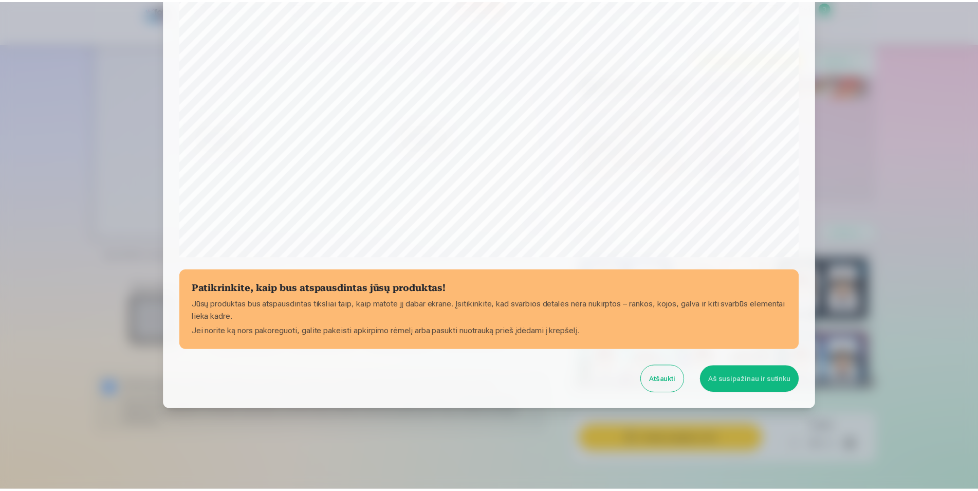
scroll to position [249, 0]
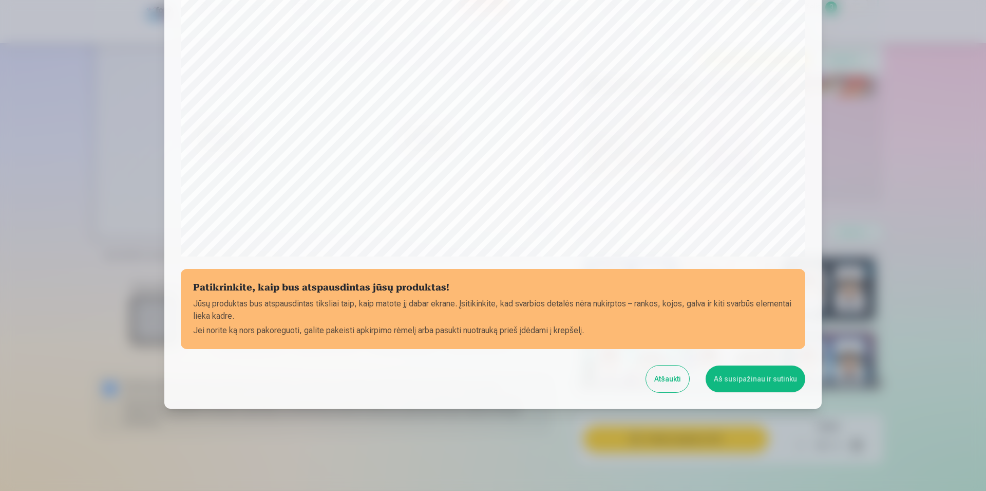
click at [752, 380] on button "Aš susipažinau ir sutinku" at bounding box center [756, 378] width 100 height 27
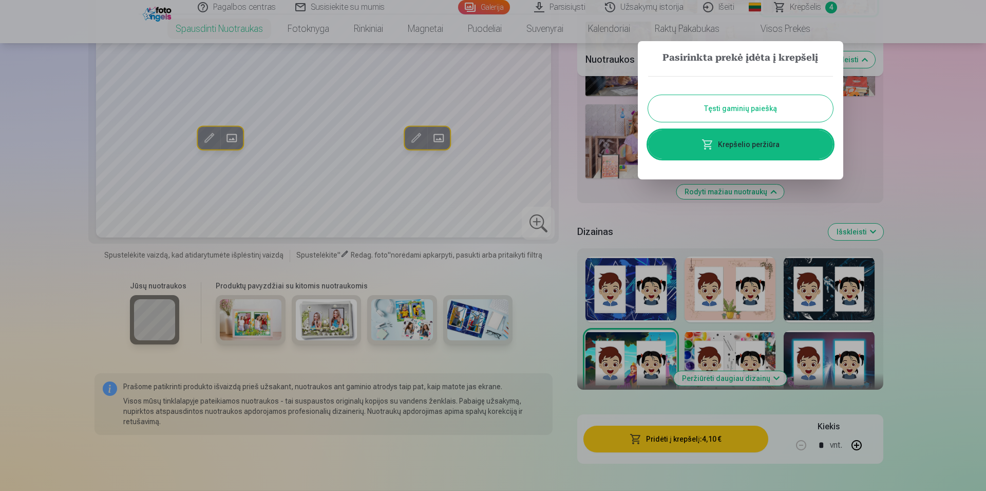
click at [752, 149] on link "Krepšelio peržiūra" at bounding box center [740, 144] width 185 height 29
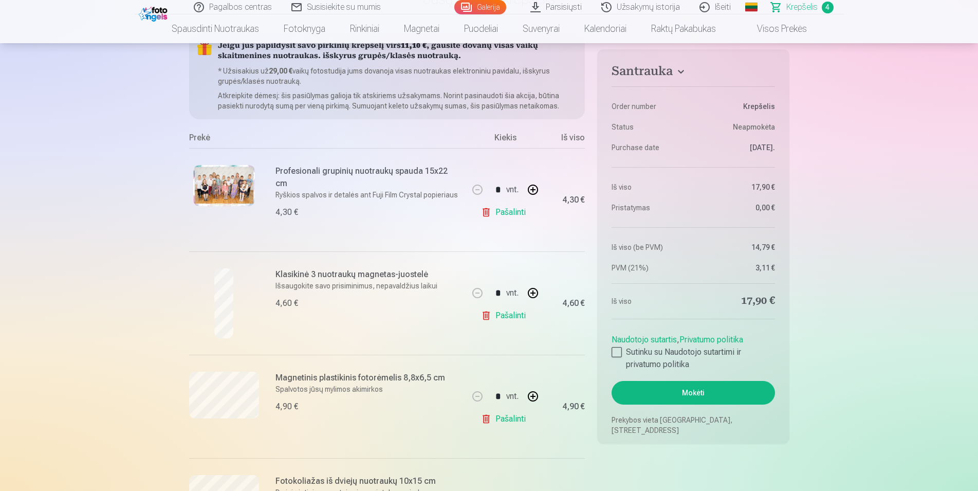
scroll to position [262, 0]
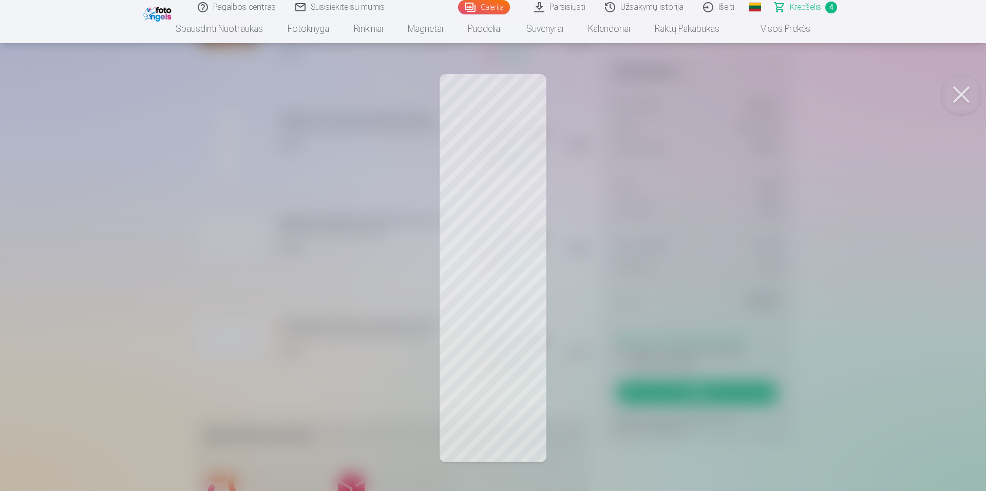
click at [965, 107] on button at bounding box center [961, 94] width 41 height 41
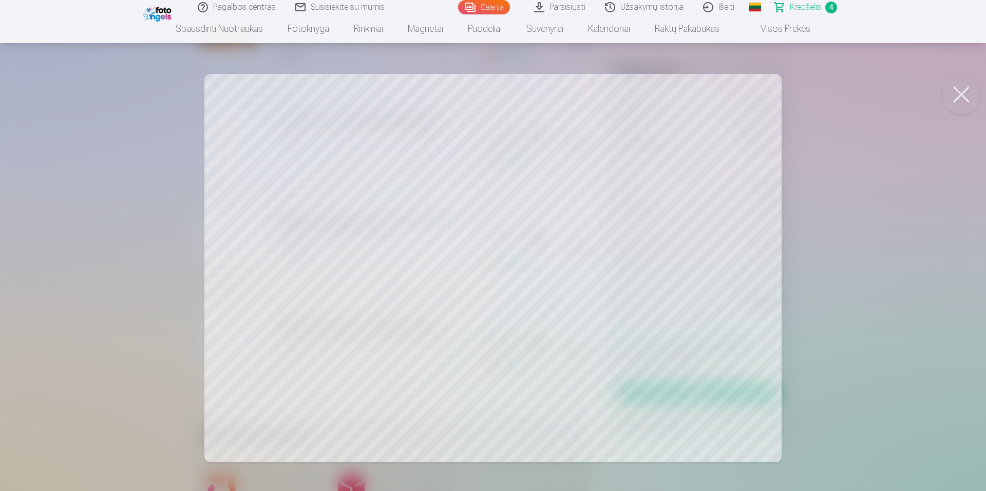
click at [971, 98] on button at bounding box center [961, 94] width 41 height 41
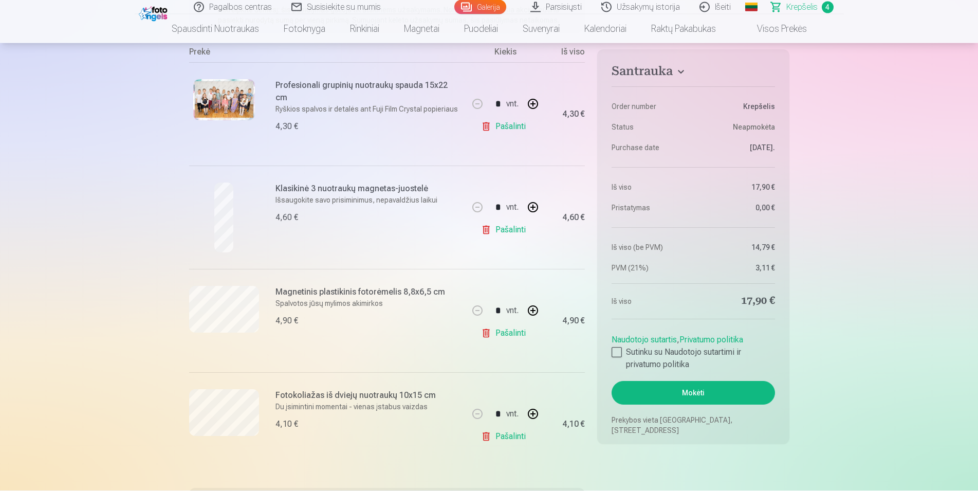
scroll to position [157, 0]
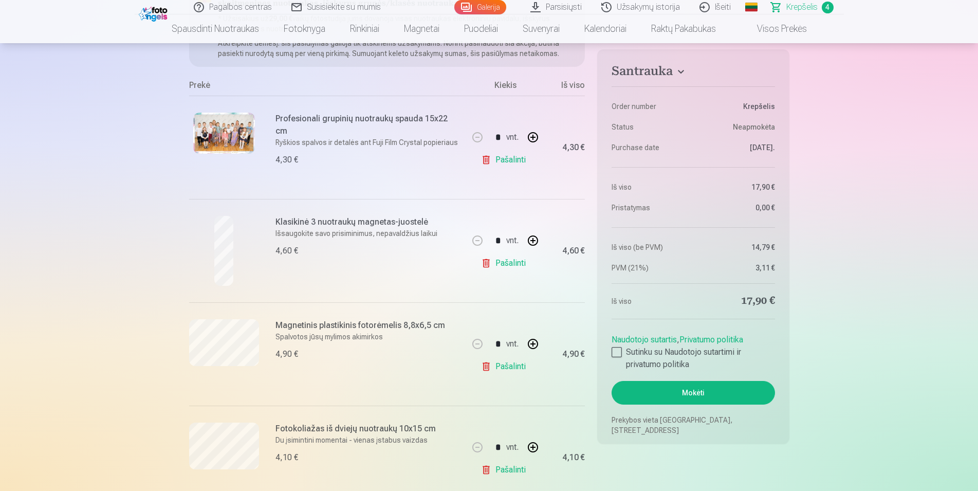
click at [706, 390] on button "Mokėti" at bounding box center [692, 393] width 163 height 24
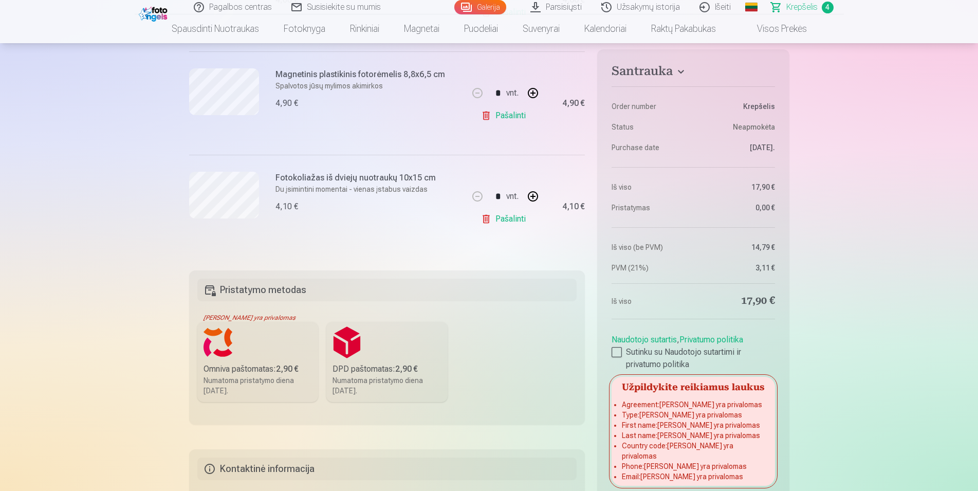
scroll to position [419, 0]
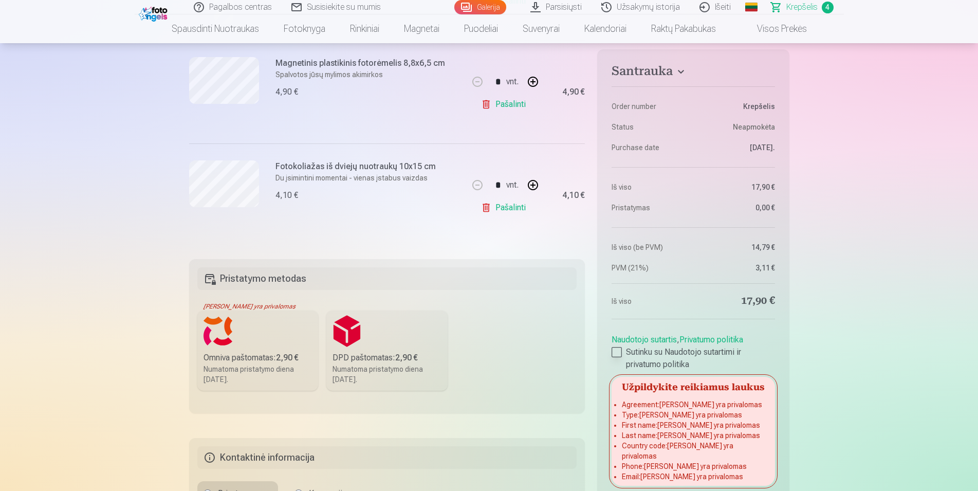
click at [618, 352] on div at bounding box center [616, 352] width 10 height 10
click at [616, 353] on div at bounding box center [616, 352] width 10 height 10
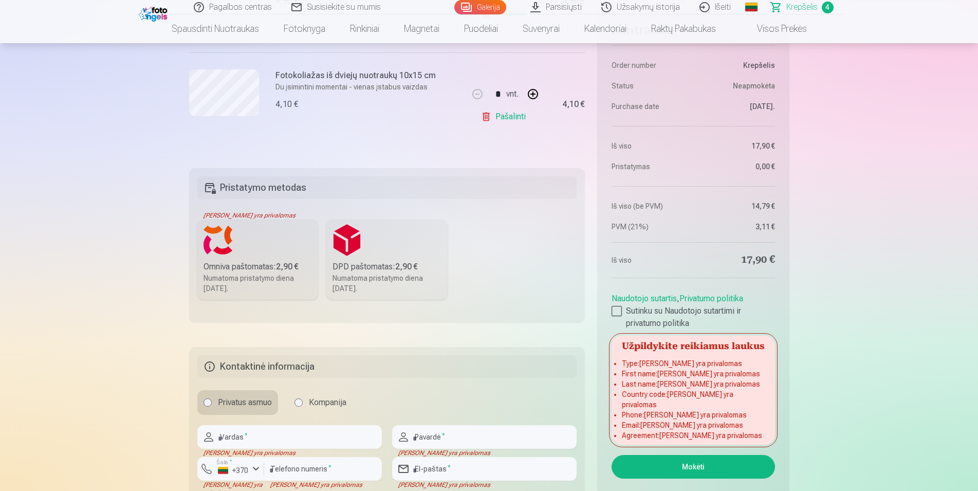
scroll to position [472, 0]
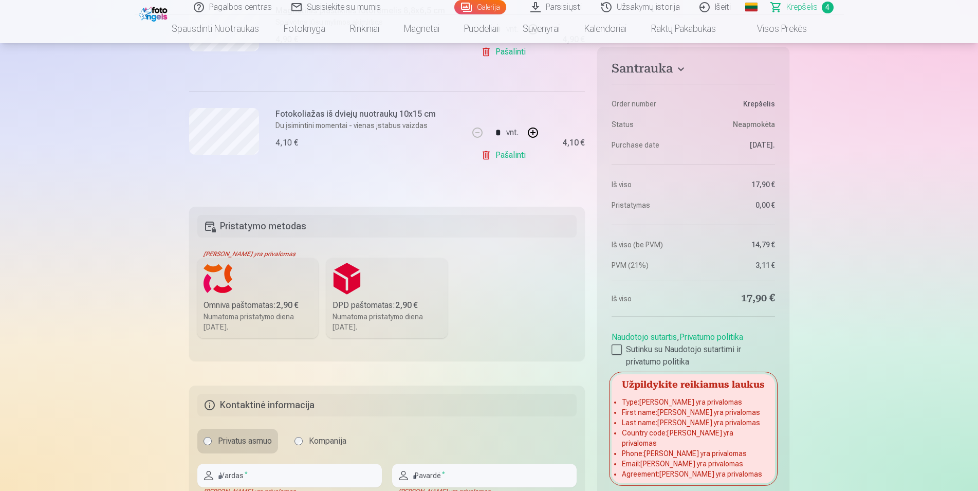
click at [252, 317] on div "Numatoma pristatymo diena 25.10.2025." at bounding box center [257, 321] width 109 height 21
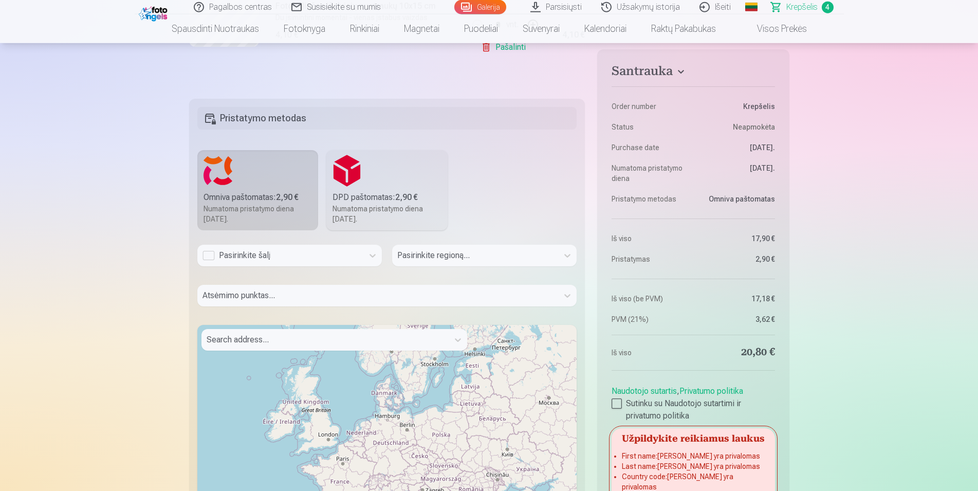
scroll to position [681, 0]
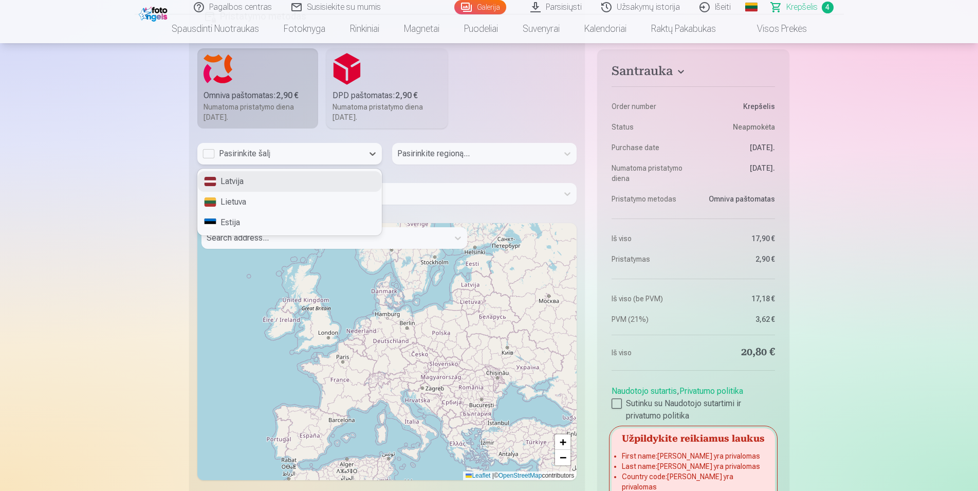
click at [361, 153] on div "Pasirinkite šalį" at bounding box center [280, 154] width 166 height 22
click at [238, 203] on div "Lietuva" at bounding box center [289, 202] width 183 height 21
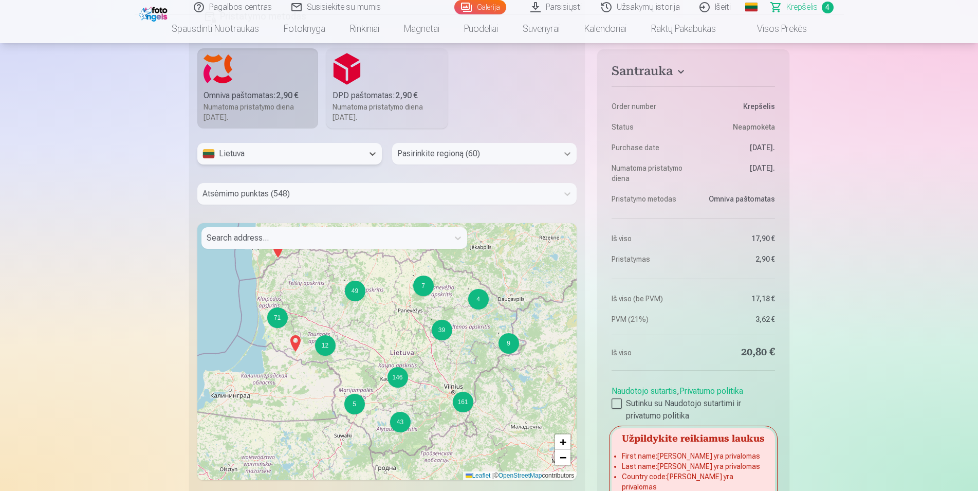
click at [569, 154] on icon at bounding box center [567, 154] width 6 height 4
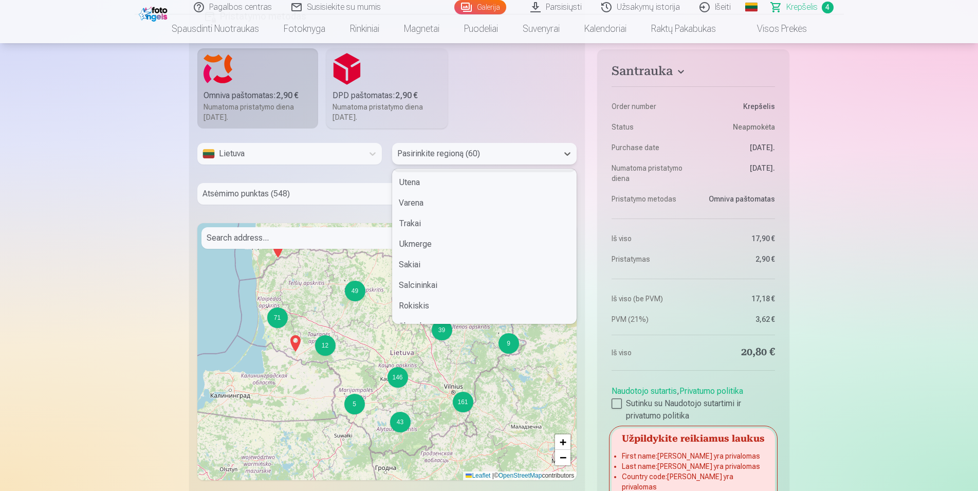
scroll to position [1083, 0]
click at [477, 308] on div "Silute" at bounding box center [483, 311] width 183 height 21
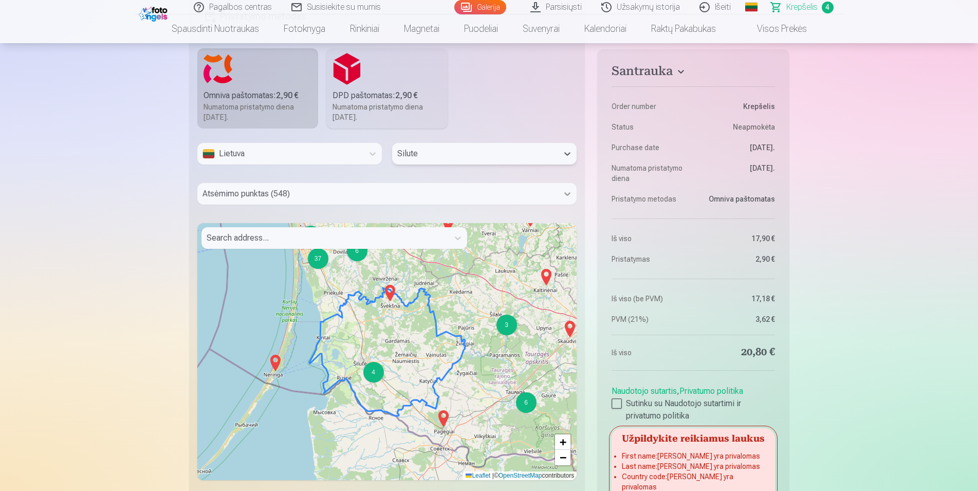
click at [565, 197] on icon at bounding box center [567, 194] width 10 height 10
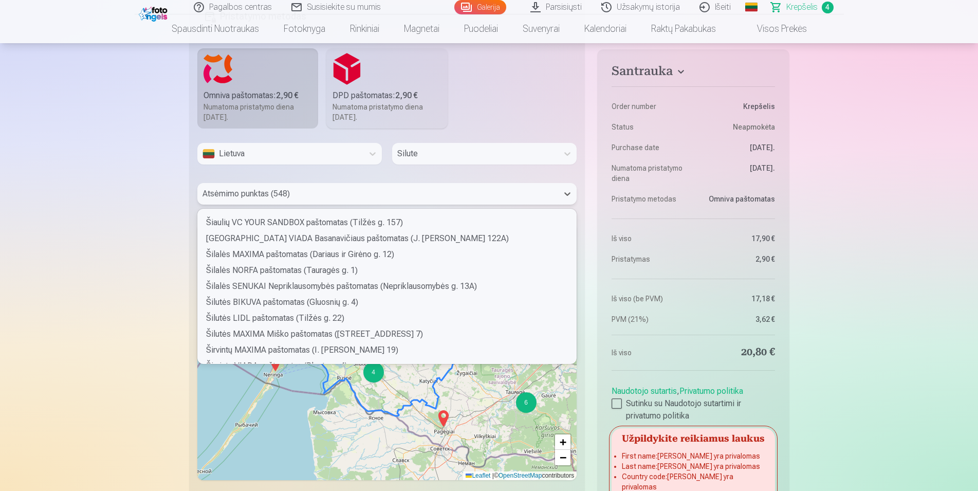
scroll to position [8508, 0]
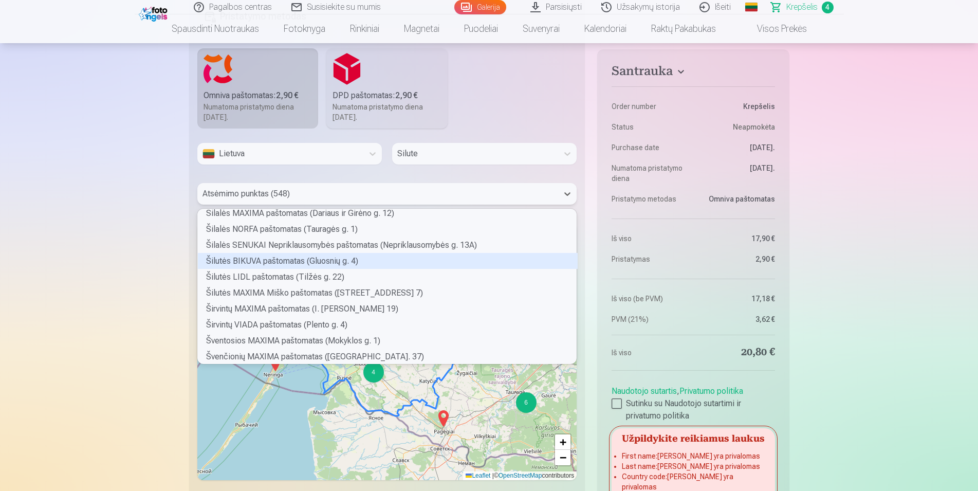
click at [328, 264] on div "Šilutės BIKUVA paštomatas (Gluosnių g. 4)" at bounding box center [388, 261] width 380 height 16
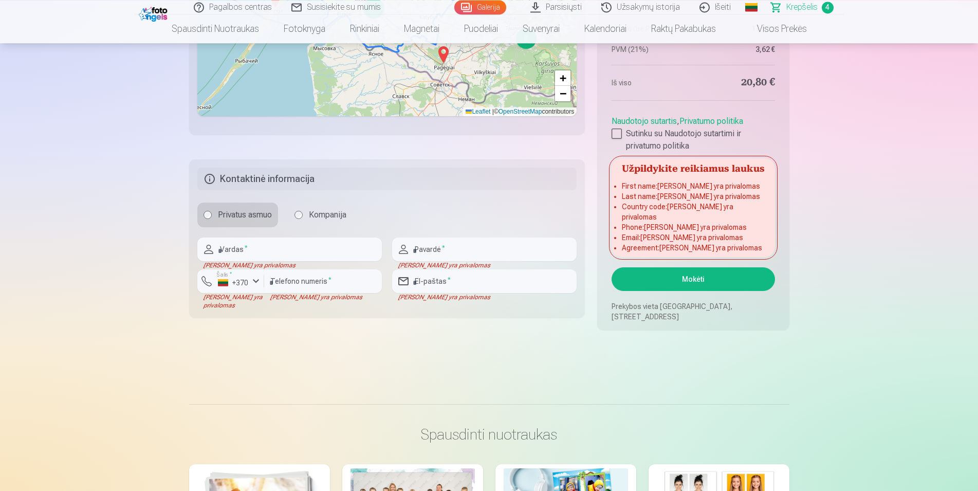
scroll to position [1048, 0]
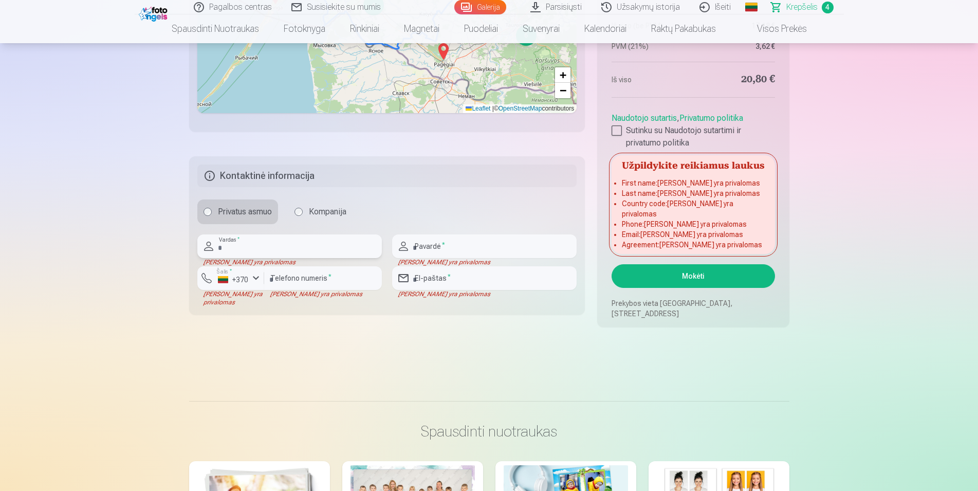
click at [274, 252] on input "text" at bounding box center [289, 246] width 184 height 24
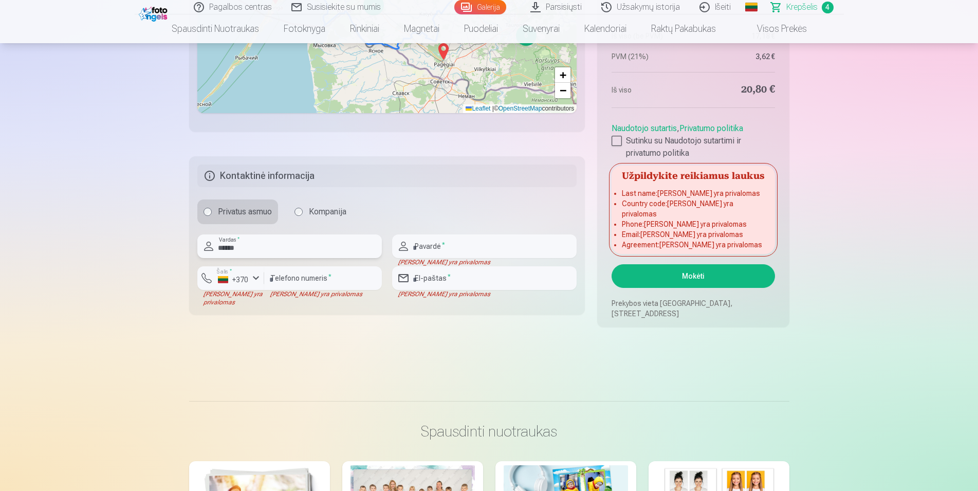
drag, startPoint x: 274, startPoint y: 251, endPoint x: 209, endPoint y: 257, distance: 65.0
click at [209, 257] on input "******" at bounding box center [289, 246] width 184 height 24
type input "******"
click at [420, 249] on input "text" at bounding box center [484, 246] width 184 height 24
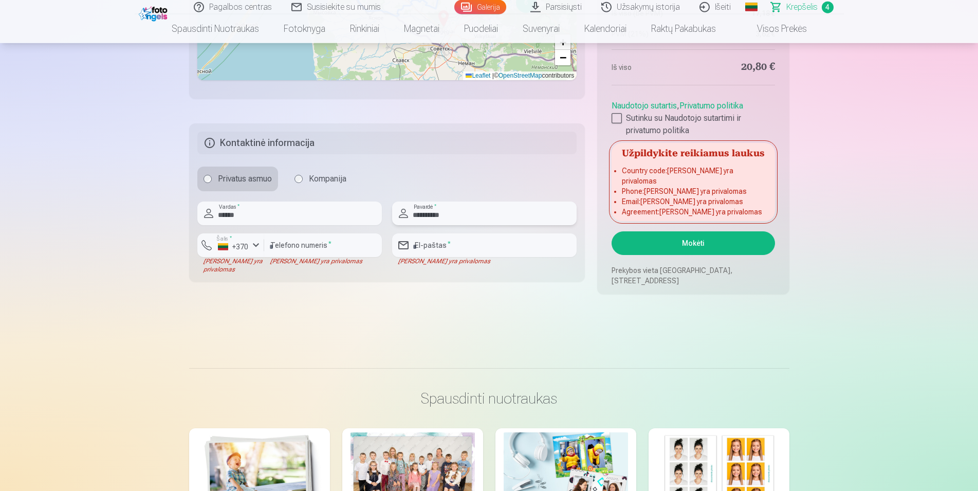
scroll to position [1100, 0]
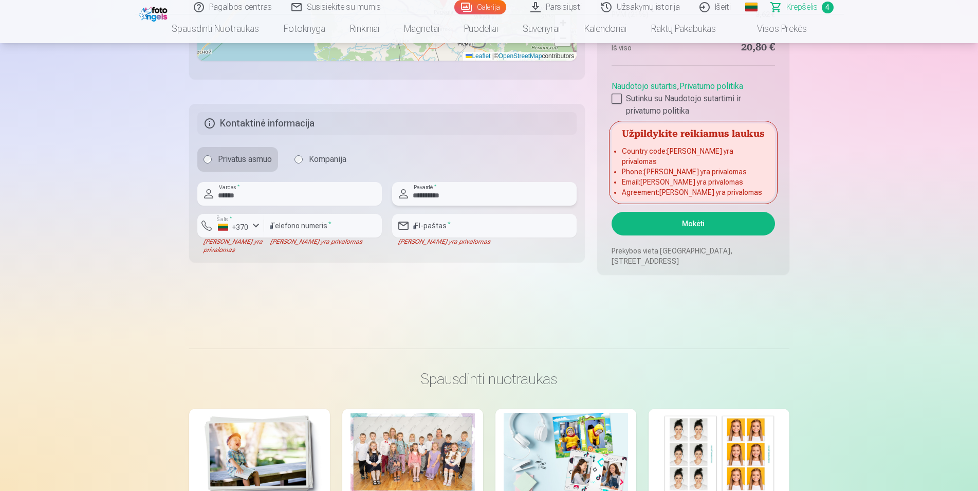
type input "**********"
click at [290, 226] on input "number" at bounding box center [323, 226] width 118 height 24
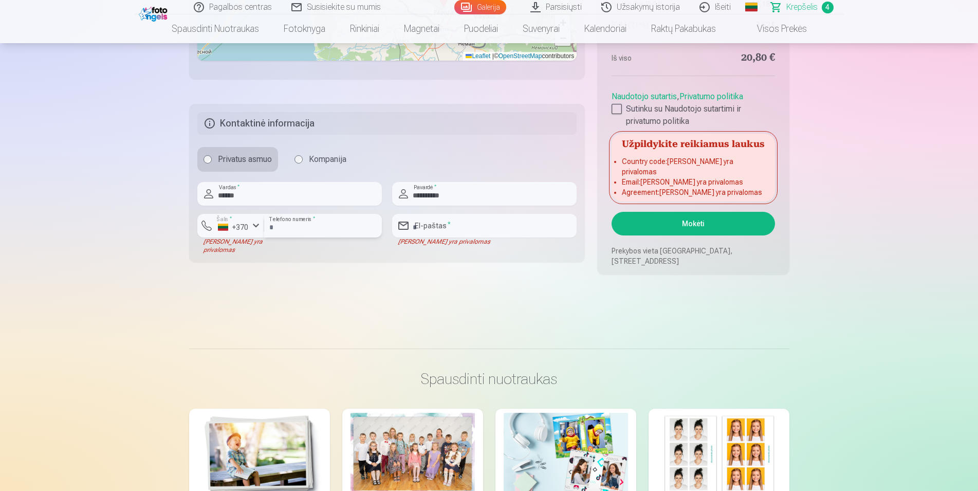
type input "********"
click at [449, 226] on input "email" at bounding box center [484, 226] width 184 height 24
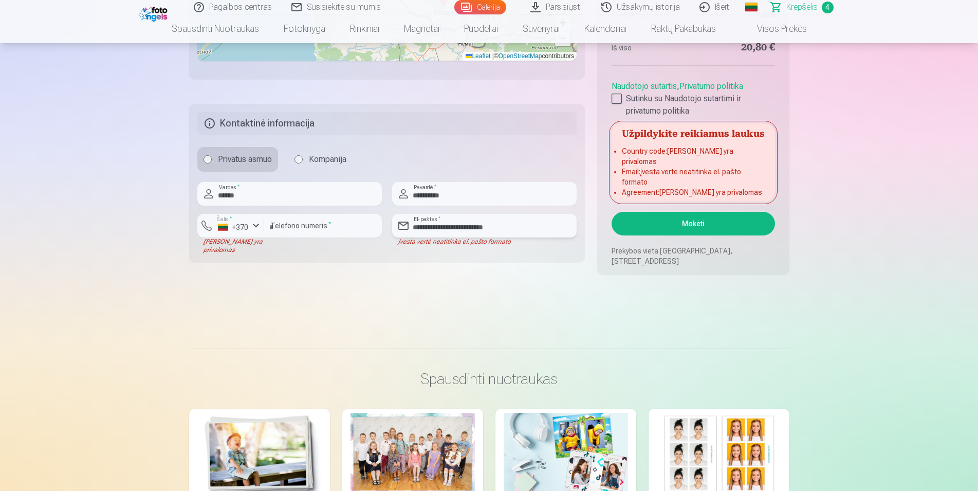
click at [550, 224] on input "**********" at bounding box center [484, 226] width 184 height 24
click at [508, 226] on input "**********" at bounding box center [484, 226] width 184 height 24
click at [334, 226] on input "********" at bounding box center [323, 226] width 118 height 24
click at [549, 226] on input "**********" at bounding box center [484, 226] width 184 height 24
click at [542, 227] on input "**********" at bounding box center [484, 226] width 184 height 24
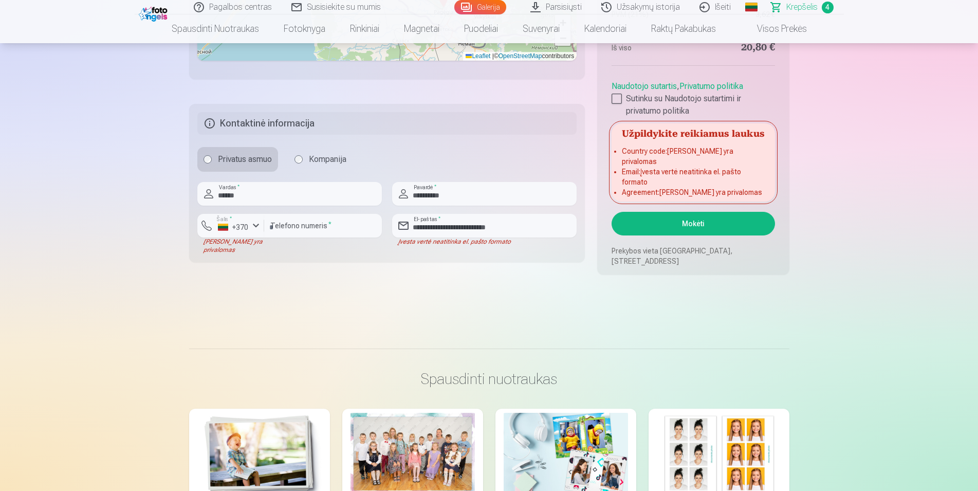
click at [731, 224] on button "Mokėti" at bounding box center [692, 224] width 163 height 24
drag, startPoint x: 540, startPoint y: 227, endPoint x: 394, endPoint y: 224, distance: 146.4
click at [394, 224] on input "**********" at bounding box center [484, 226] width 184 height 24
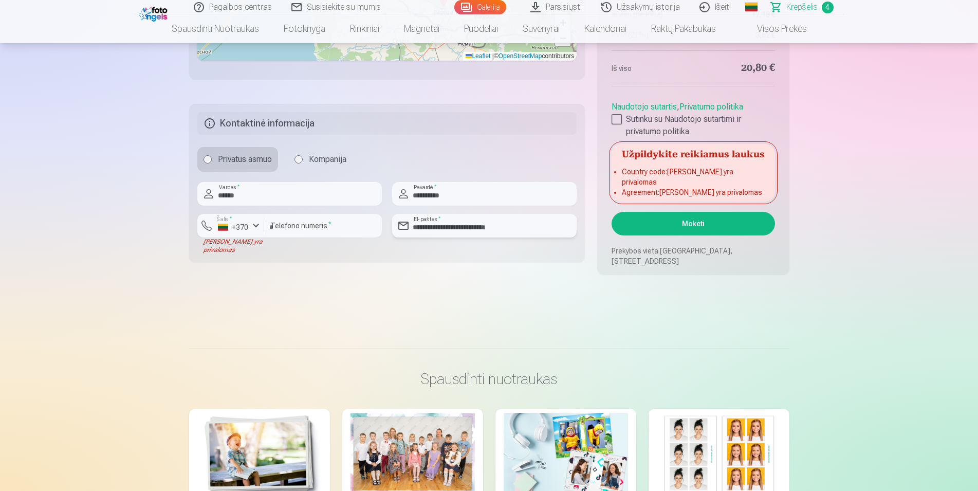
click at [553, 230] on input "**********" at bounding box center [484, 226] width 184 height 24
type input "**********"
click at [746, 230] on button "Mokėti" at bounding box center [692, 224] width 163 height 24
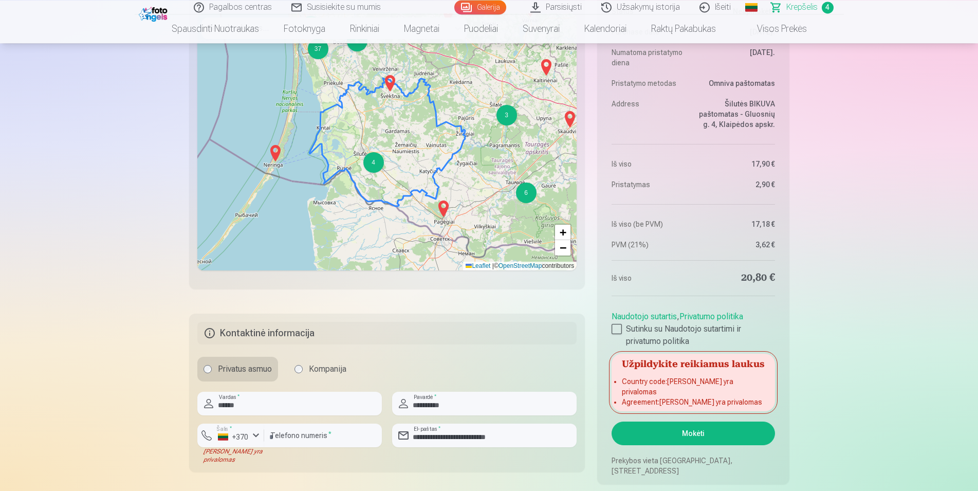
scroll to position [838, 0]
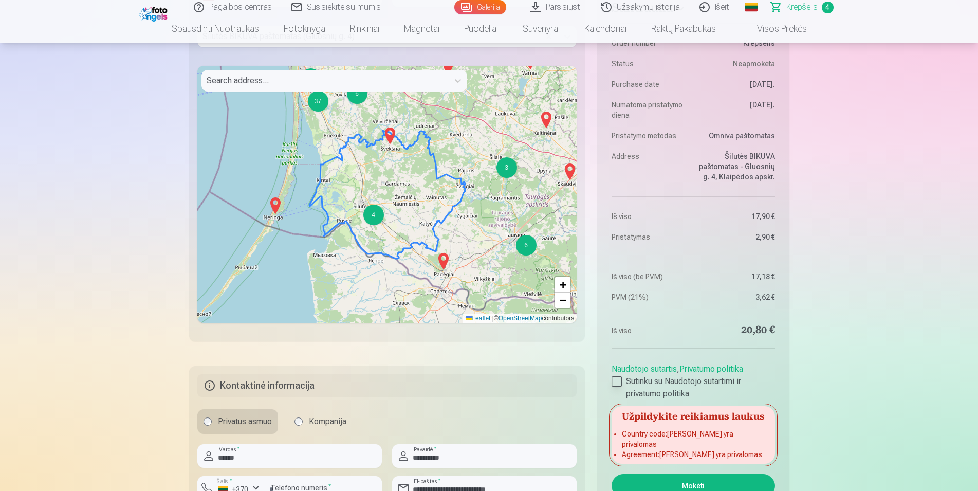
click at [614, 386] on div at bounding box center [616, 381] width 10 height 10
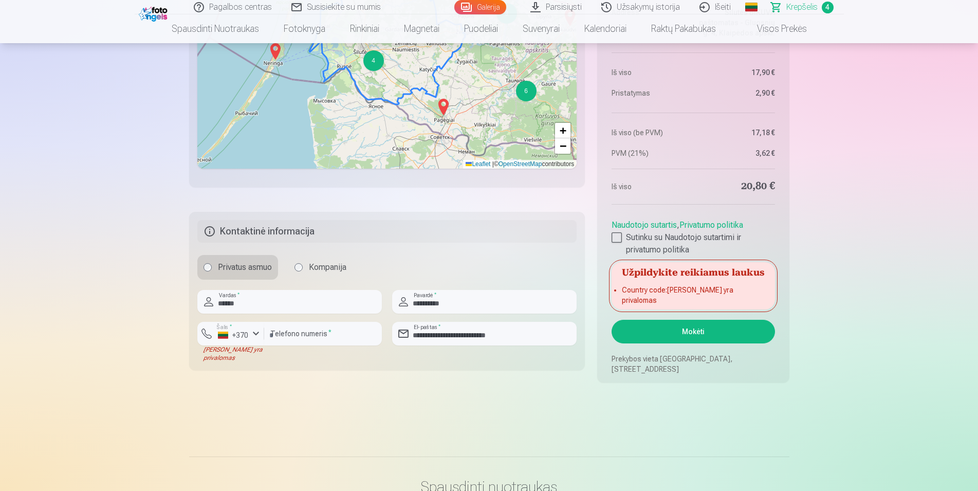
scroll to position [996, 0]
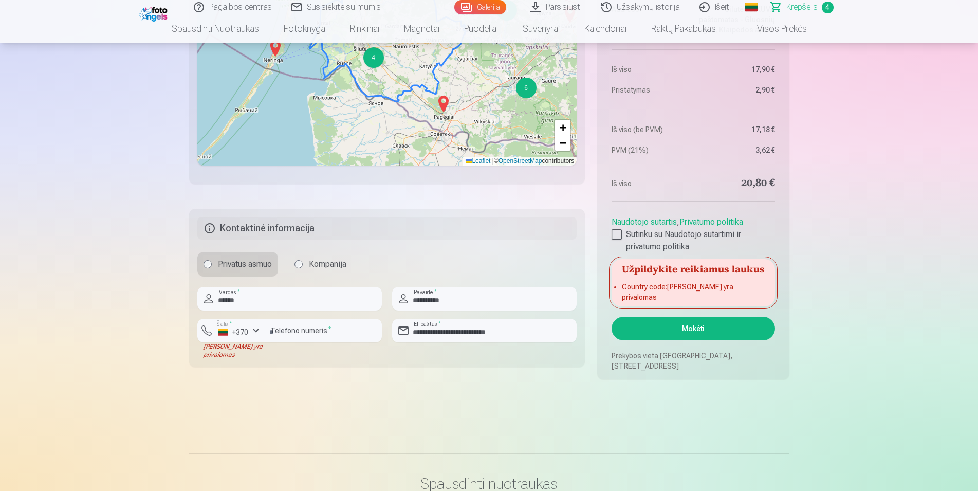
click at [681, 323] on button "Mokėti" at bounding box center [692, 328] width 163 height 24
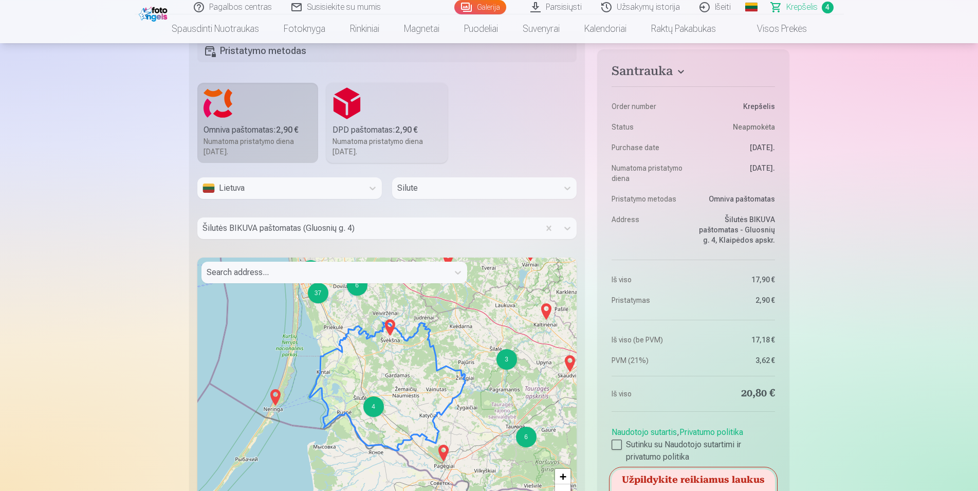
scroll to position [681, 0]
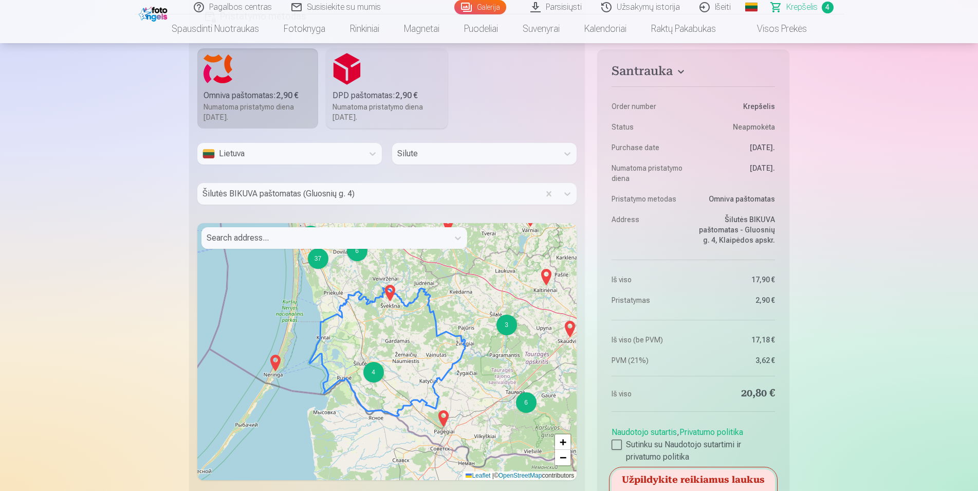
click at [266, 240] on div at bounding box center [325, 238] width 237 height 14
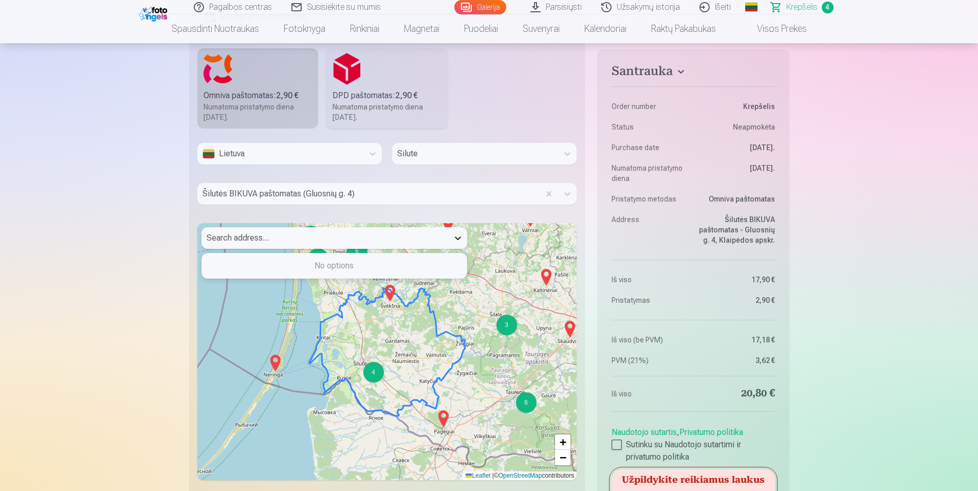
click at [460, 236] on icon at bounding box center [458, 238] width 10 height 10
click at [378, 243] on div at bounding box center [325, 238] width 237 height 14
type input "**********"
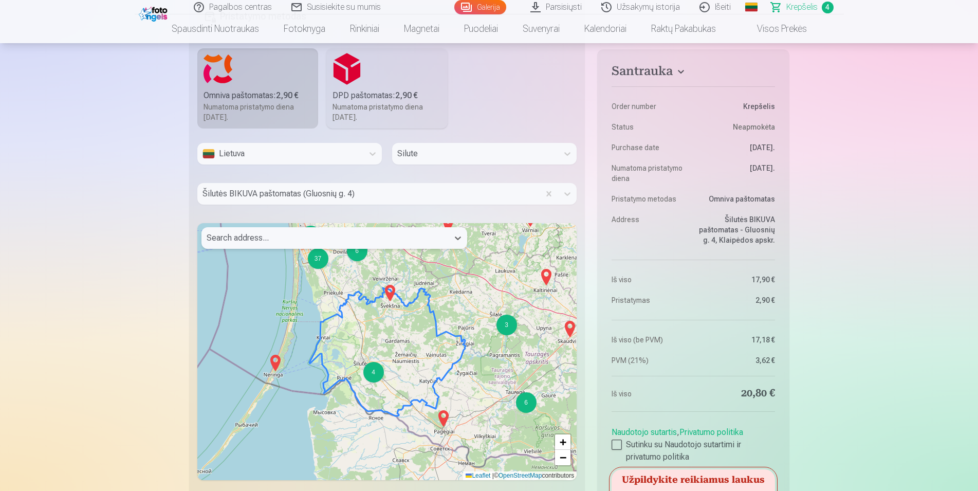
drag, startPoint x: 307, startPoint y: 237, endPoint x: 176, endPoint y: 233, distance: 131.6
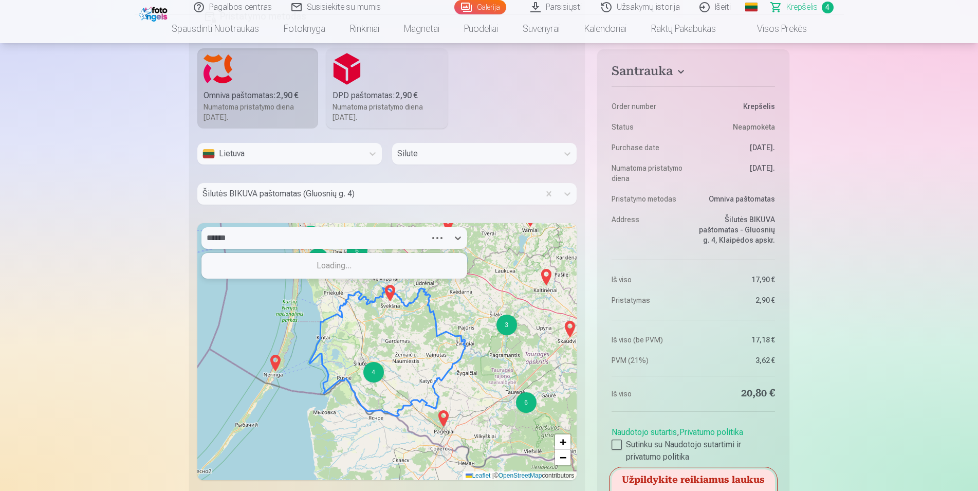
type input "******"
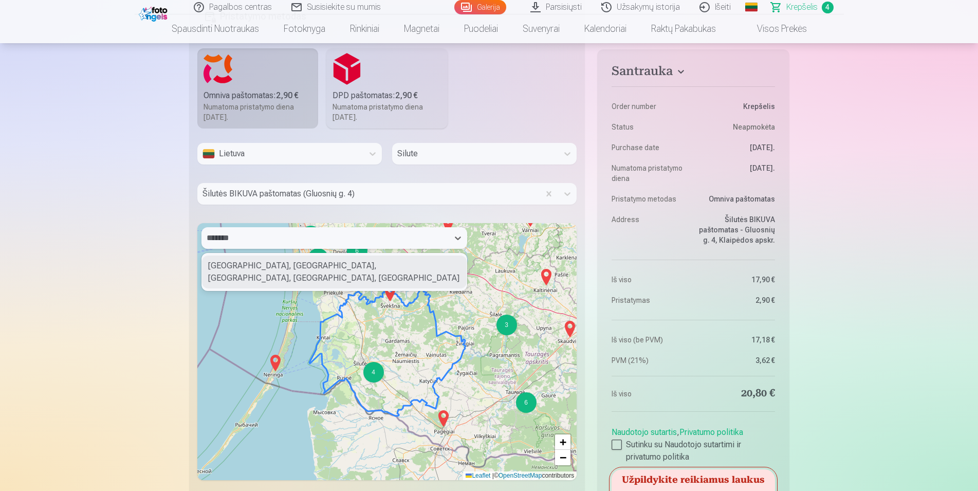
click at [260, 272] on div "Šilutė, Šilutės seniūnija, Šilutė District Municipality, Klaipėda County, Lithu…" at bounding box center [334, 271] width 265 height 33
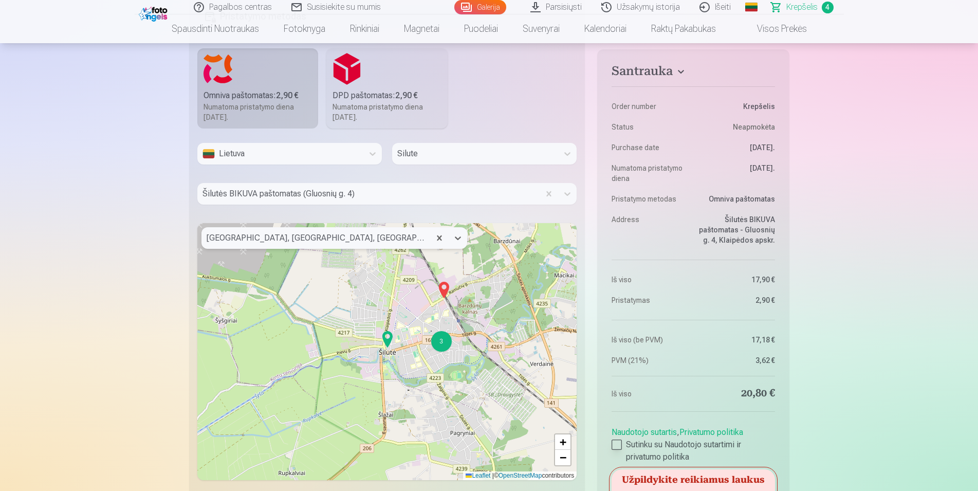
scroll to position [943, 0]
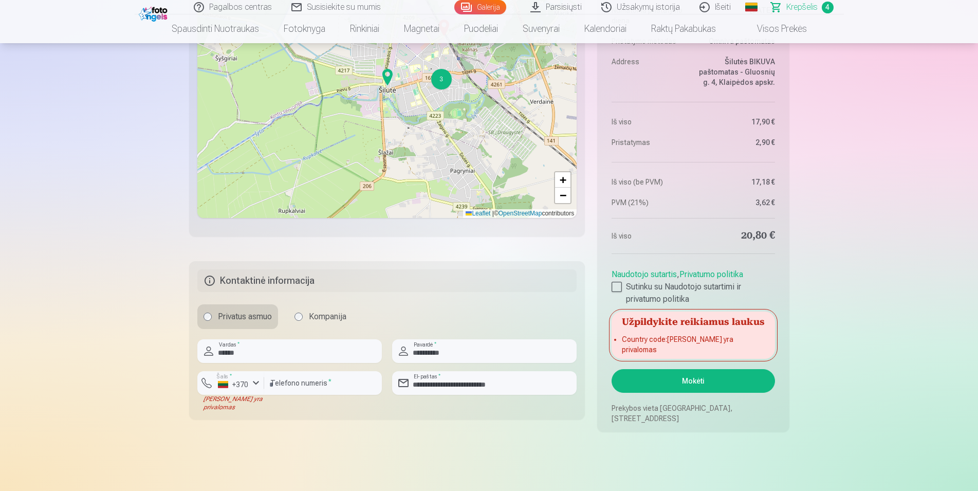
click at [703, 384] on button "Mokėti" at bounding box center [692, 381] width 163 height 24
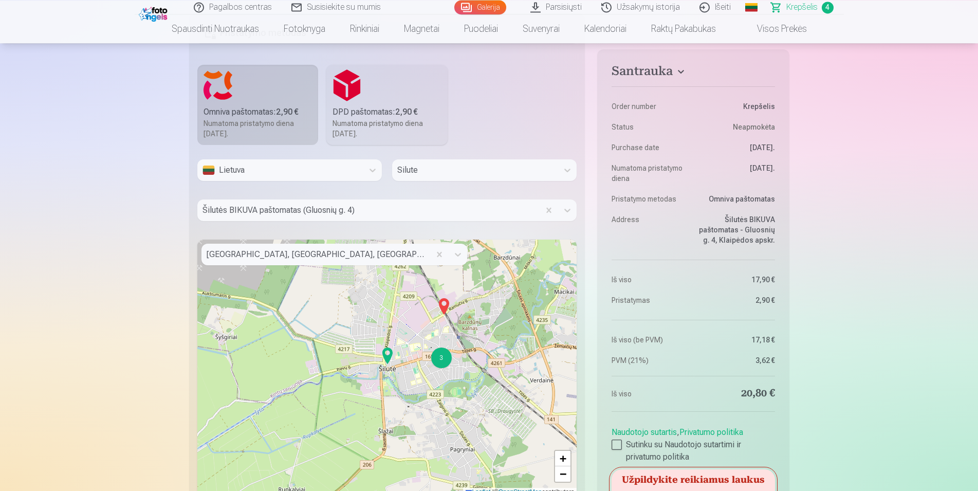
scroll to position [681, 0]
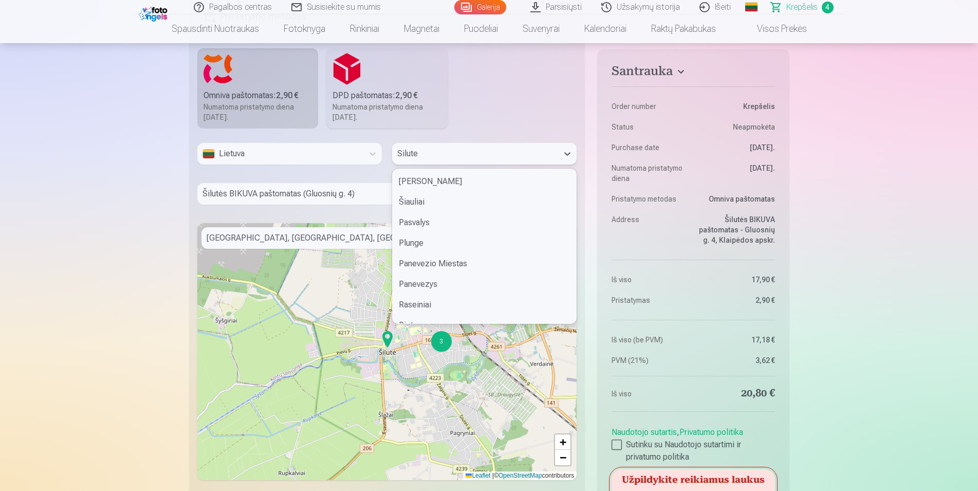
click at [436, 148] on div at bounding box center [475, 153] width 156 height 14
click at [491, 157] on div at bounding box center [475, 153] width 156 height 14
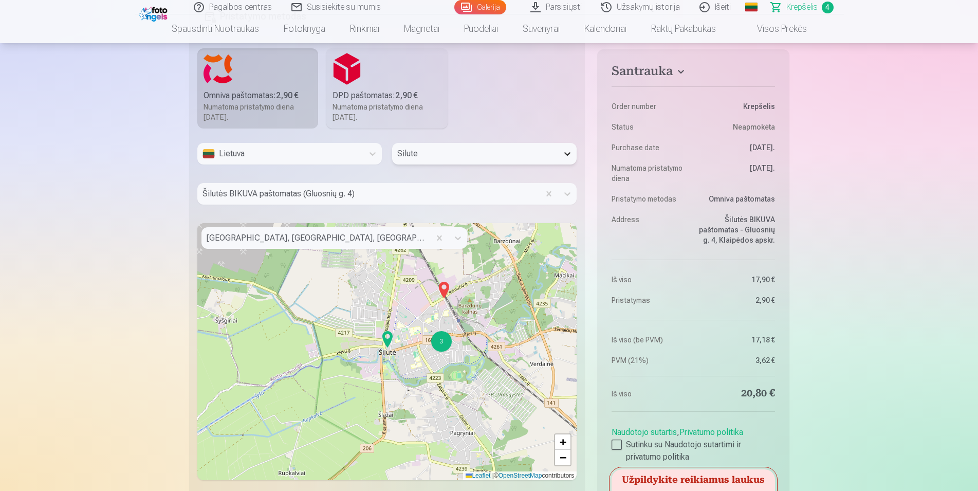
click at [569, 157] on icon at bounding box center [567, 153] width 10 height 10
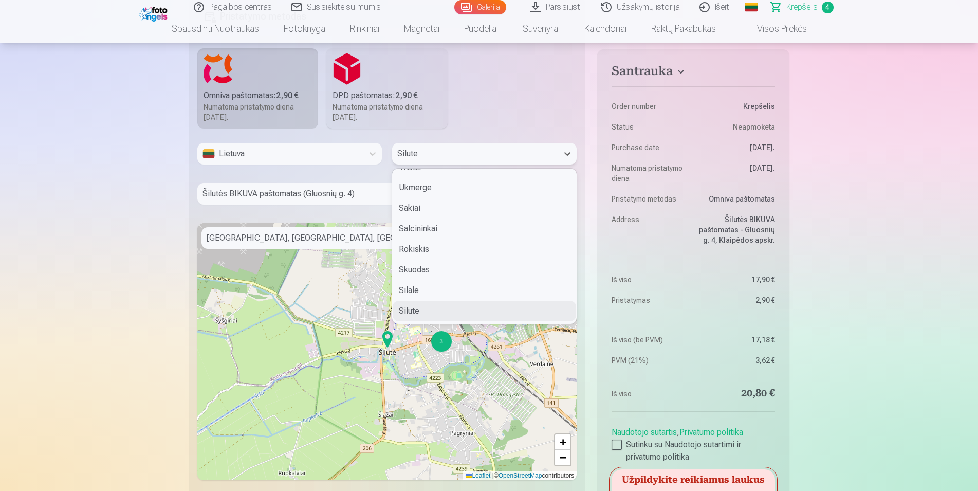
click at [409, 312] on div "Silute" at bounding box center [483, 311] width 183 height 21
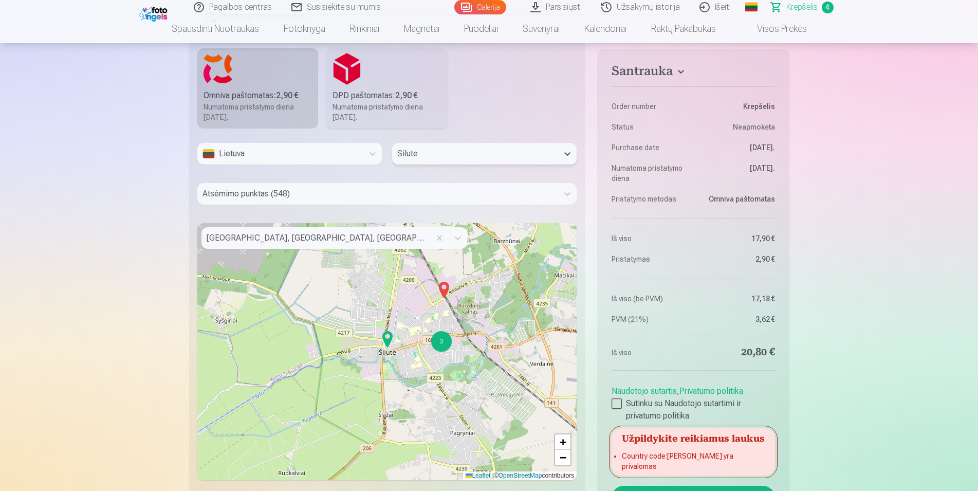
click at [321, 196] on div at bounding box center [377, 193] width 351 height 14
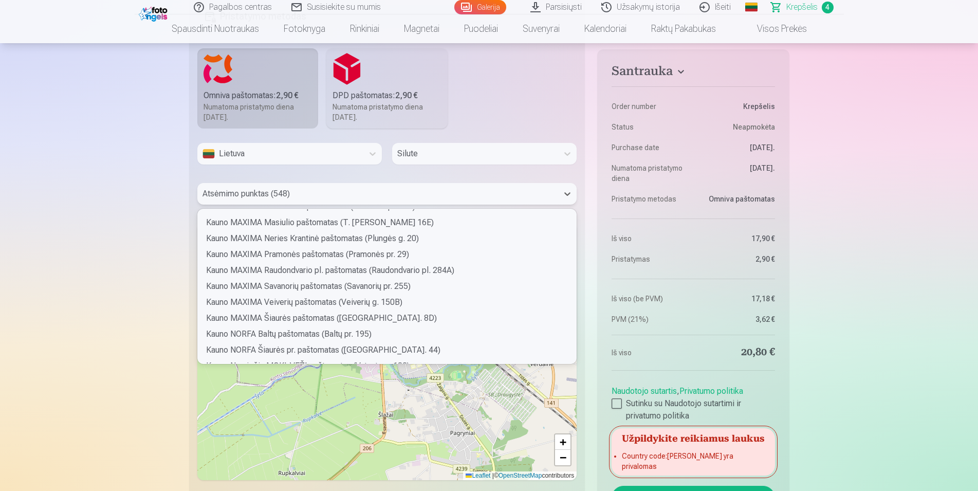
scroll to position [2006, 0]
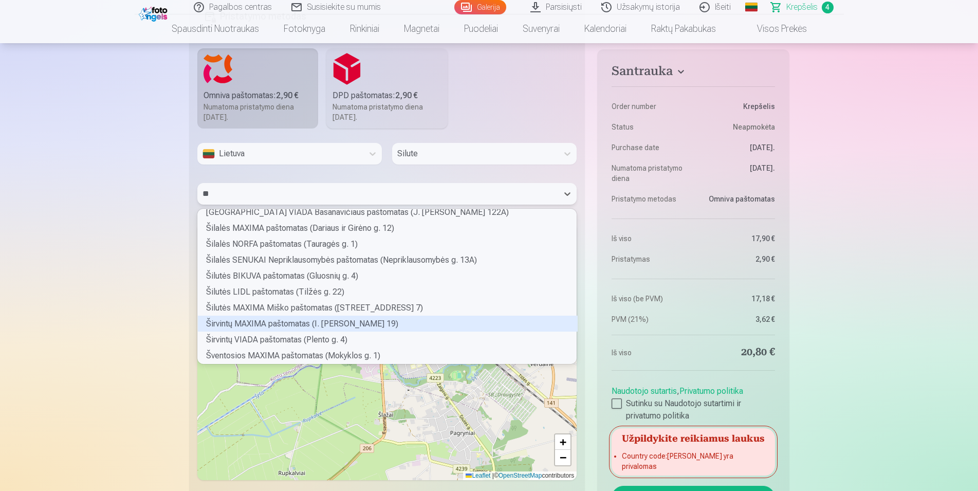
type input "***"
click at [270, 324] on div "Šilutės BIKUVA paštomatas (Gluosnių g. 4)" at bounding box center [388, 323] width 380 height 16
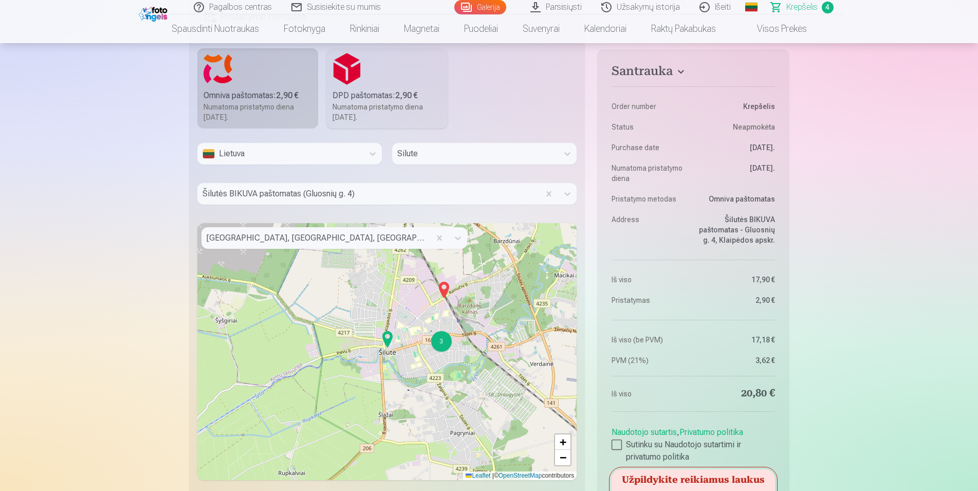
scroll to position [996, 0]
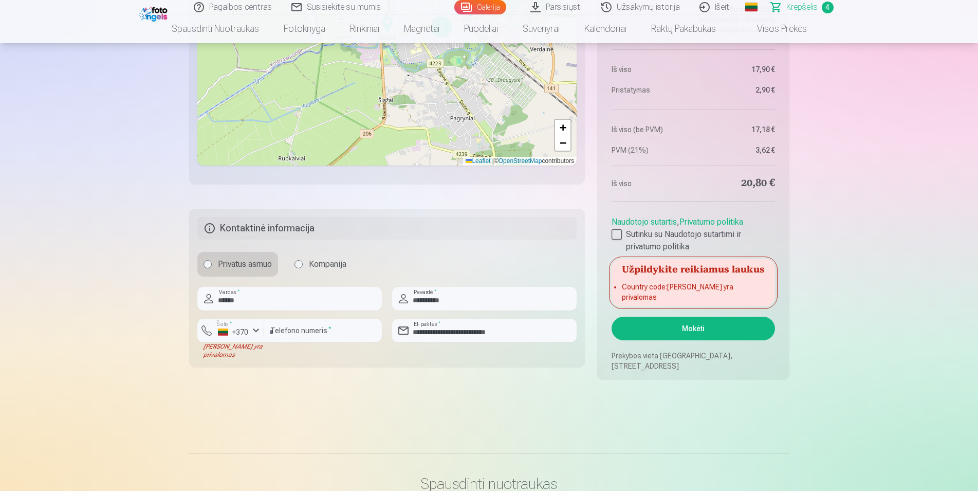
click at [716, 333] on button "Mokėti" at bounding box center [692, 328] width 163 height 24
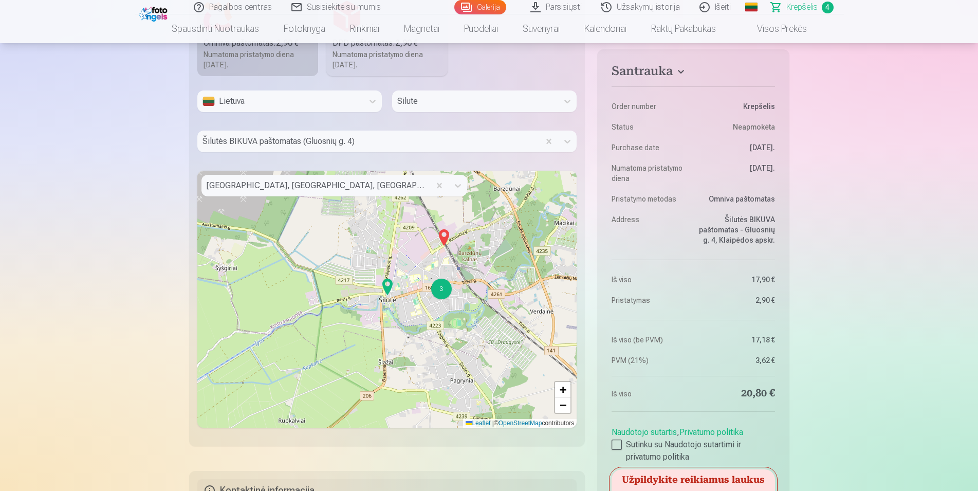
scroll to position [838, 0]
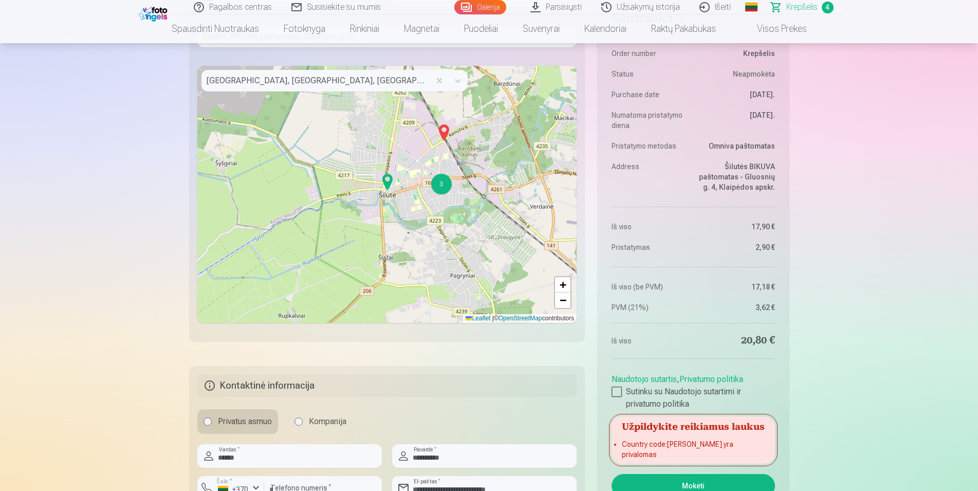
click at [647, 451] on li "Country code : Laukas yra privalomas" at bounding box center [693, 449] width 142 height 21
click at [607, 407] on aside "Santrauka Order number Krepšelis Status Neapmokėta Purchase date 10.10.2025. Nu…" at bounding box center [693, 266] width 192 height 540
click at [621, 397] on div at bounding box center [616, 391] width 10 height 10
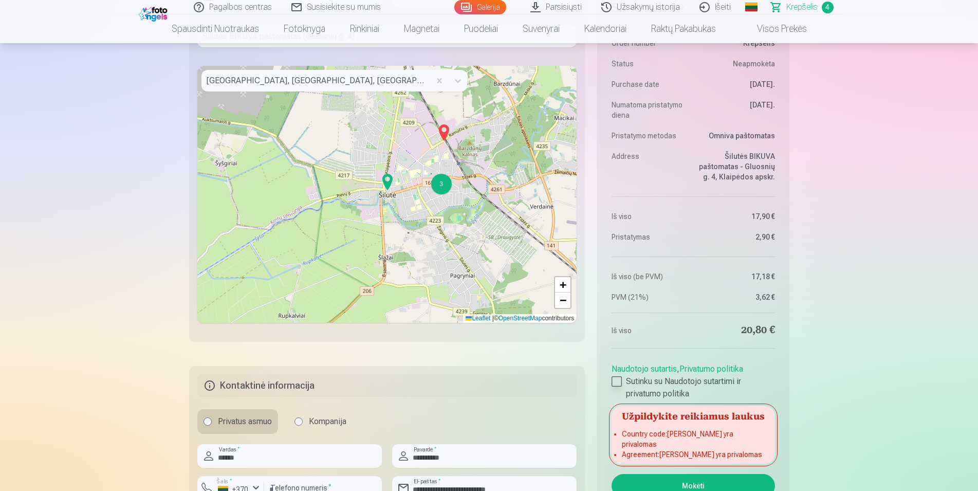
click at [619, 397] on label "Sutinku su Naudotojo sutartimi ir privatumo politika" at bounding box center [692, 387] width 163 height 25
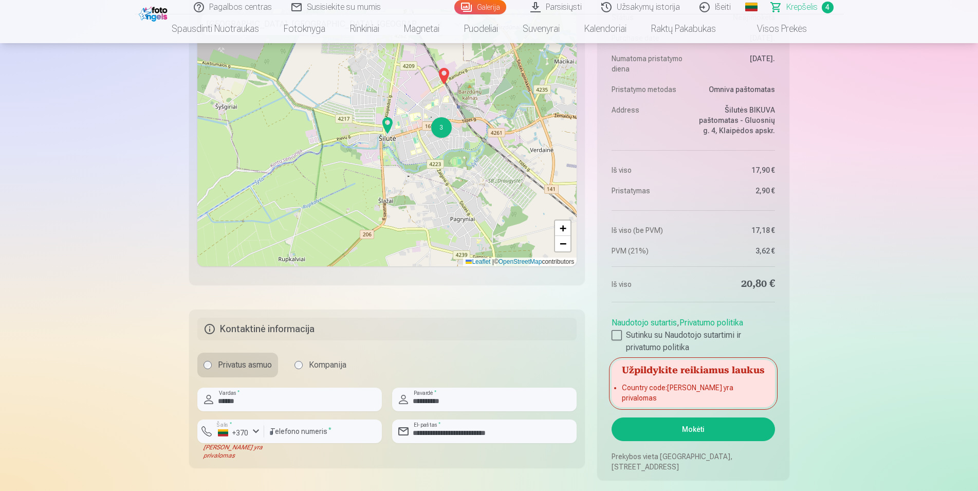
scroll to position [943, 0]
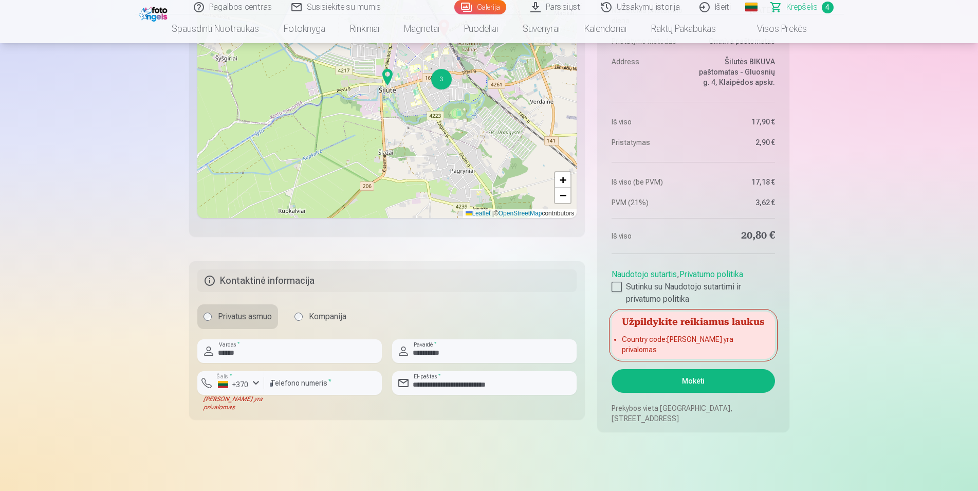
click at [701, 351] on li "Country code : Laukas yra privalomas" at bounding box center [693, 344] width 142 height 21
click at [752, 352] on li "Country code : Laukas yra privalomas" at bounding box center [693, 344] width 142 height 21
click at [286, 359] on input "******" at bounding box center [289, 351] width 184 height 24
click at [326, 385] on input "********" at bounding box center [323, 383] width 118 height 24
click at [526, 387] on input "**********" at bounding box center [484, 383] width 184 height 24
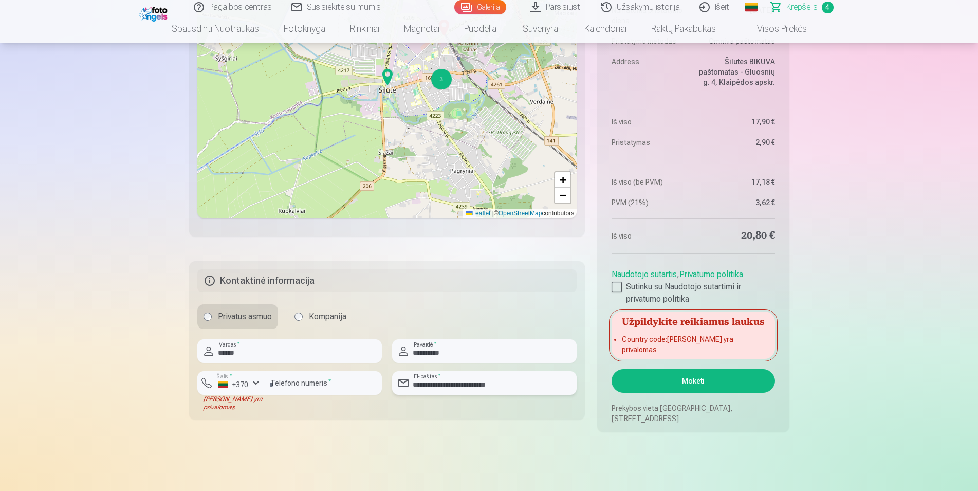
scroll to position [891, 0]
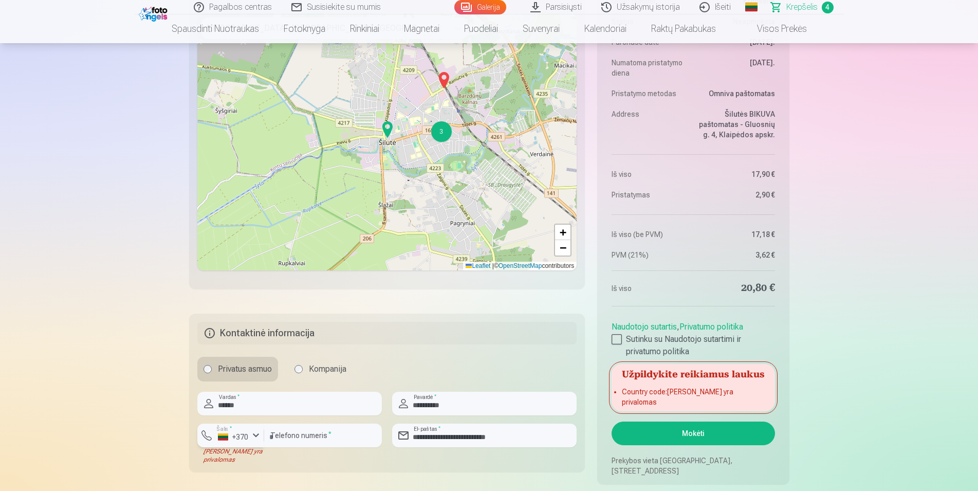
click at [226, 430] on label "Šalis *" at bounding box center [224, 429] width 21 height 8
click at [310, 439] on input "********" at bounding box center [323, 435] width 118 height 24
click at [703, 436] on button "Mokėti" at bounding box center [692, 433] width 163 height 24
click at [257, 435] on div "button" at bounding box center [256, 435] width 12 height 12
click at [263, 465] on li "+370 Lietuva" at bounding box center [251, 459] width 93 height 21
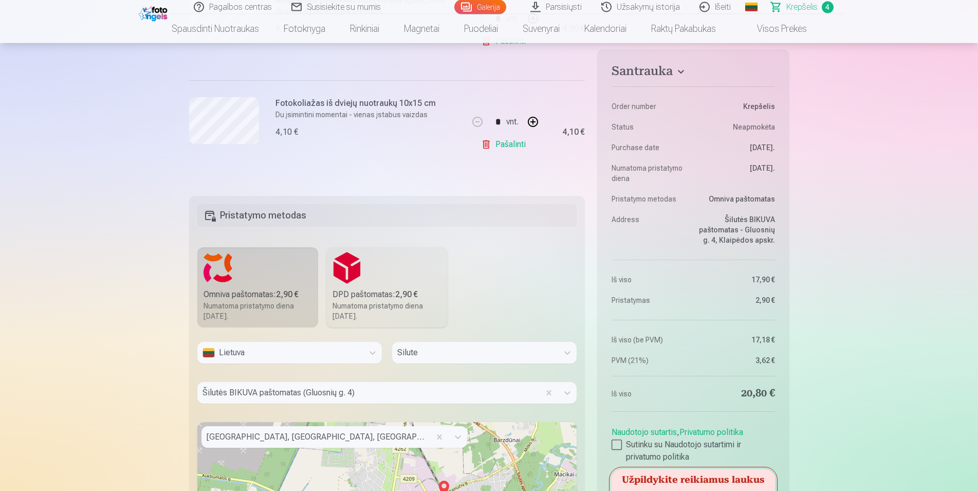
scroll to position [419, 0]
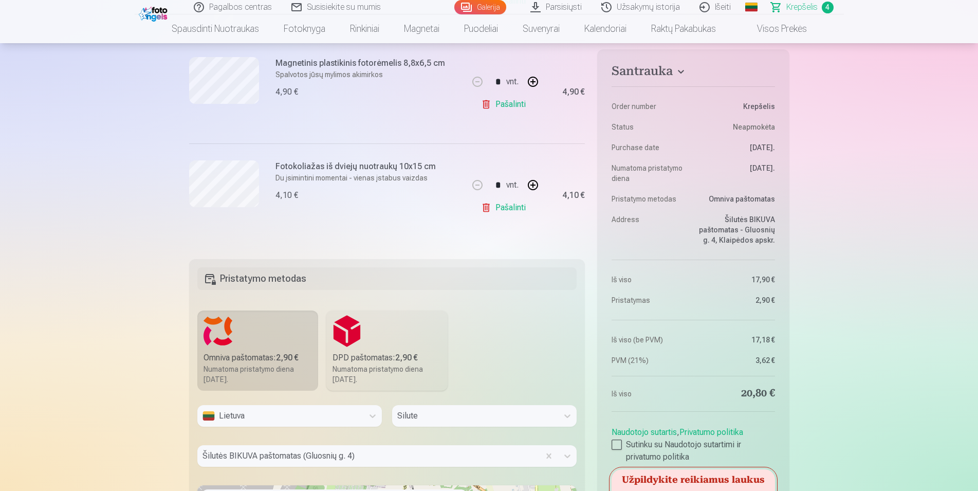
click at [251, 364] on div "Numatoma pristatymo diena 25.10.2025." at bounding box center [257, 374] width 109 height 21
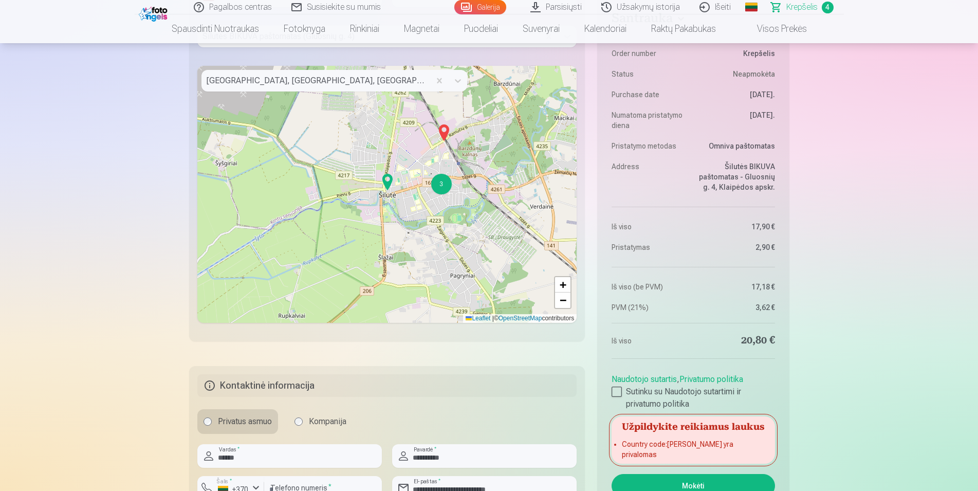
scroll to position [1153, 0]
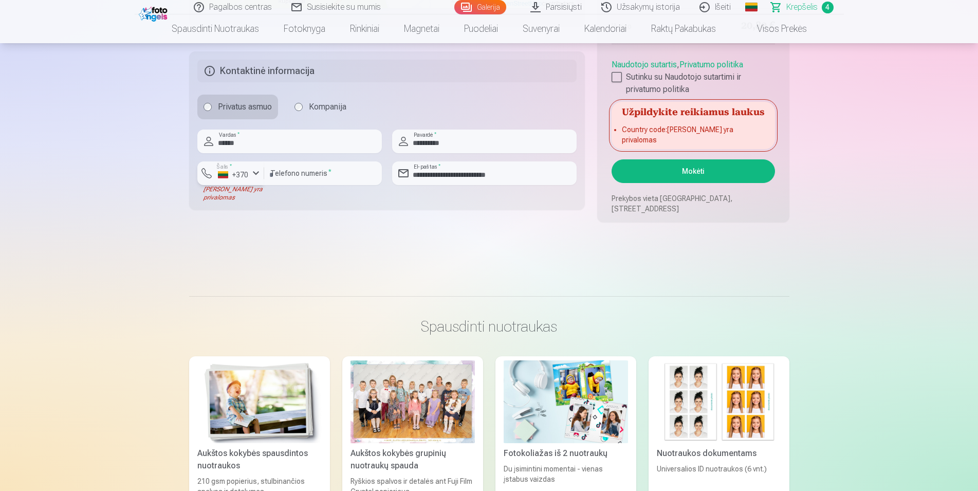
click at [256, 174] on div "button" at bounding box center [256, 173] width 12 height 12
click at [261, 196] on li "+370 Lietuva" at bounding box center [251, 197] width 93 height 21
drag, startPoint x: 334, startPoint y: 176, endPoint x: 260, endPoint y: 176, distance: 73.5
click at [264, 176] on input "********" at bounding box center [323, 173] width 118 height 24
type input "********"
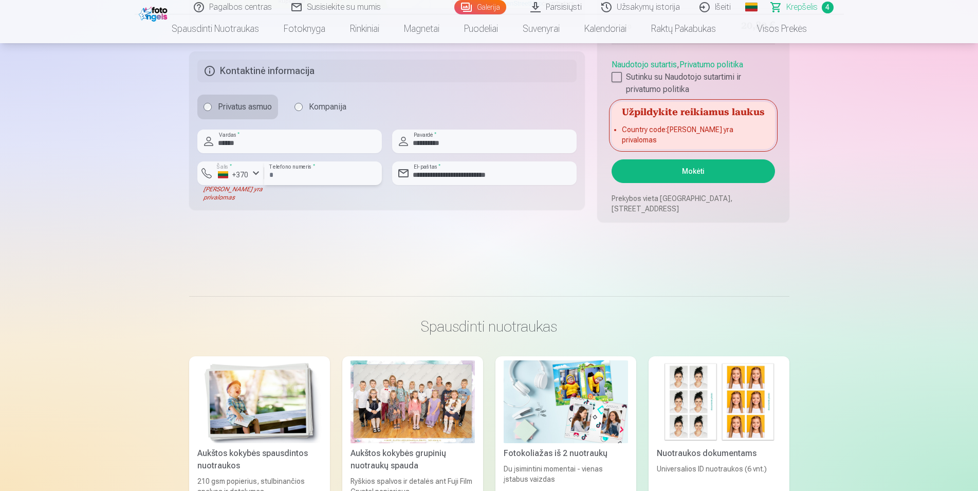
click at [363, 178] on input "********" at bounding box center [323, 173] width 118 height 24
click at [331, 128] on fieldset "**********" at bounding box center [387, 130] width 396 height 158
click at [333, 137] on input "******" at bounding box center [289, 141] width 184 height 24
click at [211, 191] on div "Laukas yra privalomas" at bounding box center [230, 193] width 67 height 16
click at [218, 198] on div "Laukas yra privalomas" at bounding box center [230, 193] width 67 height 16
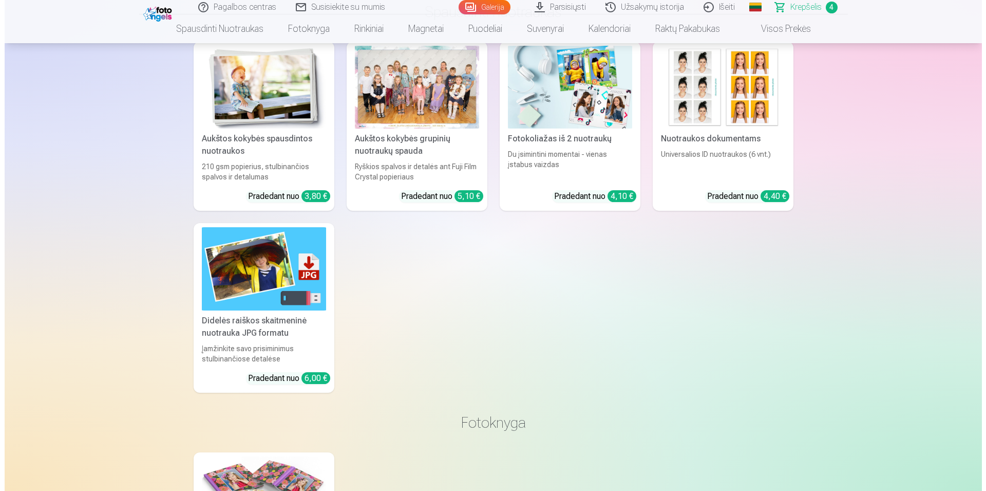
scroll to position [1205, 0]
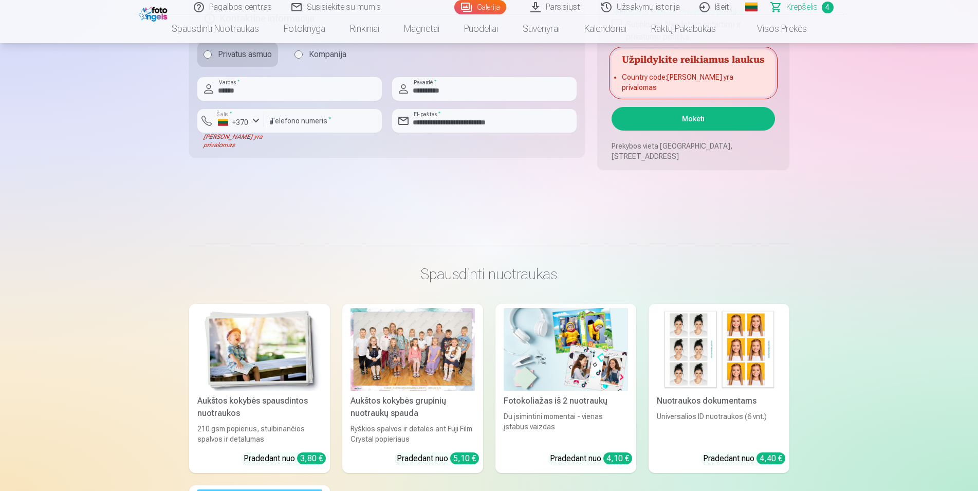
click at [694, 127] on button "Mokėti" at bounding box center [692, 119] width 163 height 24
